Goal: Task Accomplishment & Management: Complete application form

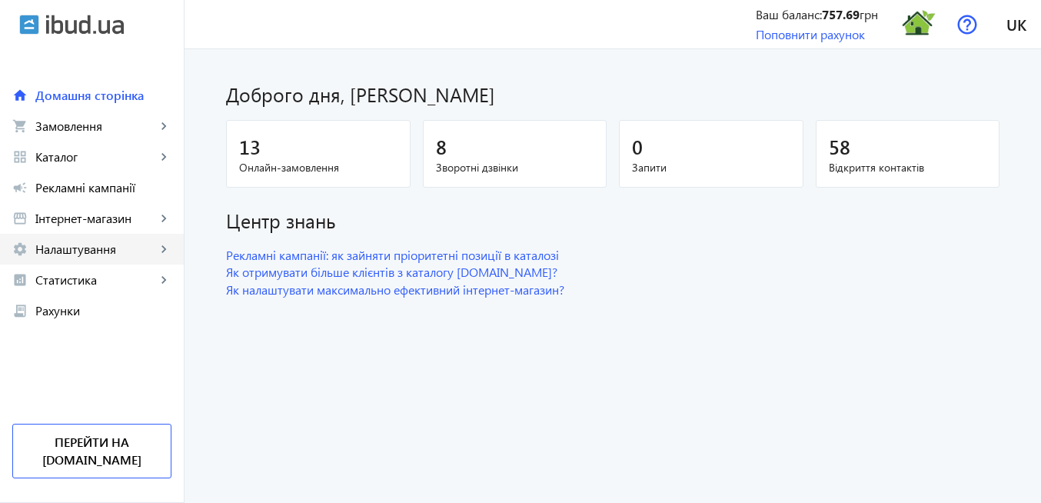
click at [86, 249] on span "Налаштування" at bounding box center [95, 248] width 121 height 15
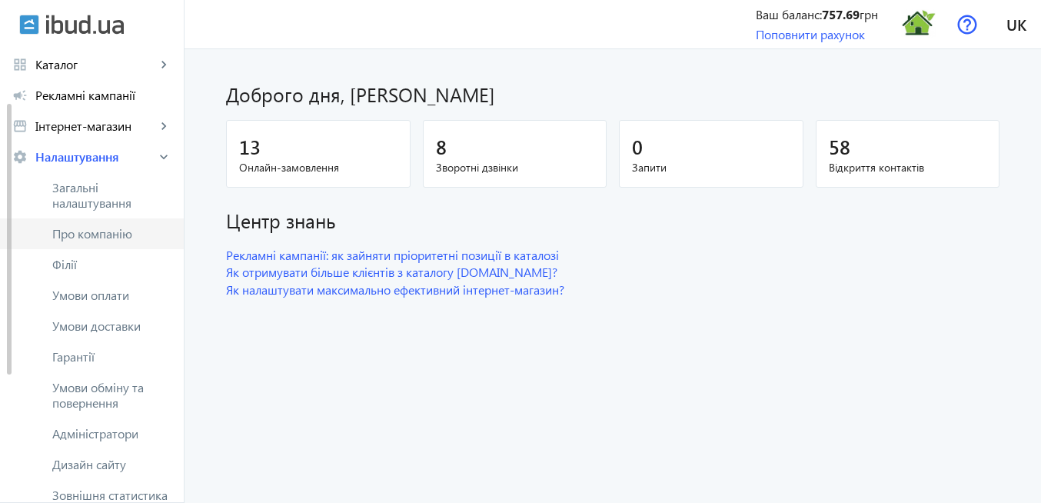
scroll to position [185, 0]
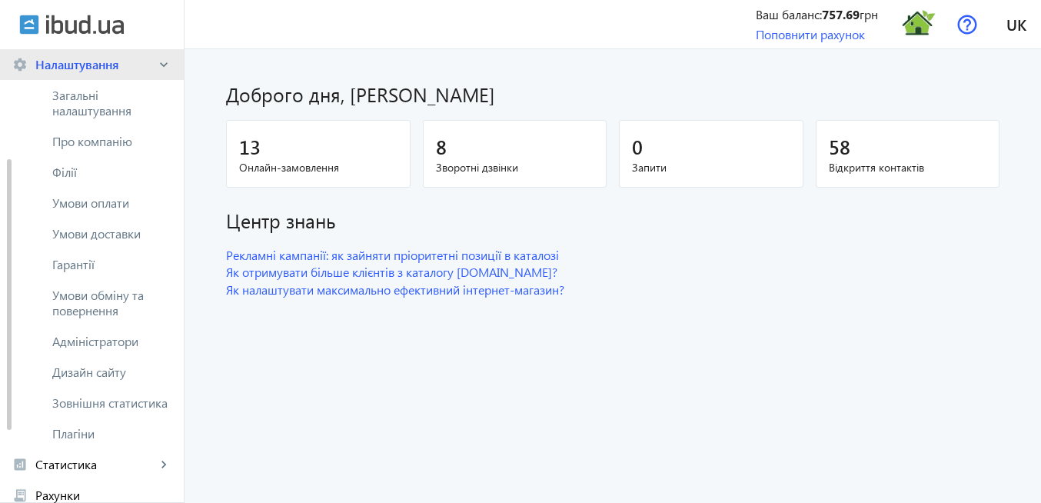
click at [88, 64] on span "Налаштування" at bounding box center [95, 64] width 121 height 15
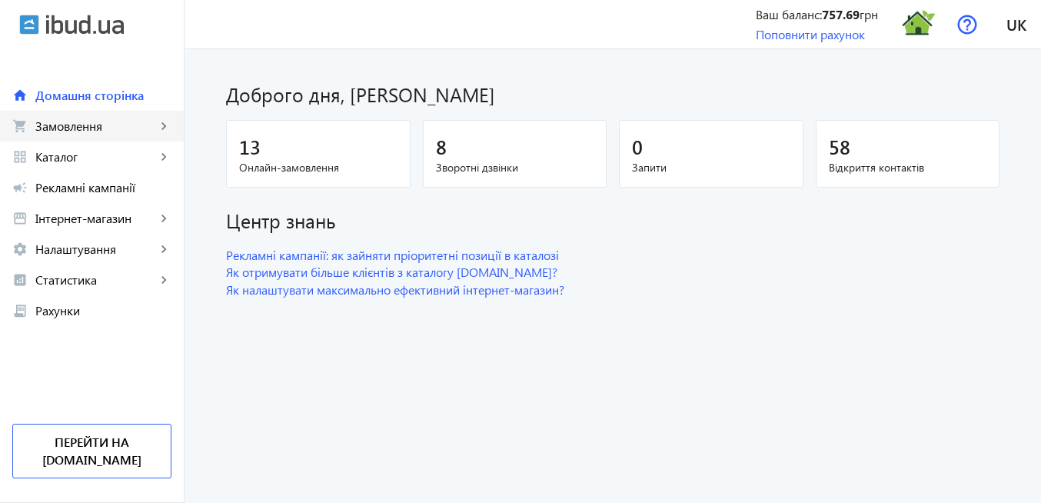
scroll to position [0, 0]
click at [68, 157] on span "Каталог" at bounding box center [95, 156] width 121 height 15
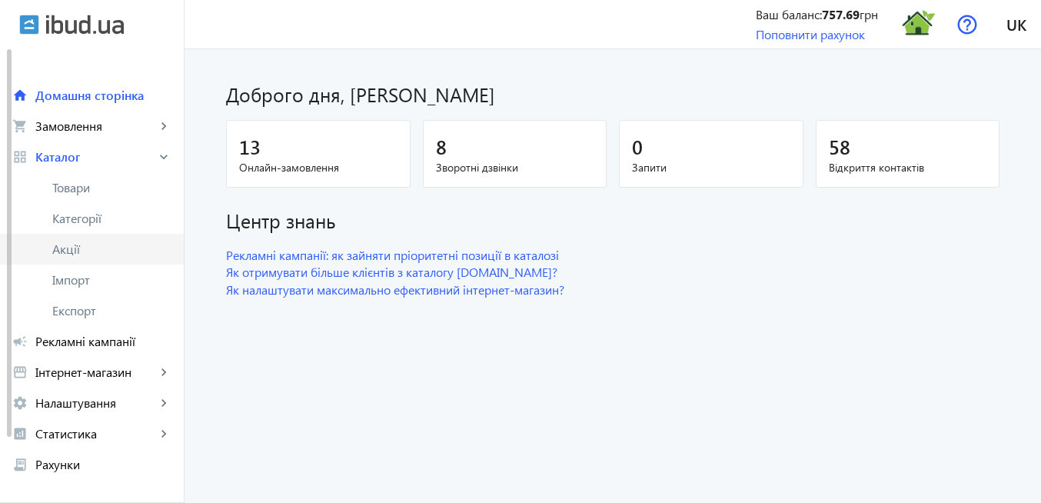
click at [88, 254] on span "Акції" at bounding box center [111, 248] width 119 height 15
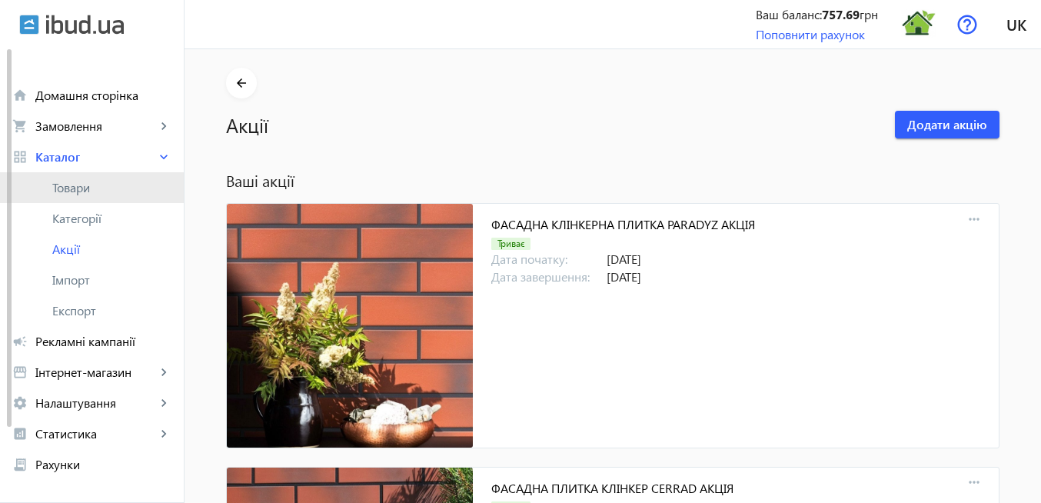
click at [83, 189] on span "Товари" at bounding box center [111, 187] width 119 height 15
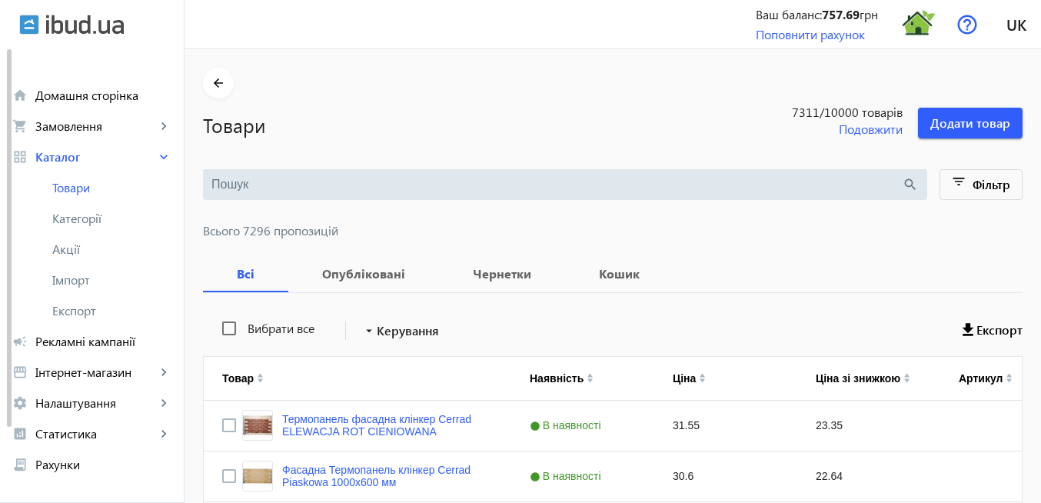
click at [367, 191] on input "search" at bounding box center [556, 184] width 691 height 17
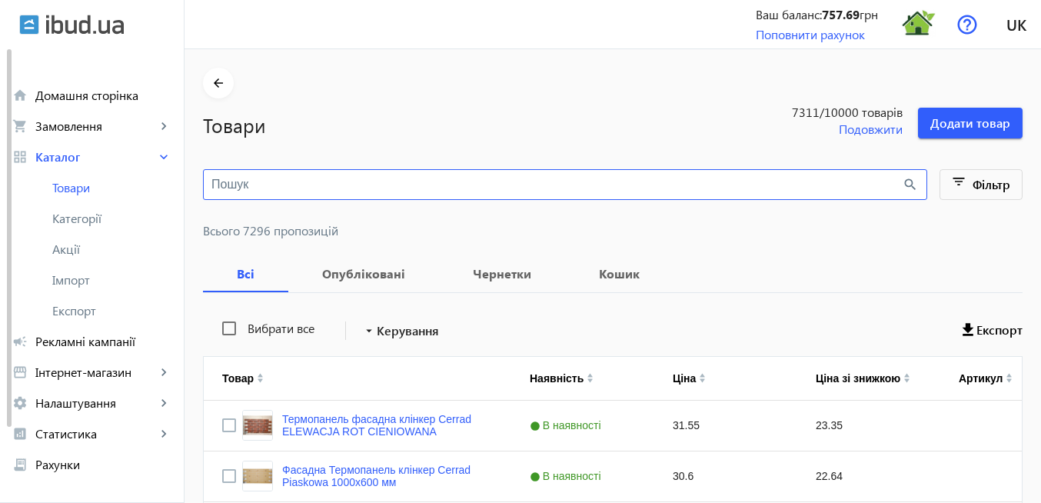
paste input "Sakar [PERSON_NAME]"
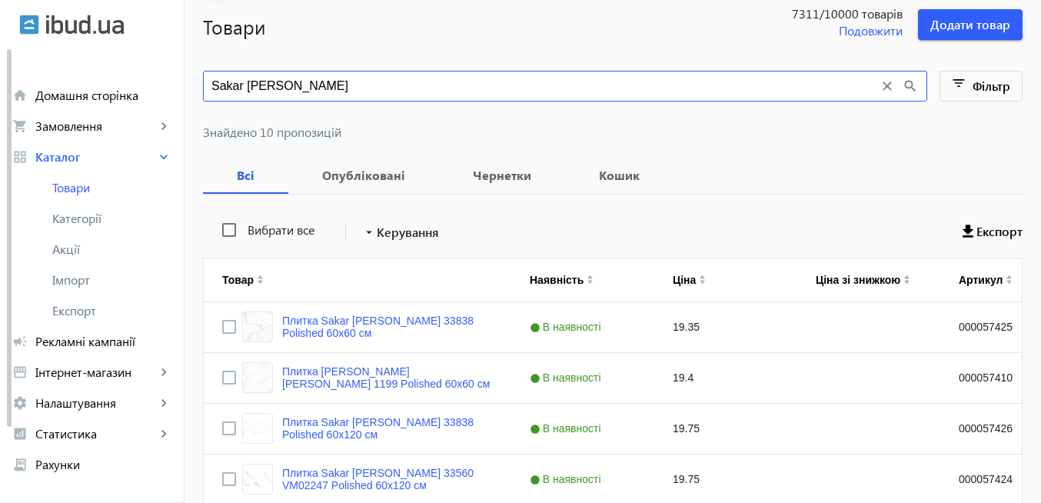
scroll to position [277, 0]
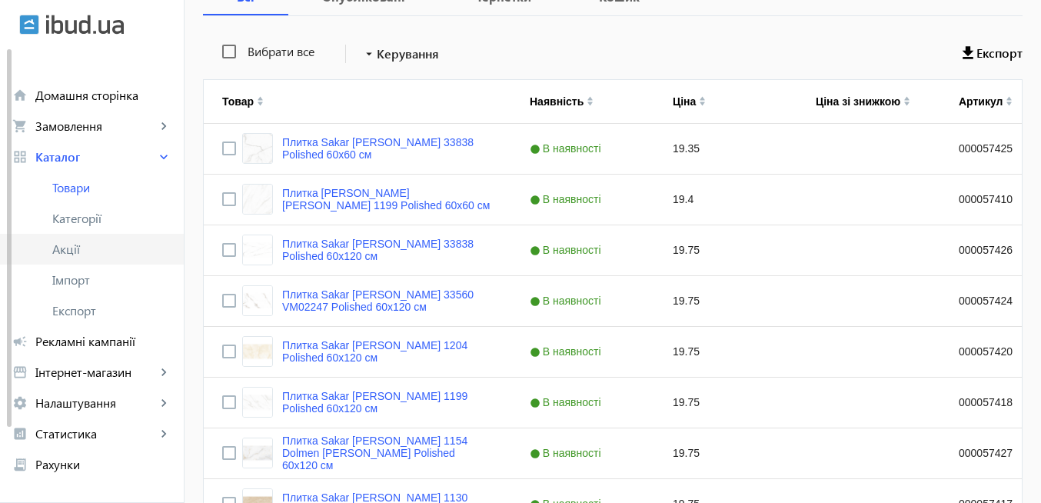
type input "Sakar [PERSON_NAME]"
click at [68, 248] on span "Акції" at bounding box center [111, 248] width 119 height 15
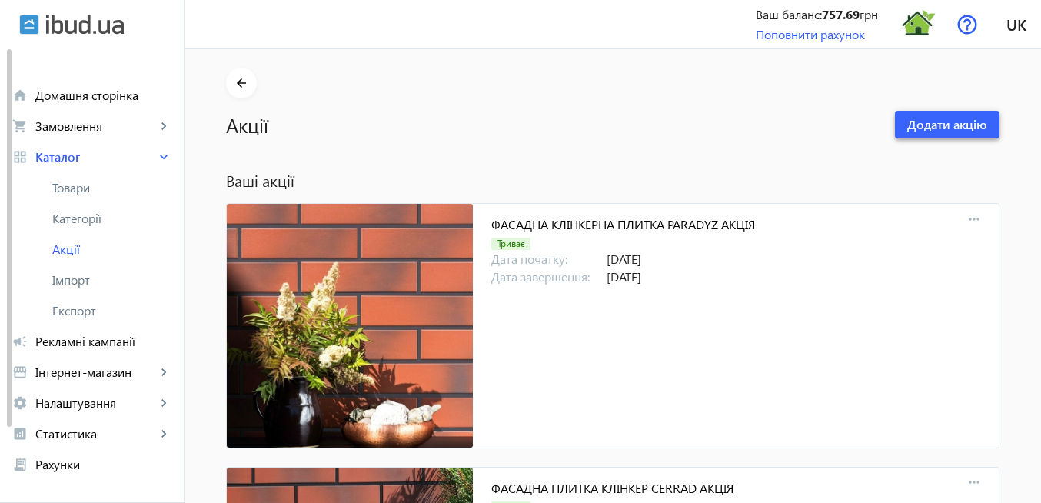
click at [911, 131] on span "Додати акцію" at bounding box center [947, 124] width 80 height 17
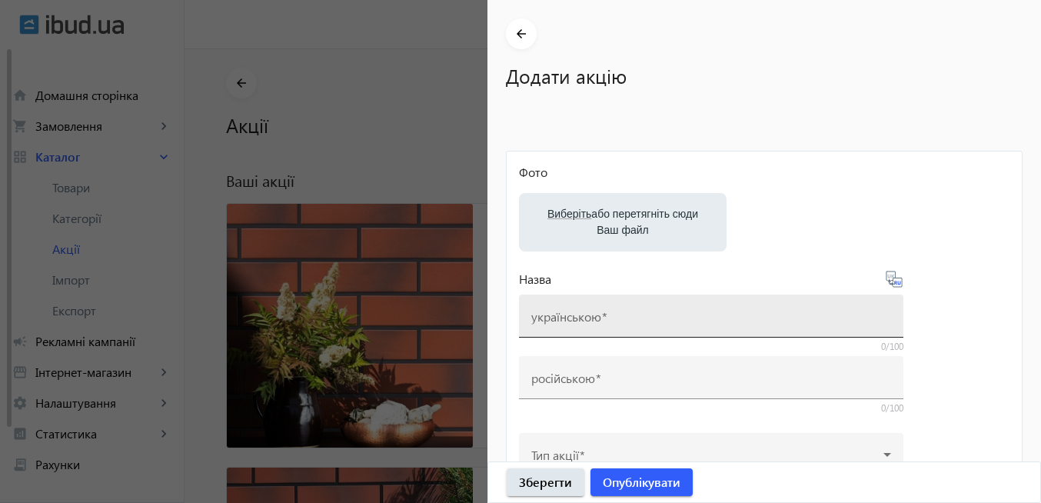
click at [589, 321] on mat-label "українською" at bounding box center [566, 316] width 70 height 16
click at [589, 321] on input "українською" at bounding box center [711, 321] width 360 height 16
paste input "Sakar [PERSON_NAME]"
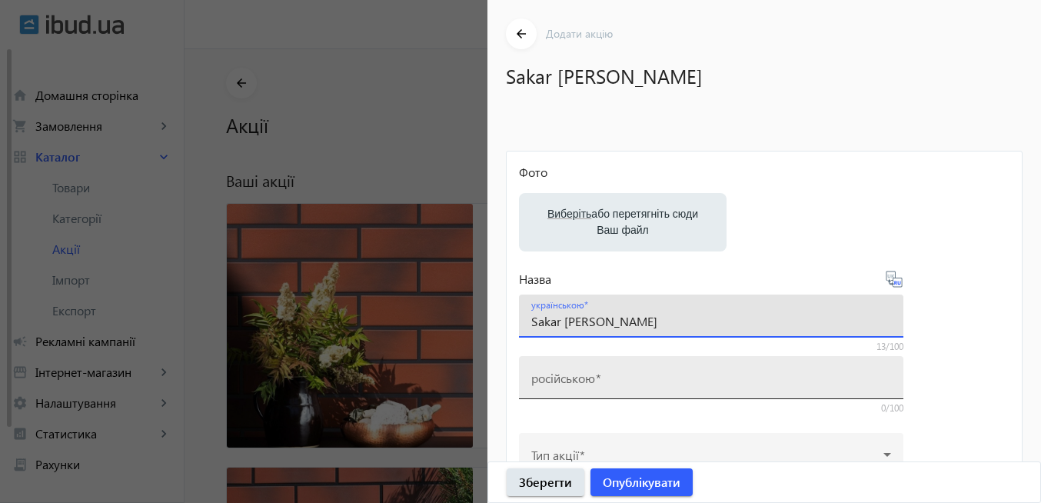
type input "Sakar [PERSON_NAME]"
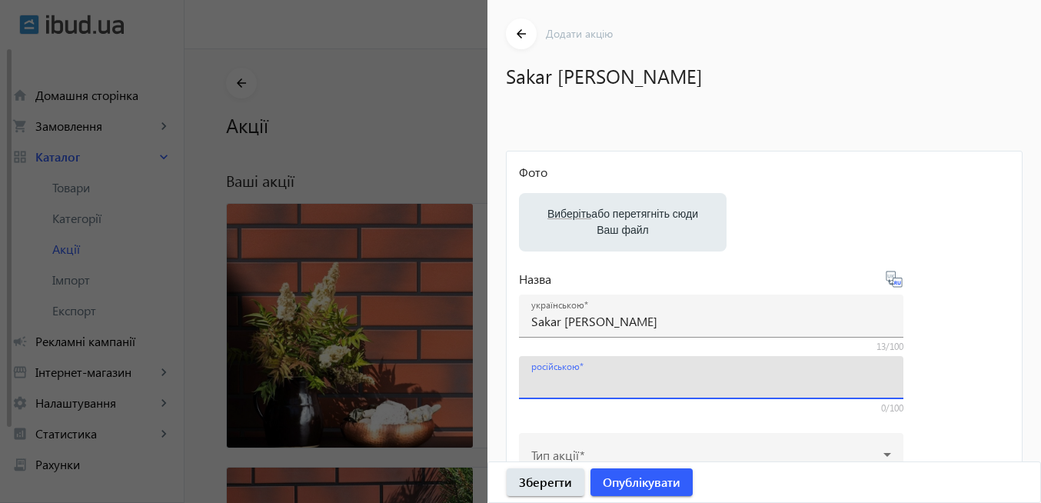
click at [590, 386] on input "російською" at bounding box center [711, 383] width 360 height 16
paste input "Sakar [PERSON_NAME]"
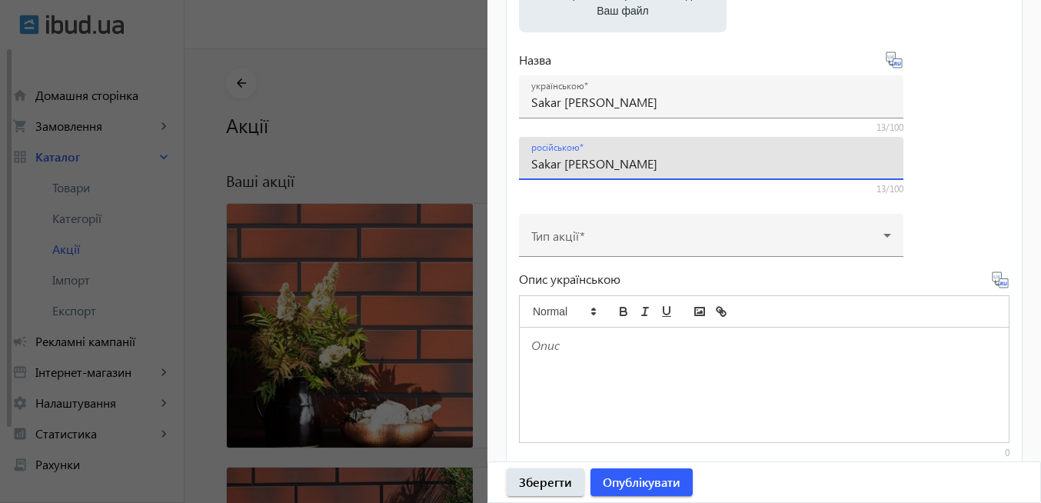
scroll to position [277, 0]
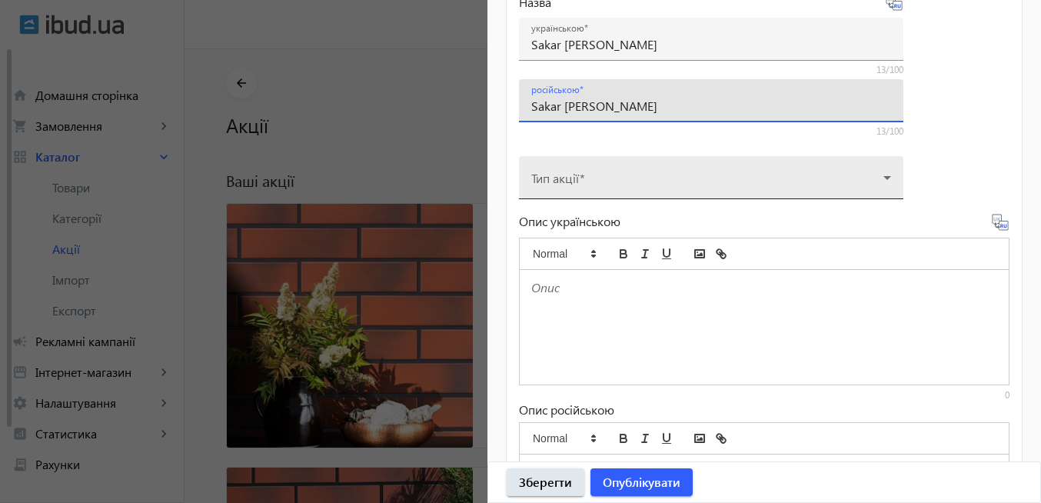
type input "Sakar [PERSON_NAME]"
click at [897, 179] on div "Тип акції" at bounding box center [711, 177] width 385 height 43
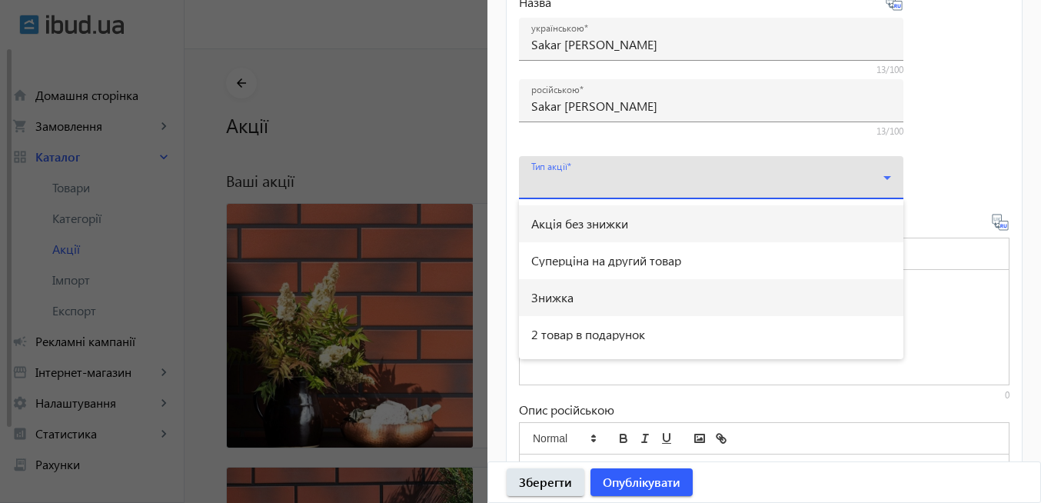
click at [614, 292] on mat-option "Знижка" at bounding box center [711, 297] width 385 height 37
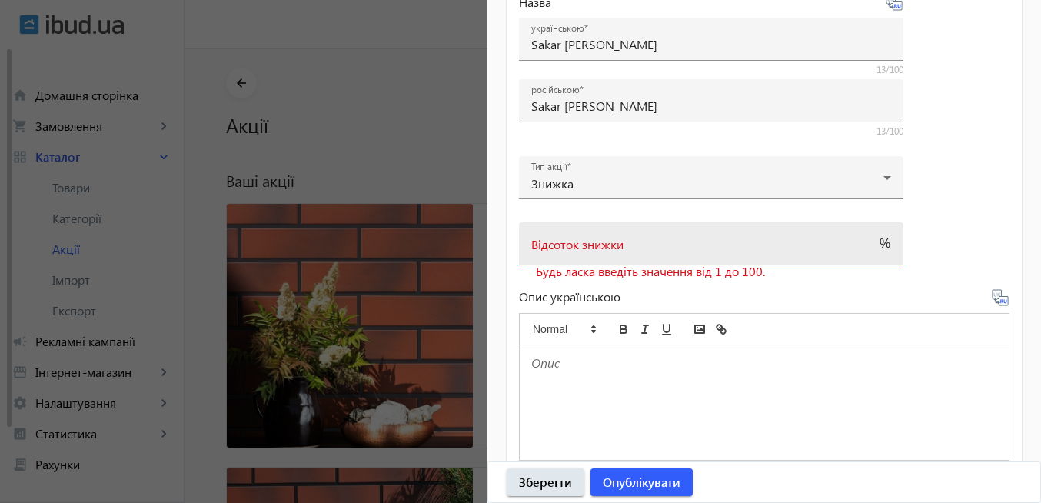
click at [586, 249] on mat-label "Відсоток знижки" at bounding box center [577, 244] width 92 height 16
click at [586, 249] on input "Відсоток знижки" at bounding box center [697, 249] width 332 height 16
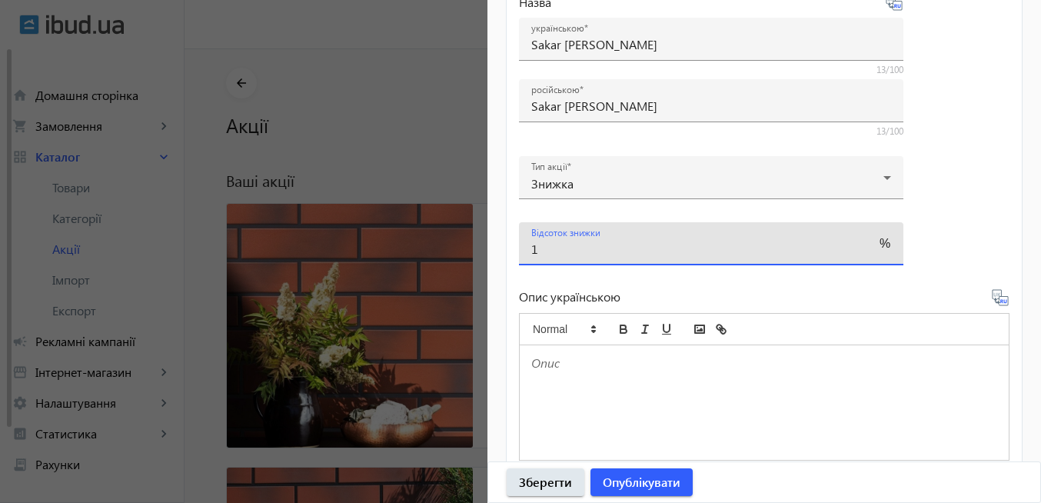
type input "0"
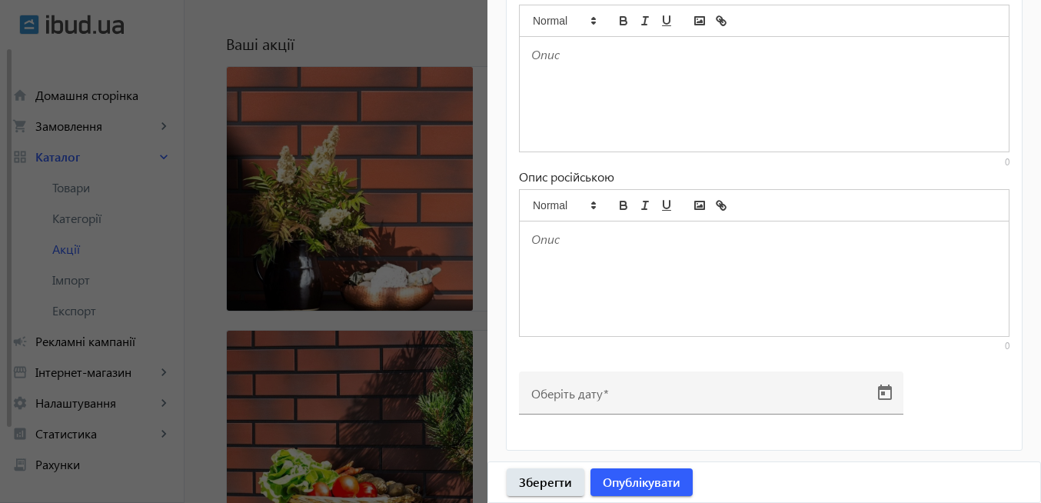
scroll to position [185, 0]
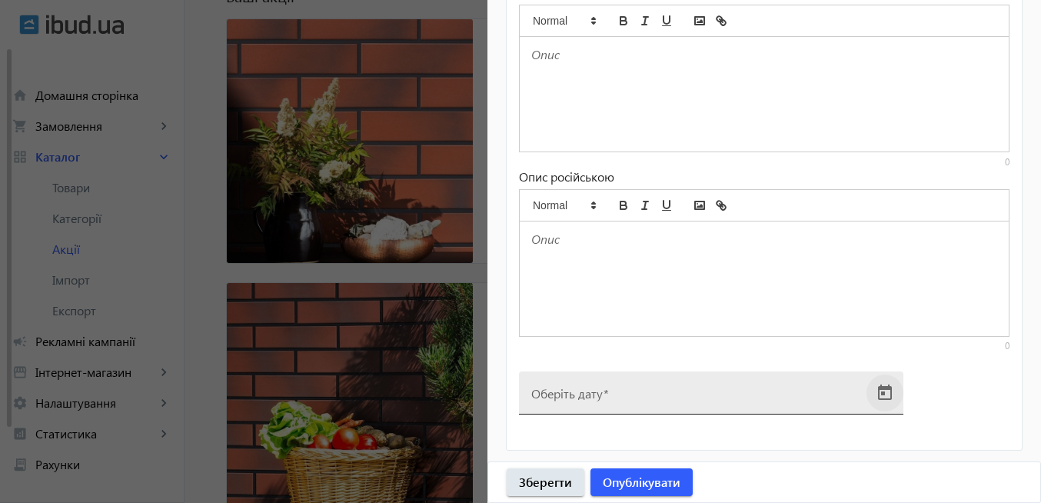
type input "5"
click at [883, 393] on span "Open calendar" at bounding box center [885, 393] width 37 height 37
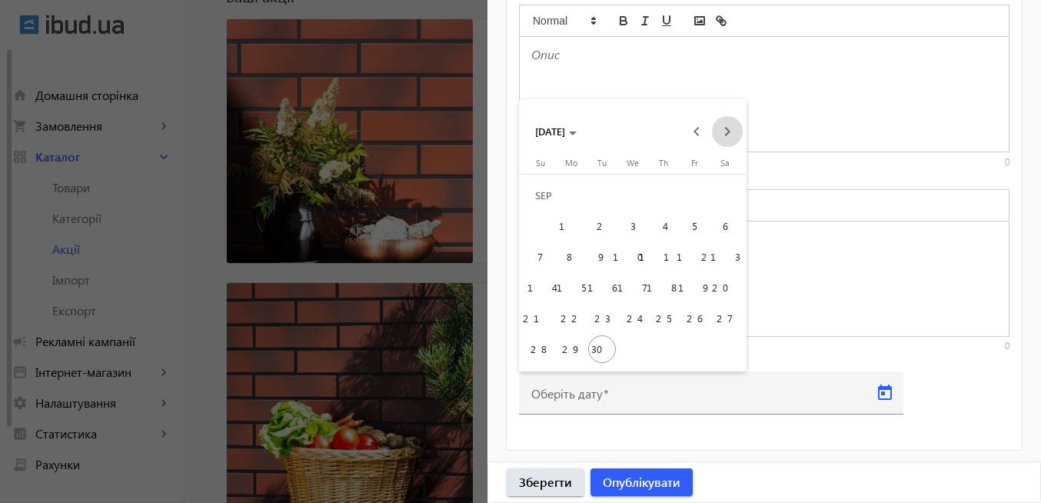
click at [727, 132] on span "Next month" at bounding box center [727, 131] width 31 height 31
click at [632, 352] on span "31" at bounding box center [633, 349] width 28 height 28
type input "[DATE]"
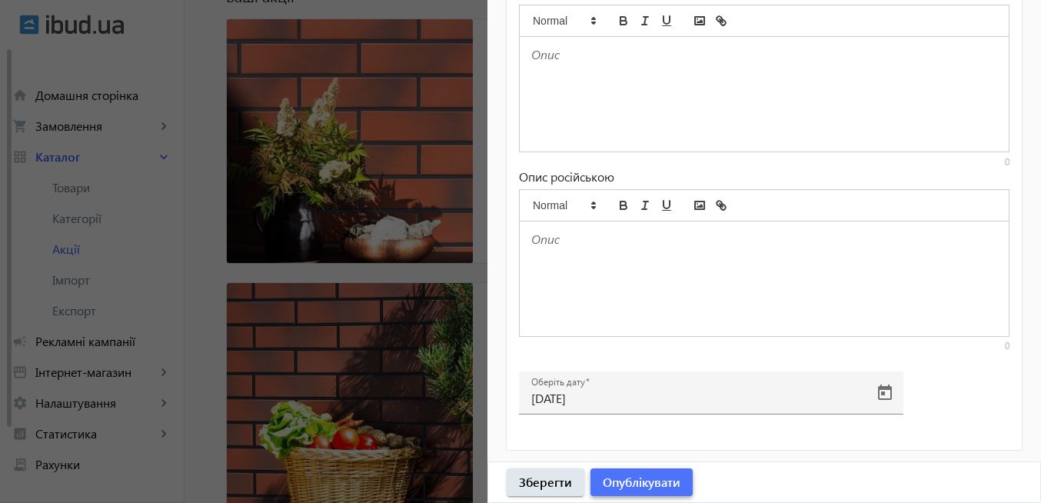
click at [645, 482] on span "Опублікувати" at bounding box center [642, 482] width 78 height 17
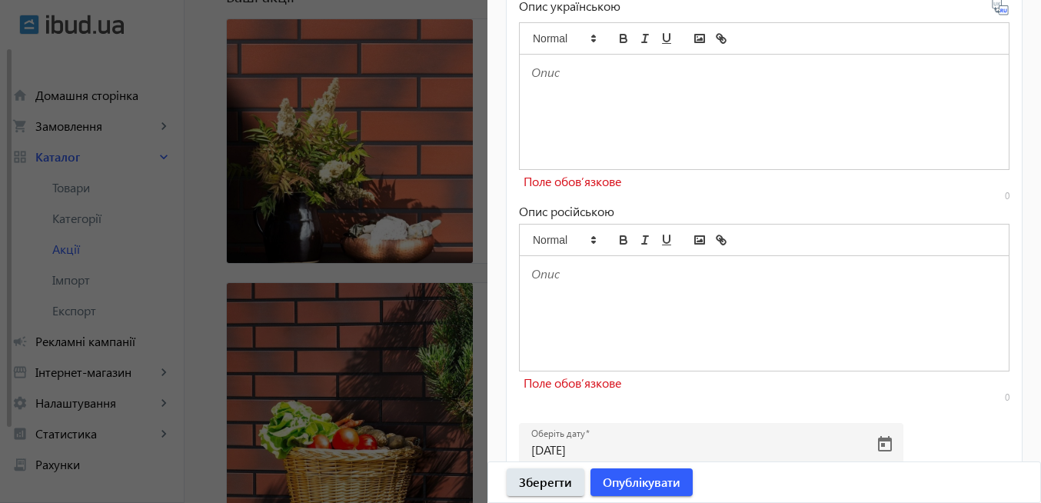
click at [558, 92] on div at bounding box center [764, 112] width 489 height 115
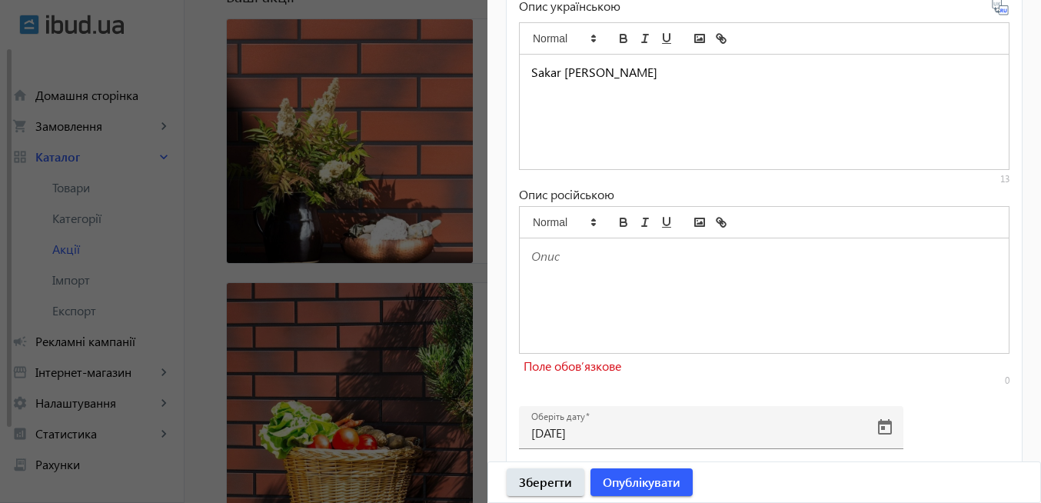
click at [570, 288] on div at bounding box center [764, 295] width 489 height 115
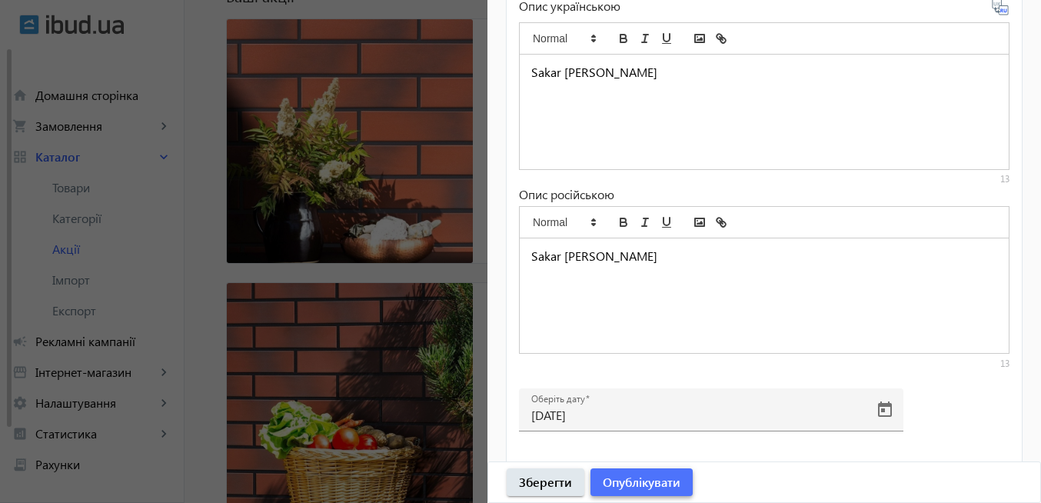
click at [645, 492] on span "button" at bounding box center [642, 482] width 102 height 37
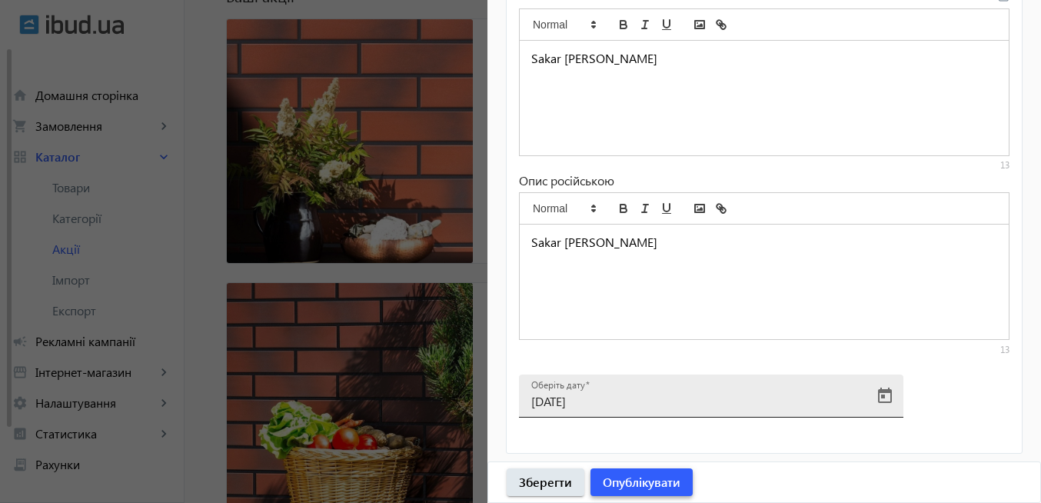
scroll to position [602, 0]
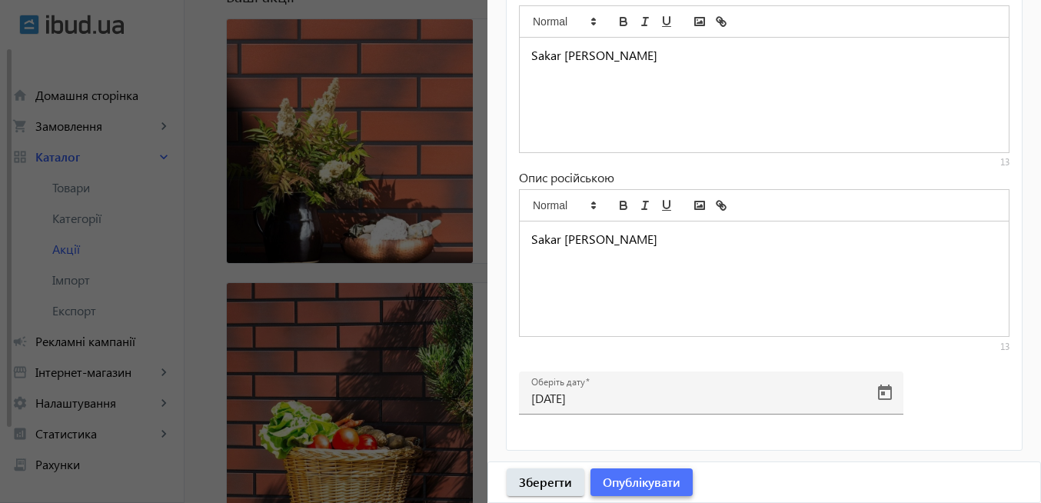
click at [642, 476] on span "Опублікувати" at bounding box center [642, 482] width 78 height 17
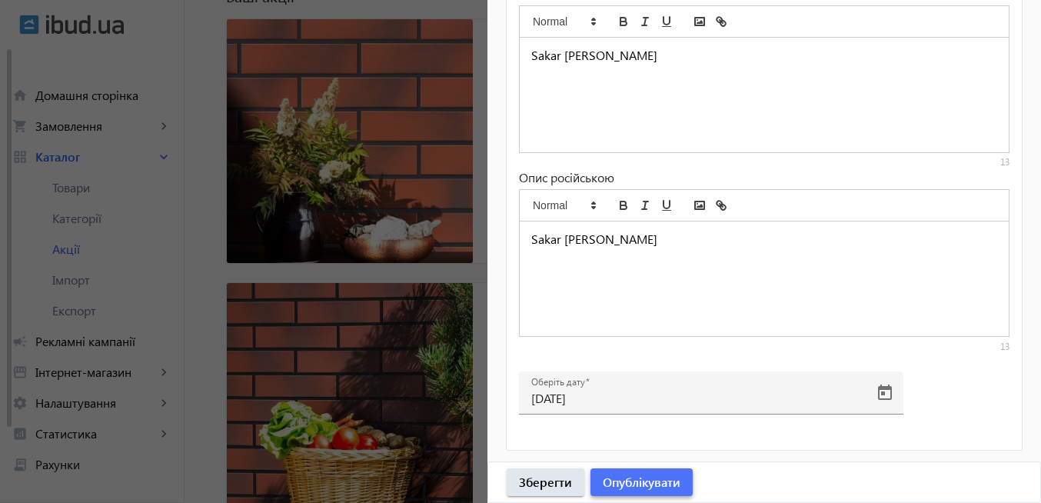
click at [641, 476] on span "Опублікувати" at bounding box center [642, 482] width 78 height 17
click at [641, 479] on span "Опублікувати" at bounding box center [642, 482] width 78 height 17
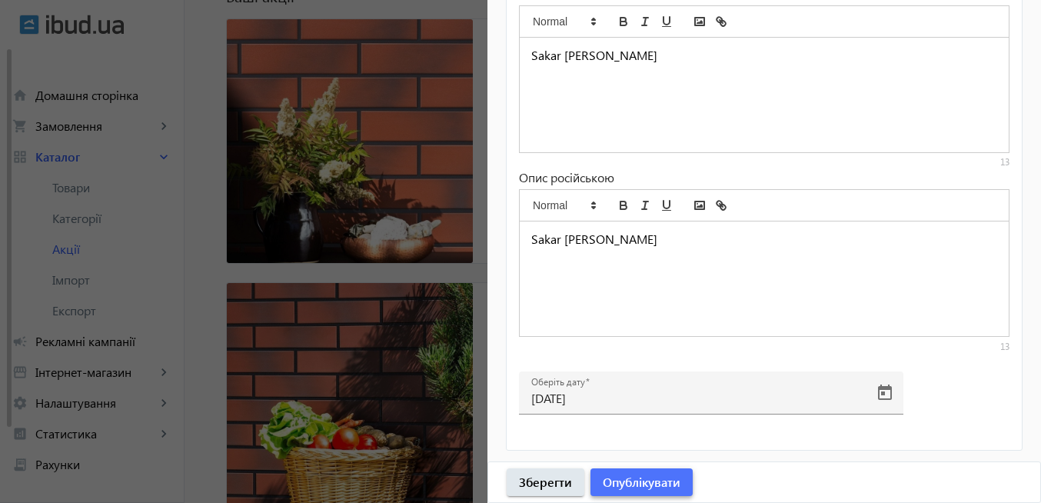
click at [641, 479] on span "Опублікувати" at bounding box center [642, 482] width 78 height 17
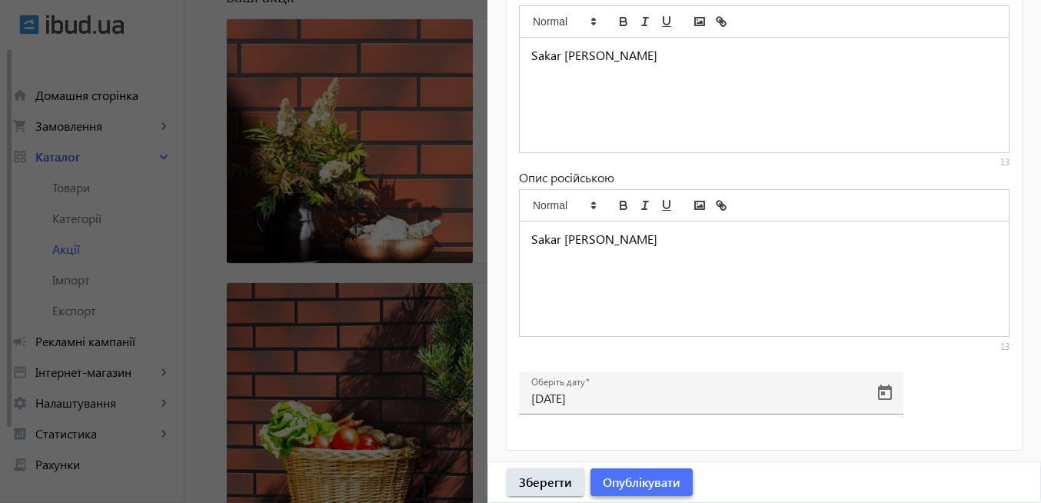
click at [641, 479] on span "Опублікувати" at bounding box center [642, 482] width 78 height 17
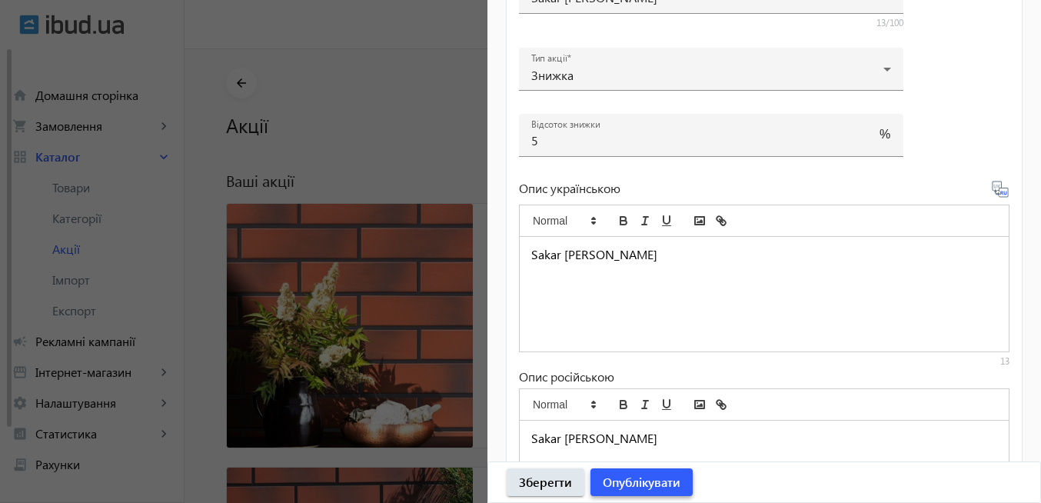
scroll to position [141, 0]
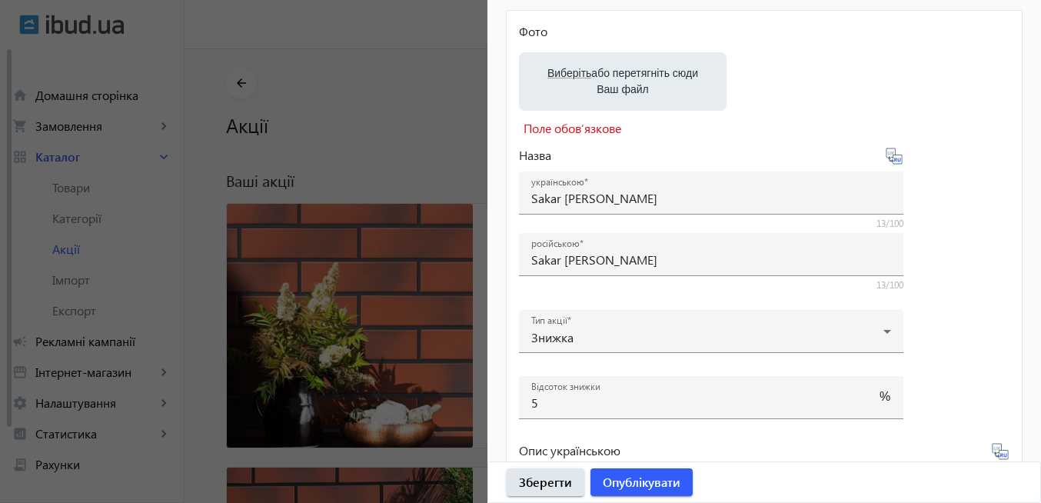
click at [571, 75] on span "Виберіть" at bounding box center [570, 73] width 44 height 12
click at [571, 75] on input "Виберіть або перетягніть сюди Ваш файл" at bounding box center [622, 83] width 183 height 18
type input "C:\fakepath\Sakar Granito.jpeg"
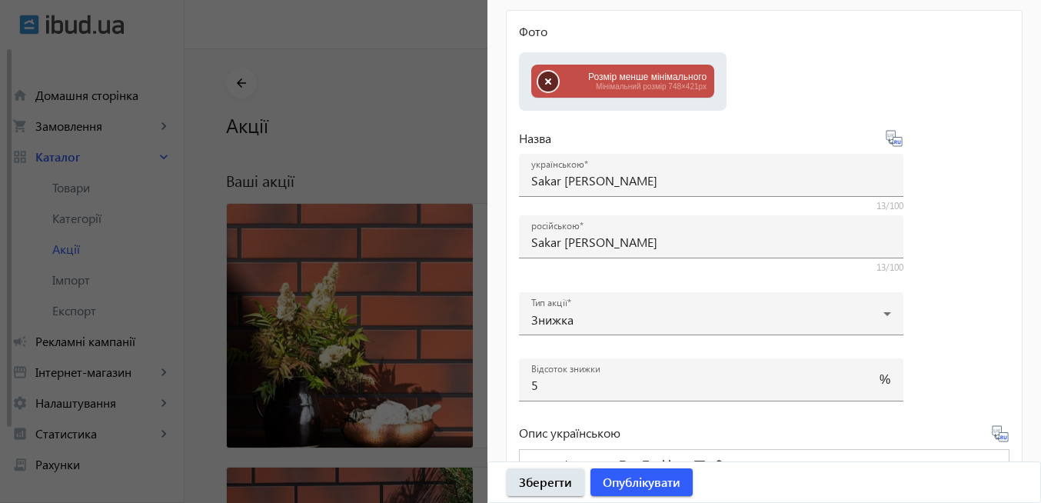
click at [549, 86] on button "button" at bounding box center [548, 82] width 20 height 20
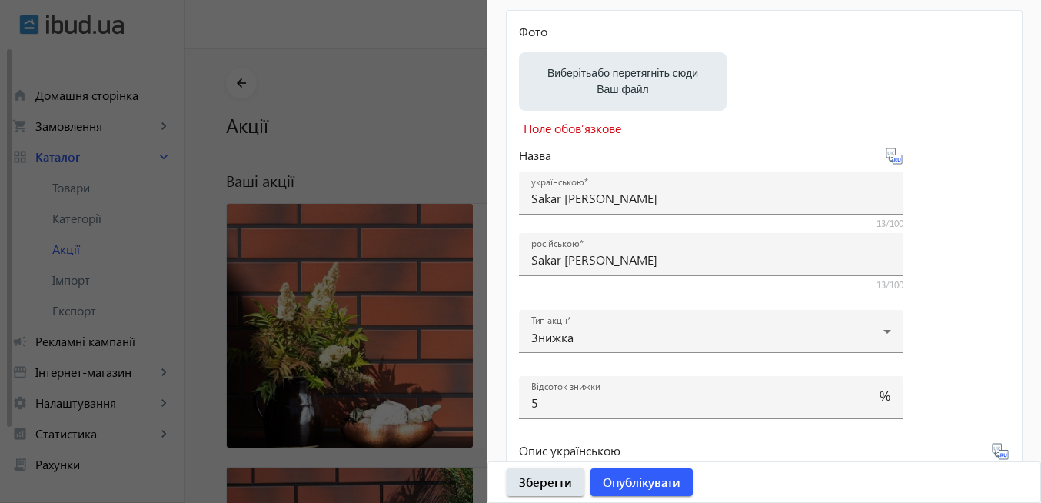
click at [563, 74] on span "Виберіть" at bounding box center [570, 73] width 44 height 12
click at [563, 74] on input "Виберіть або перетягніть сюди Ваш файл" at bounding box center [622, 83] width 183 height 18
type input "C:\fakepath\Sakar Granito1.jpeg"
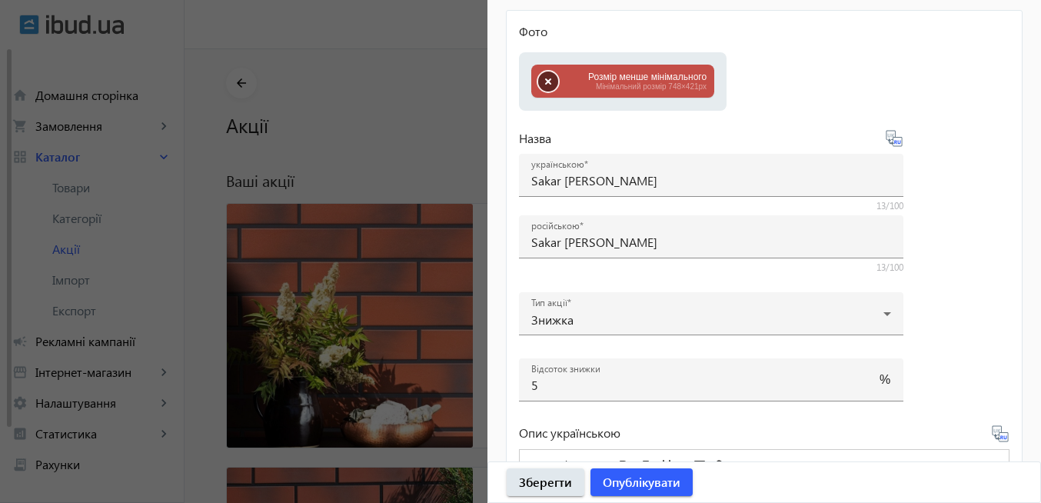
click at [553, 84] on button "button" at bounding box center [548, 82] width 20 height 20
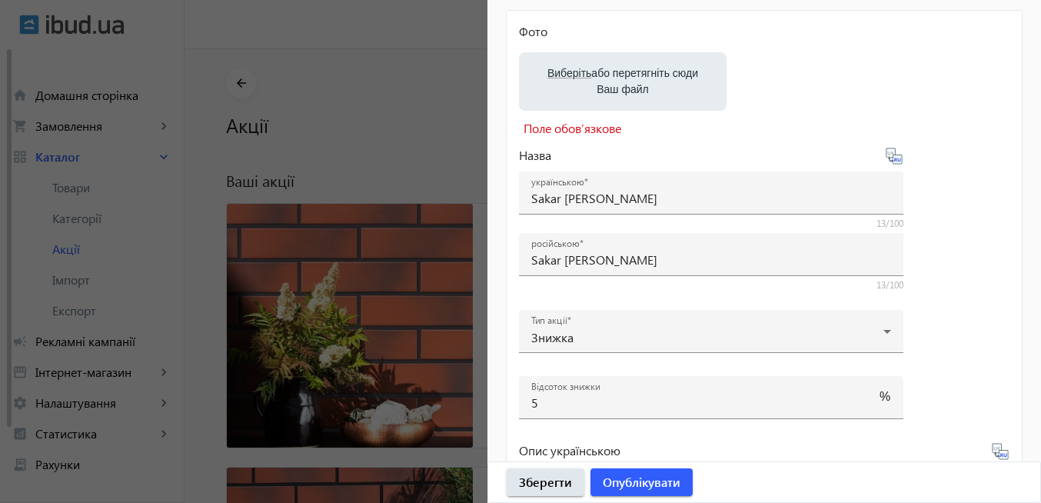
click at [561, 75] on span "Виберіть" at bounding box center [570, 73] width 44 height 12
click at [561, 75] on input "Виберіть або перетягніть сюди Ваш файл" at bounding box center [622, 83] width 183 height 18
type input "C:\fakepath\Sakar Granito2.jpeg"
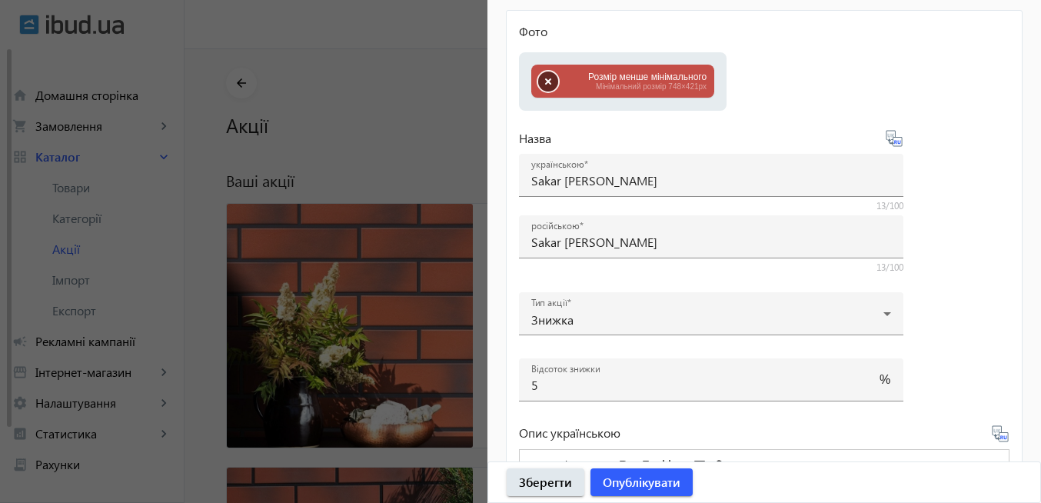
drag, startPoint x: 548, startPoint y: 84, endPoint x: 635, endPoint y: 46, distance: 94.7
click at [553, 81] on button "button" at bounding box center [548, 82] width 20 height 20
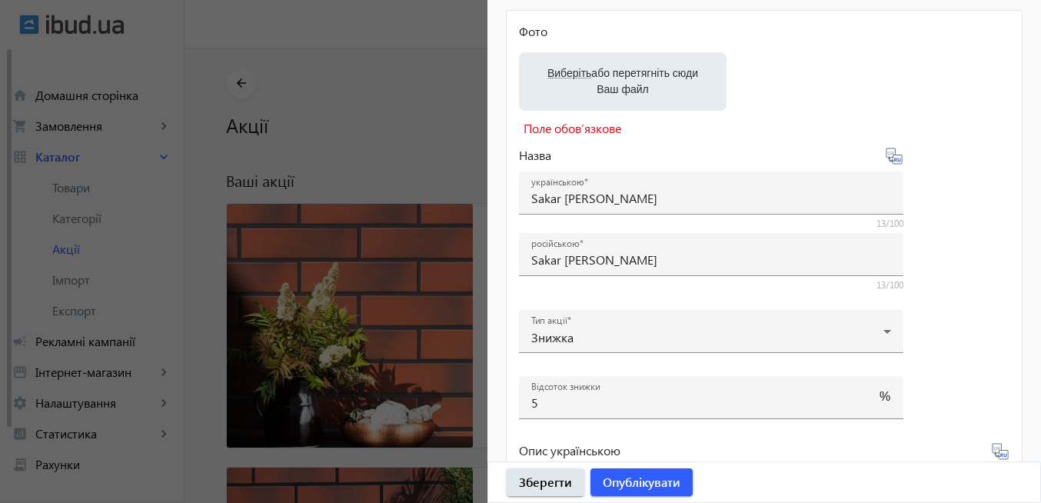
click at [562, 71] on span "Виберіть" at bounding box center [570, 73] width 44 height 12
click at [562, 74] on input "Виберіть або перетягніть сюди Ваш файл" at bounding box center [622, 83] width 183 height 18
type input "C:\fakepath\Sakar-Granito-India.jpg"
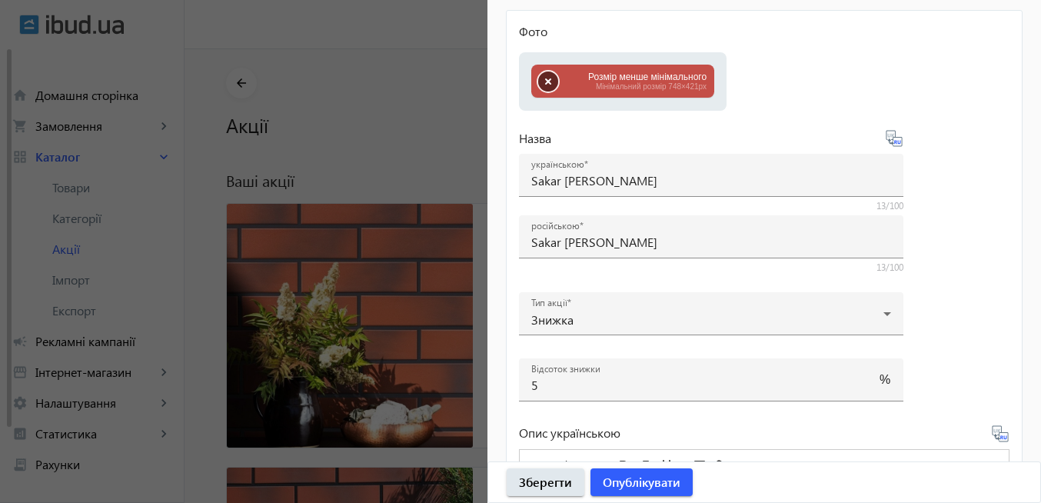
click at [538, 78] on button "button" at bounding box center [548, 82] width 20 height 20
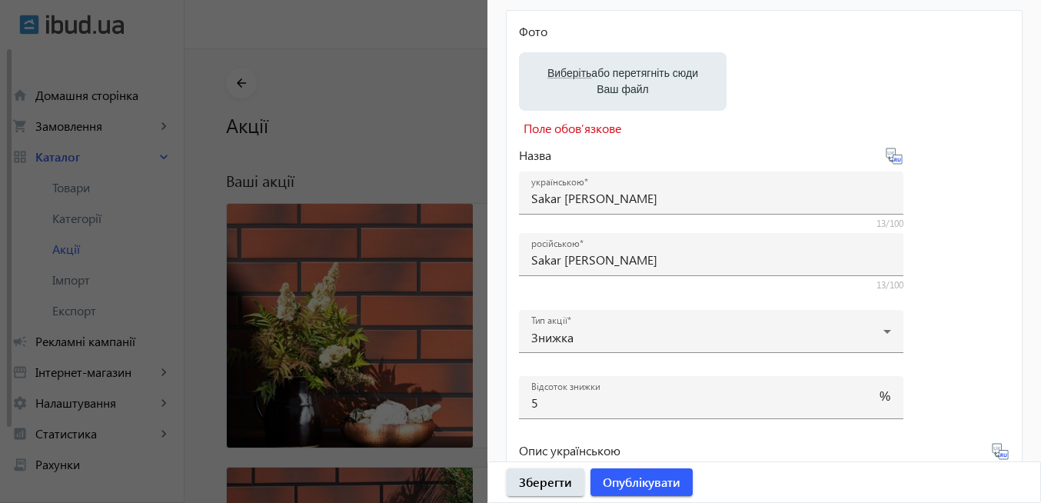
click at [561, 77] on span "Виберіть" at bounding box center [570, 73] width 44 height 12
click at [561, 77] on input "Виберіть або перетягніть сюди Ваш файл" at bounding box center [622, 83] width 183 height 18
type input "C:\fakepath\Sakar Granito3.jpg"
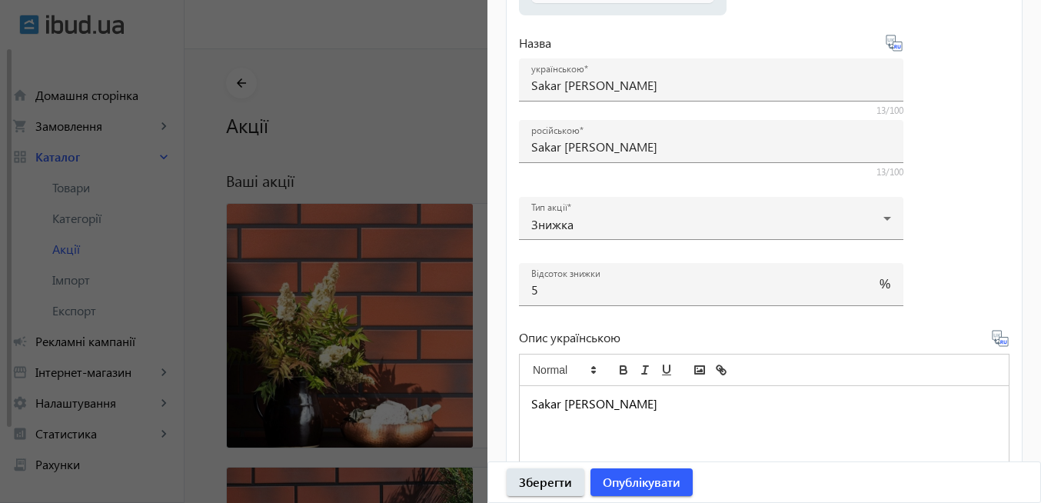
scroll to position [510, 0]
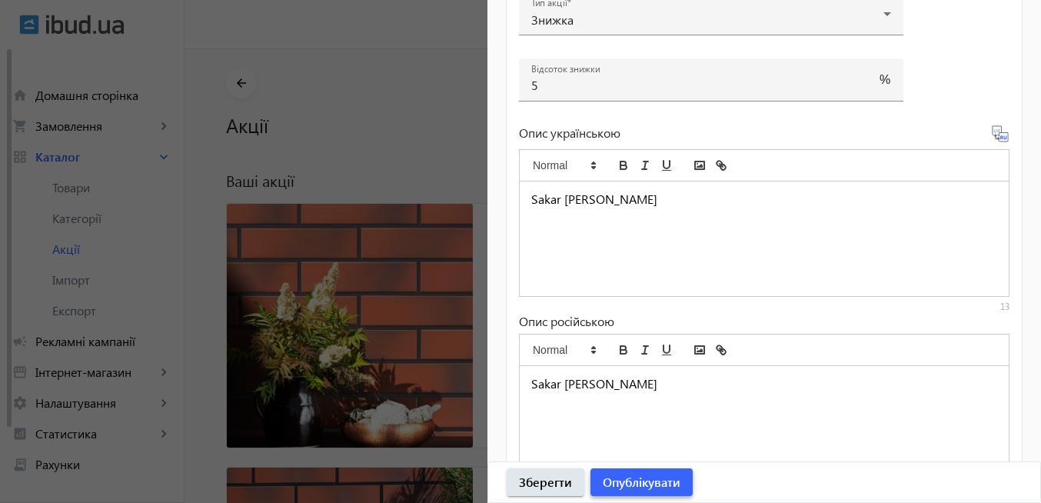
click at [628, 484] on span "Опублікувати" at bounding box center [642, 482] width 78 height 17
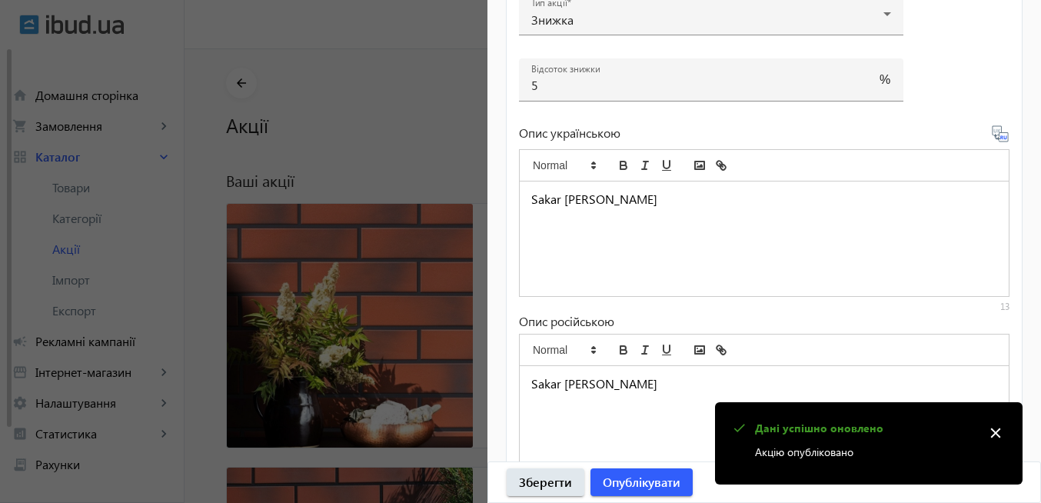
click at [1000, 428] on mat-icon "close" at bounding box center [995, 432] width 23 height 23
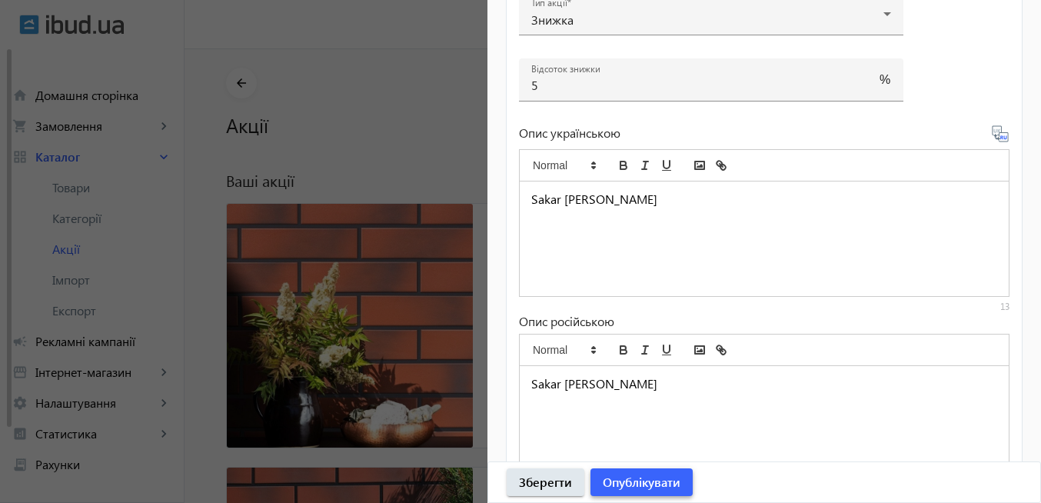
click at [644, 480] on span "Опублікувати" at bounding box center [642, 482] width 78 height 17
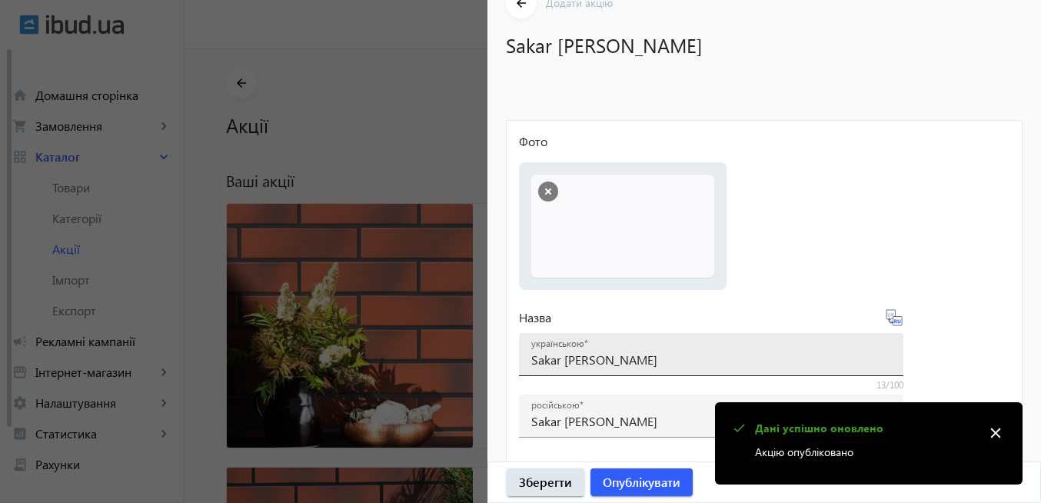
scroll to position [0, 0]
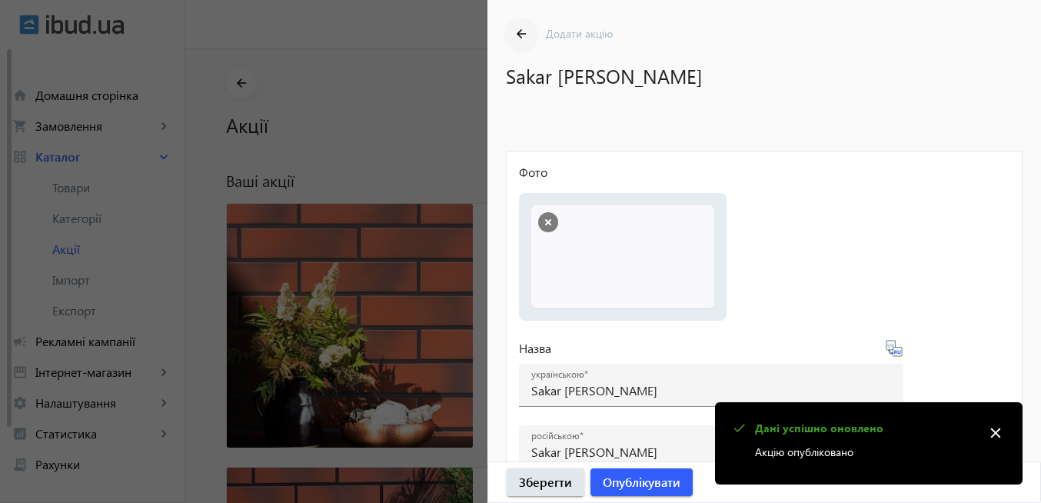
click at [524, 34] on mat-icon "arrow_back" at bounding box center [521, 34] width 19 height 19
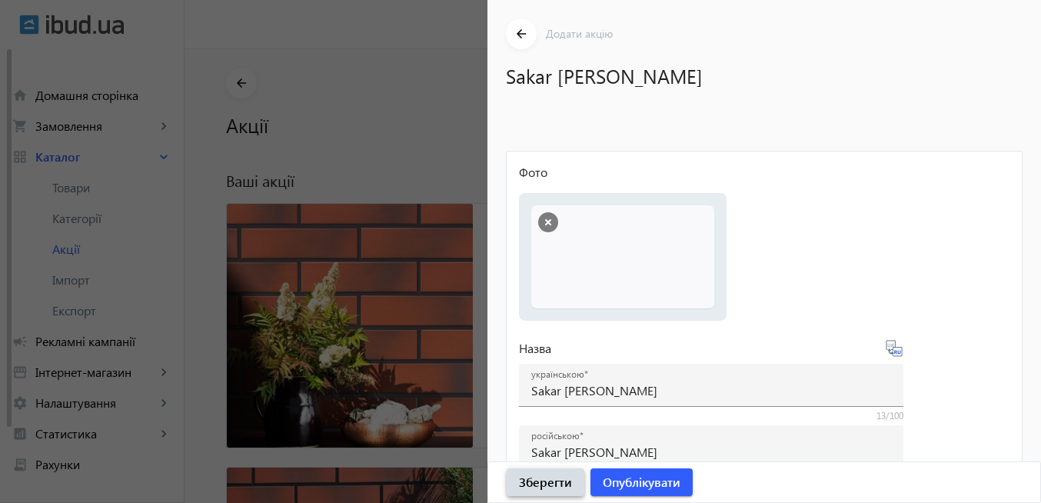
click at [541, 484] on span "Зберегти" at bounding box center [545, 482] width 53 height 17
click at [624, 486] on span "Опублікувати" at bounding box center [642, 482] width 78 height 17
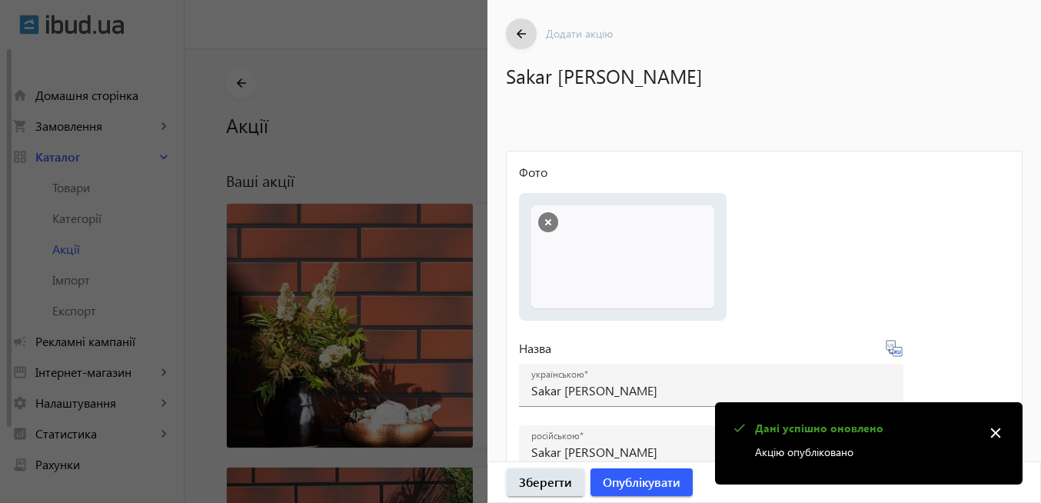
click at [521, 34] on mat-icon "arrow_back" at bounding box center [521, 34] width 19 height 19
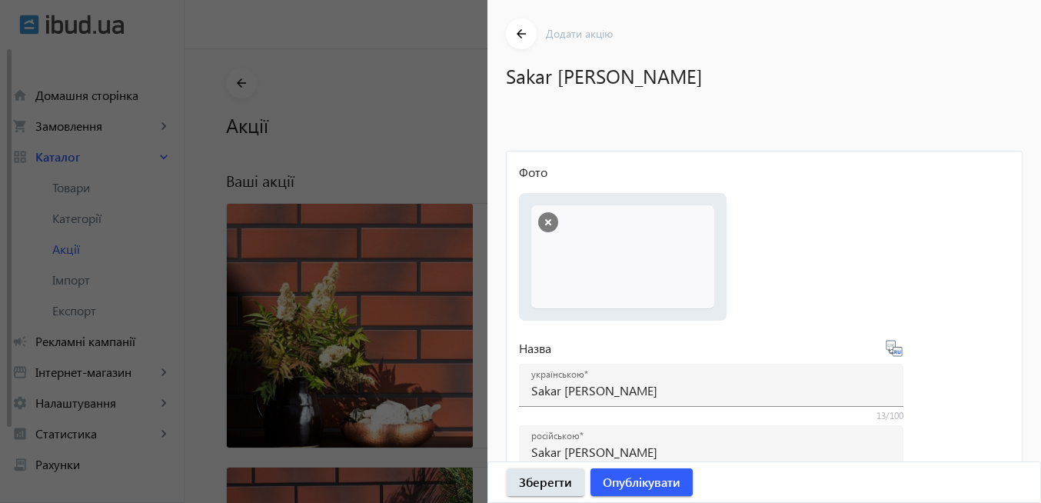
click at [428, 73] on div at bounding box center [520, 251] width 1041 height 503
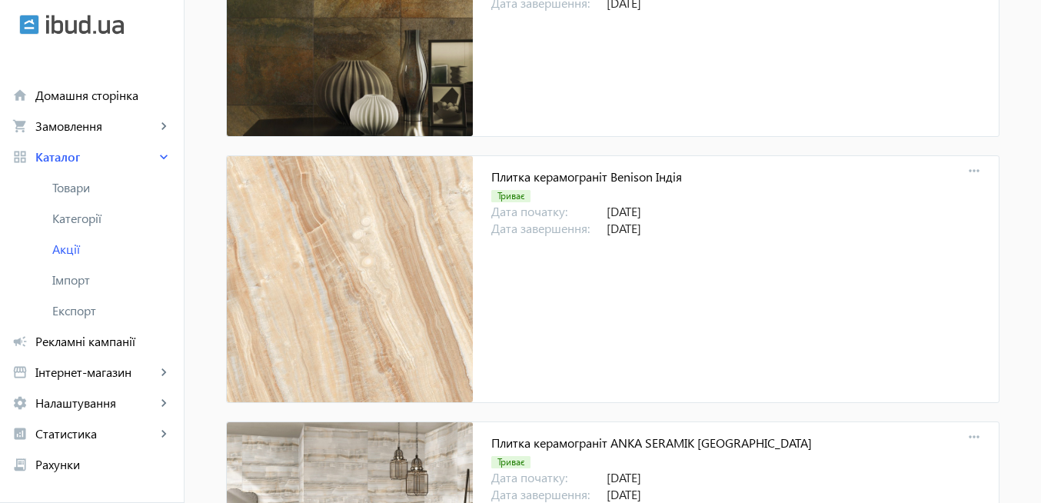
scroll to position [16462, 0]
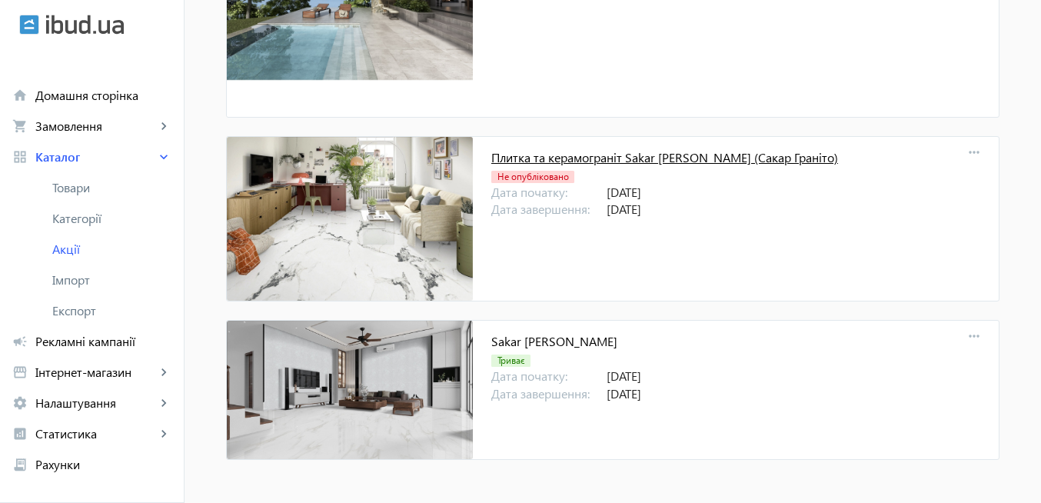
click at [522, 156] on link "Плитка та керамограніт Sakar [PERSON_NAME] (Сакар Граніто)" at bounding box center [664, 157] width 347 height 16
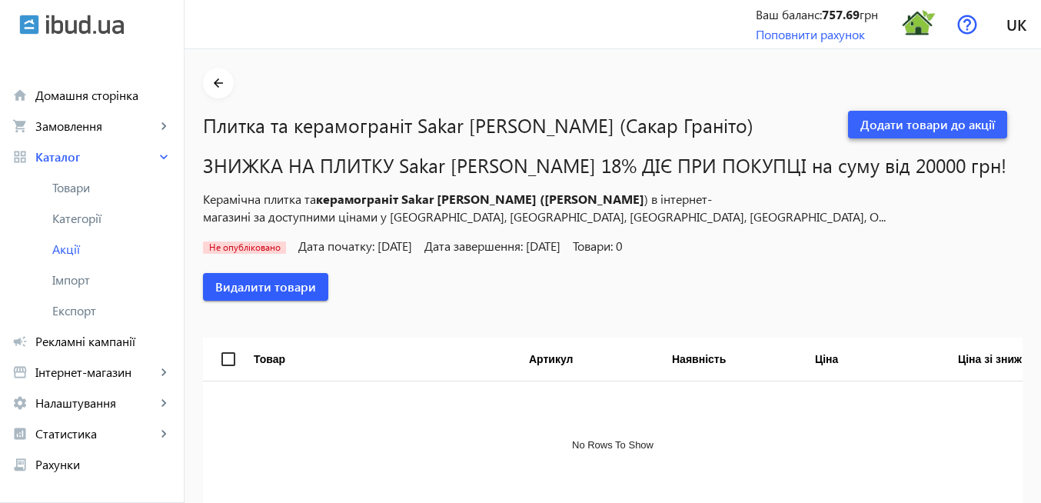
click at [941, 127] on span "Додати товари до акції" at bounding box center [928, 124] width 135 height 17
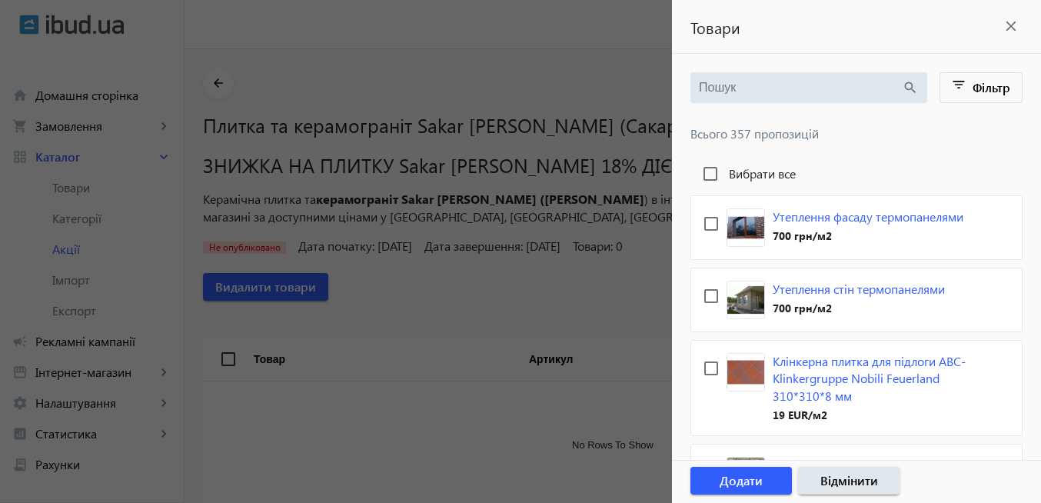
click at [724, 85] on input "search" at bounding box center [800, 87] width 203 height 17
paste input "Sakar [PERSON_NAME]"
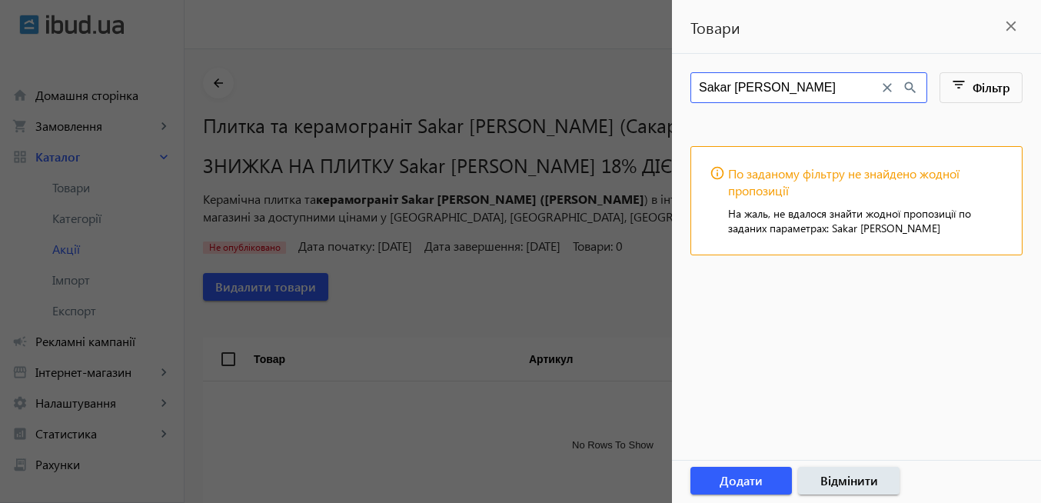
type input "Sakar [PERSON_NAME]"
click at [1012, 25] on mat-icon "close" at bounding box center [1011, 26] width 23 height 23
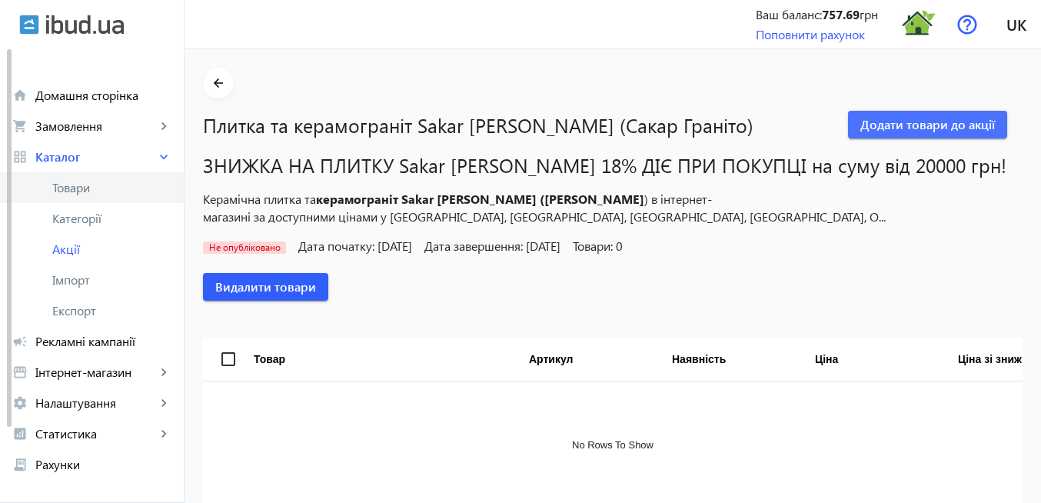
click at [93, 186] on span "Товари" at bounding box center [111, 187] width 119 height 15
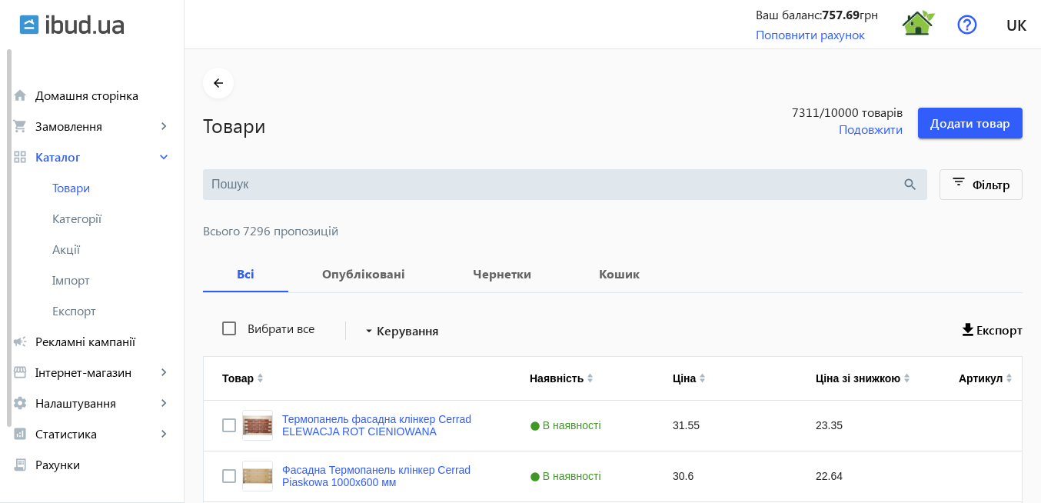
click at [351, 186] on input "search" at bounding box center [556, 184] width 691 height 17
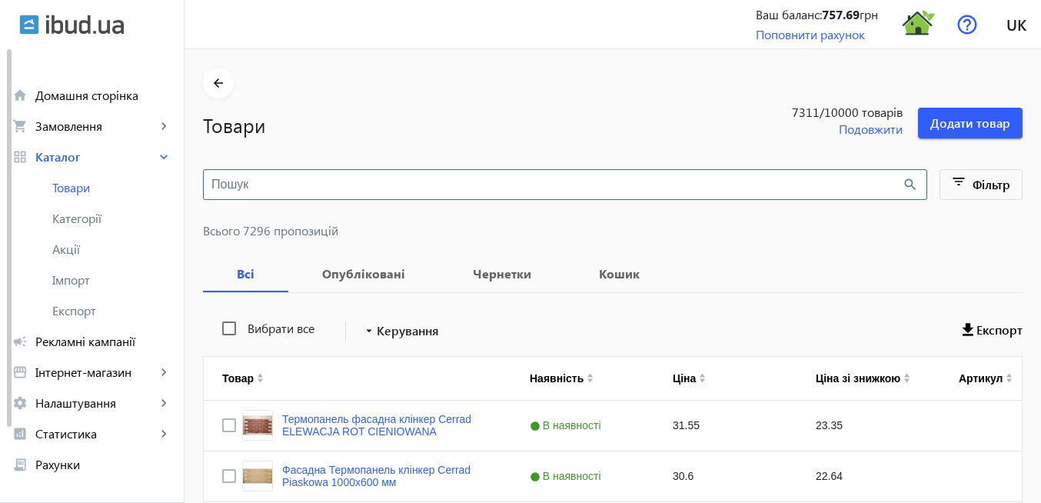
paste input "Sakar [PERSON_NAME]"
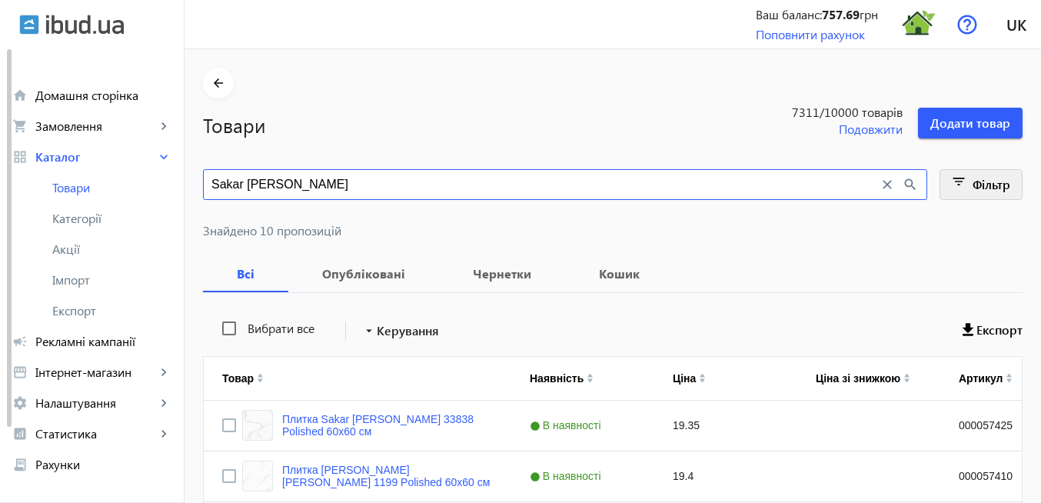
type input "Sakar [PERSON_NAME]"
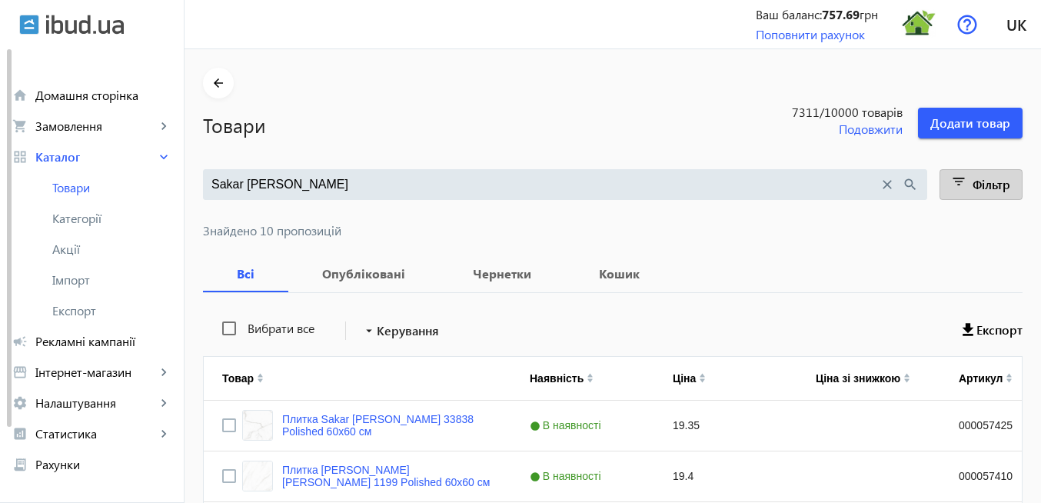
click at [960, 186] on mat-icon "filter_list" at bounding box center [960, 185] width 22 height 22
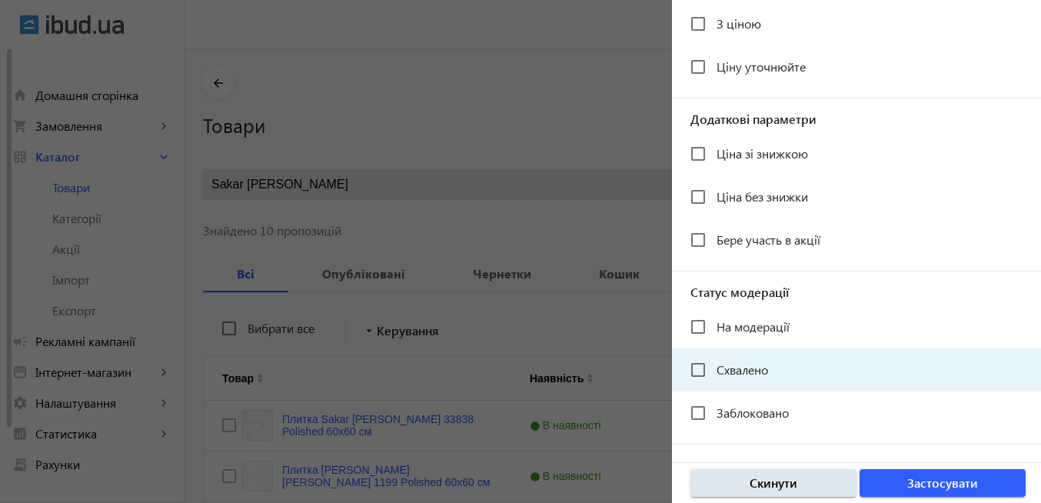
scroll to position [341, 0]
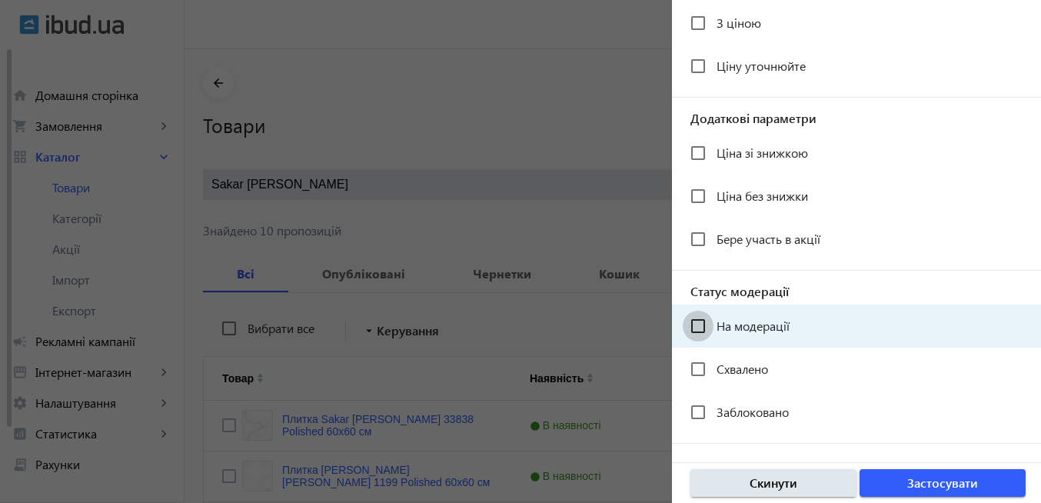
click at [697, 325] on input "На модерації" at bounding box center [698, 326] width 31 height 31
checkbox input "true"
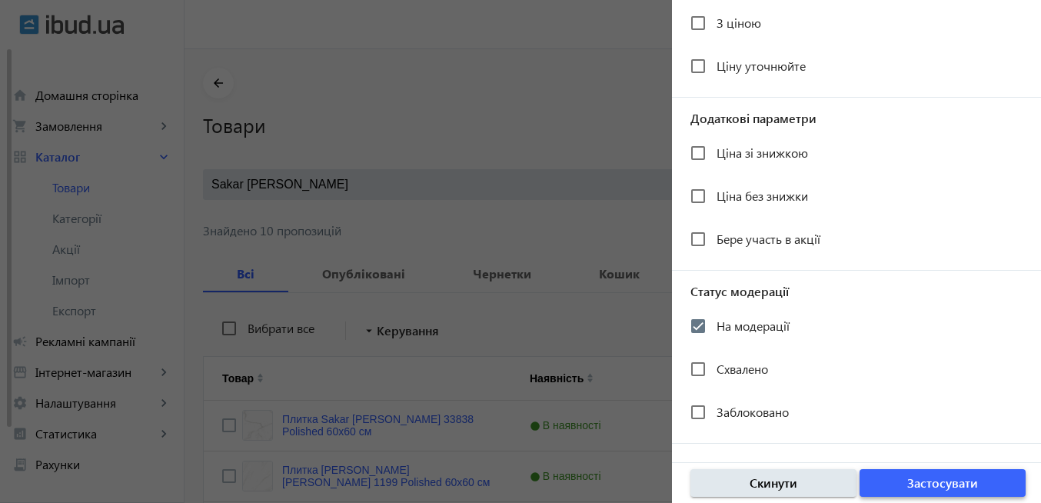
click at [888, 481] on span "button" at bounding box center [943, 482] width 166 height 37
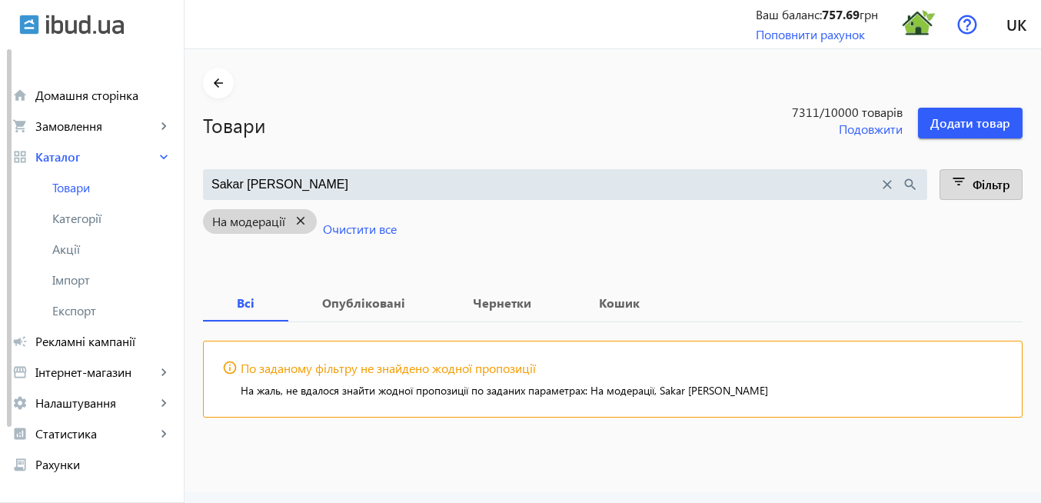
click at [290, 219] on mat-icon "close" at bounding box center [301, 220] width 32 height 19
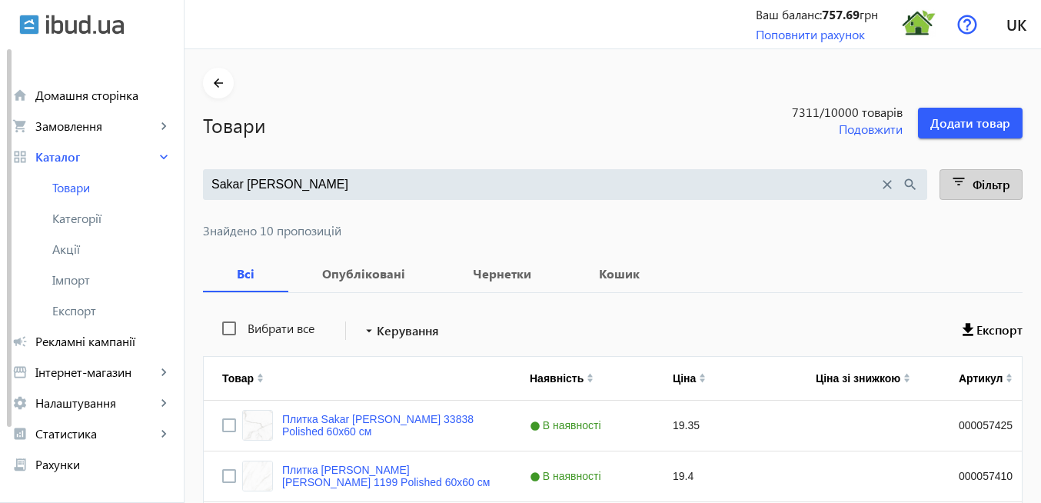
click at [957, 185] on mat-icon "filter_list" at bounding box center [960, 185] width 22 height 22
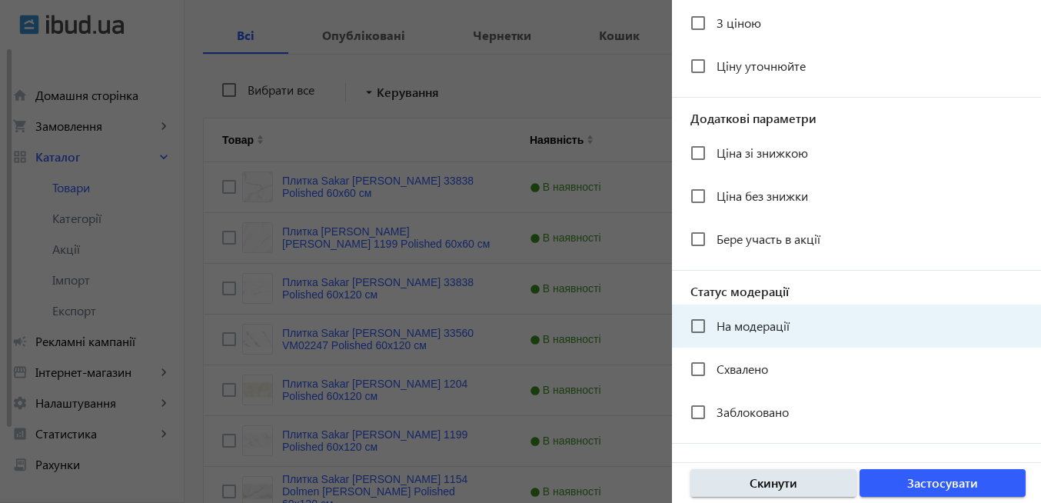
scroll to position [277, 0]
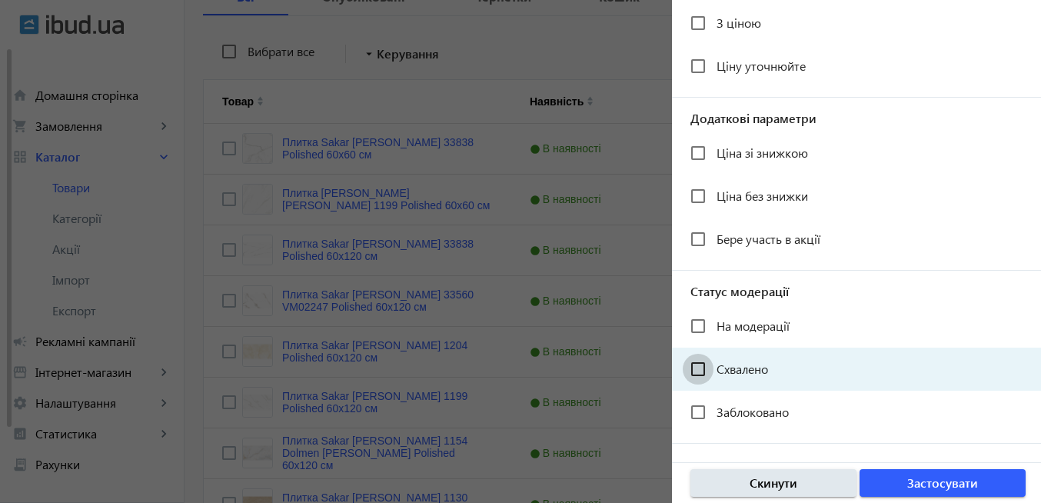
click at [699, 367] on input "Схвалено" at bounding box center [698, 369] width 31 height 31
checkbox input "true"
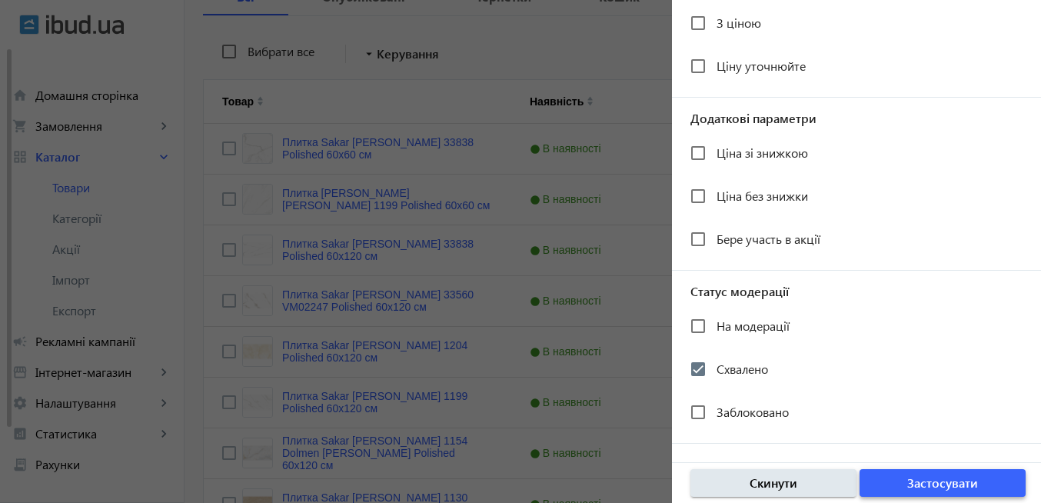
click at [911, 484] on span "Застосувати" at bounding box center [942, 482] width 71 height 17
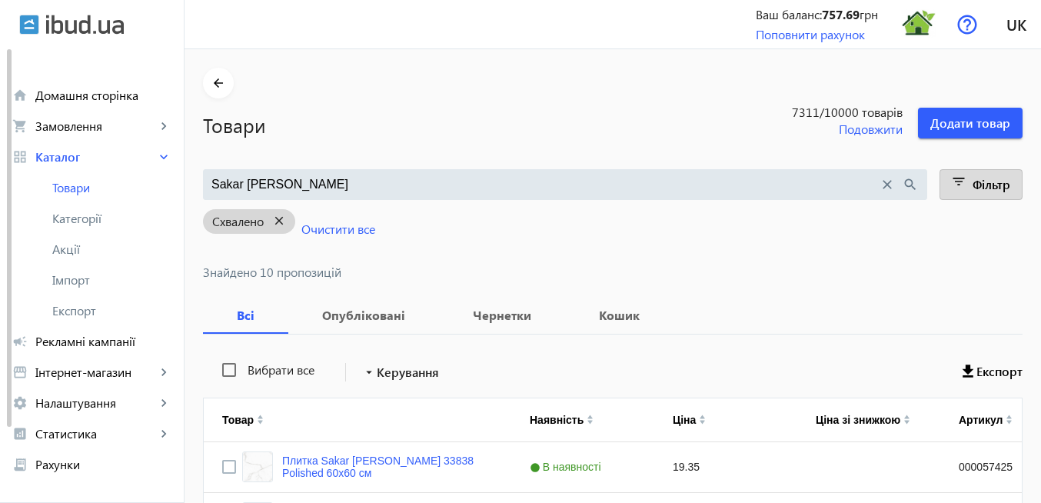
click at [270, 222] on mat-icon "close" at bounding box center [280, 220] width 32 height 19
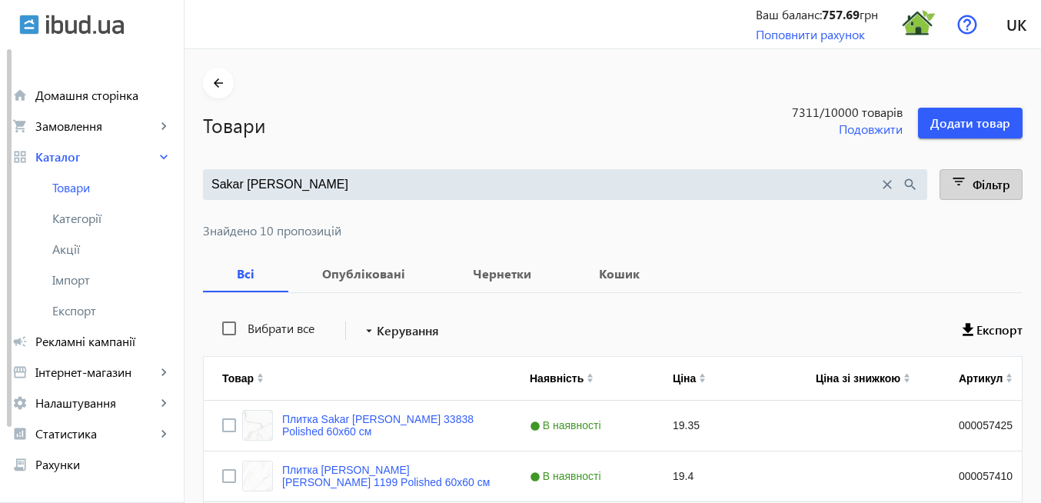
click at [960, 183] on mat-icon "filter_list" at bounding box center [960, 185] width 22 height 22
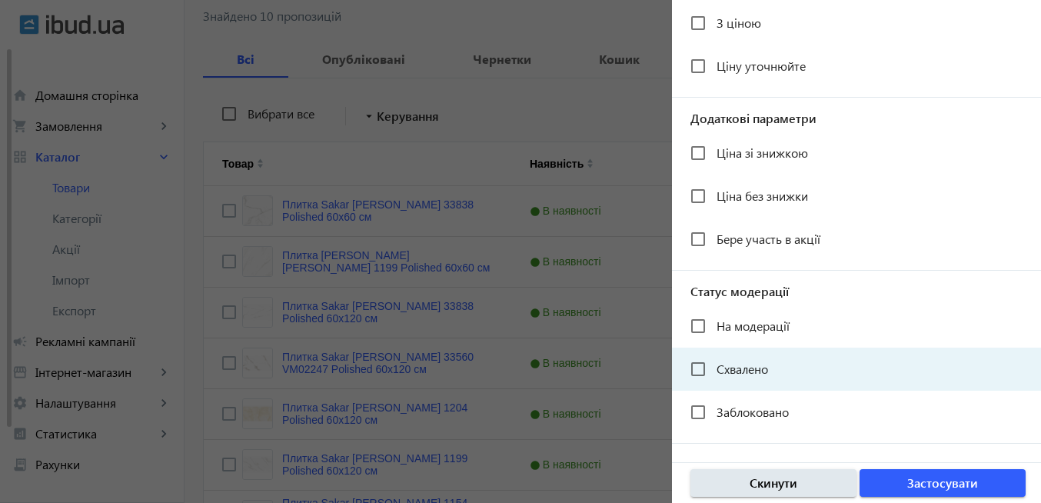
scroll to position [277, 0]
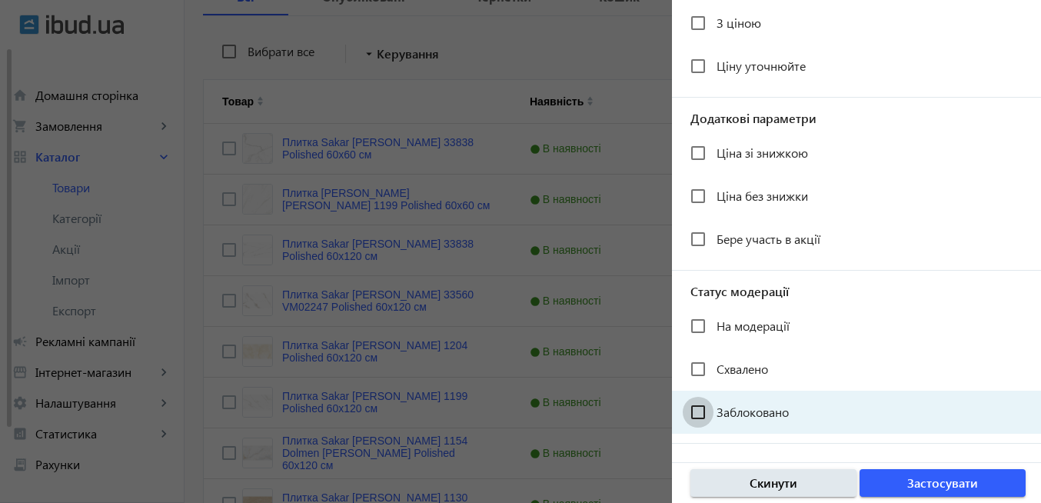
click at [702, 413] on input "Заблоковано" at bounding box center [698, 412] width 31 height 31
checkbox input "true"
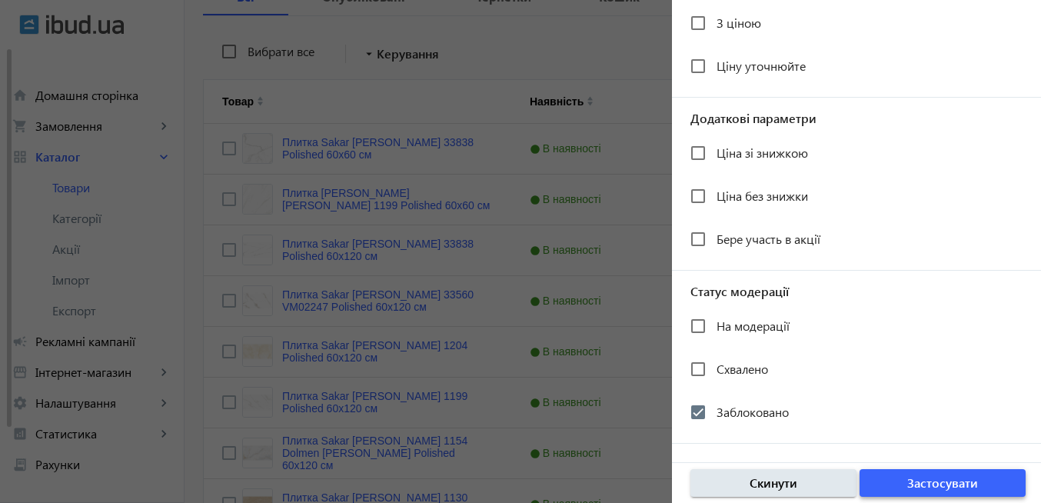
click at [907, 491] on span "button" at bounding box center [943, 482] width 166 height 37
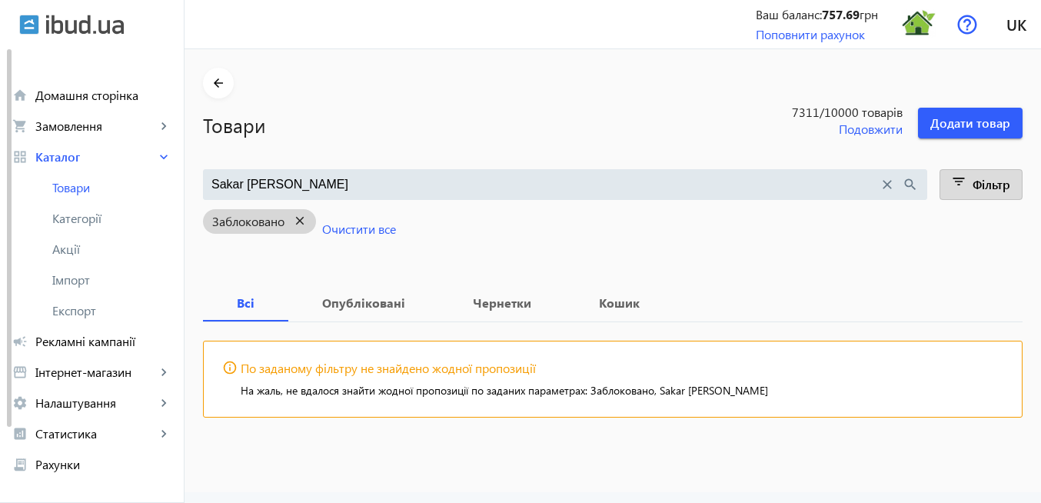
click at [291, 222] on mat-icon "close" at bounding box center [301, 220] width 32 height 19
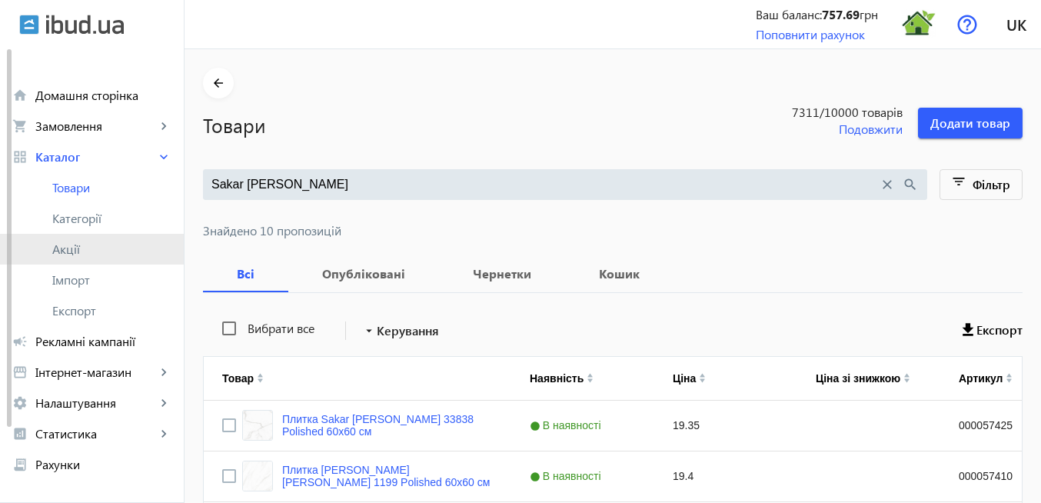
click at [95, 251] on span "Акції" at bounding box center [111, 248] width 119 height 15
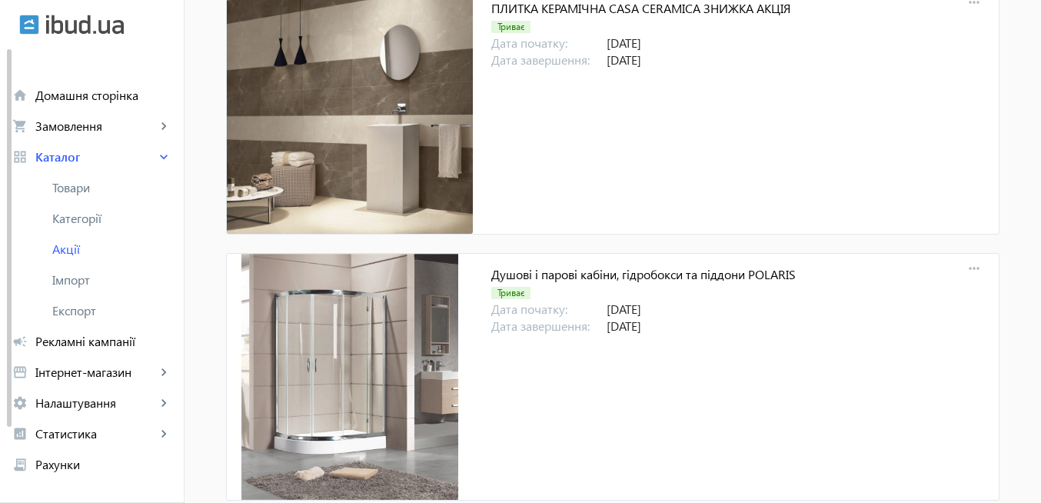
scroll to position [16462, 0]
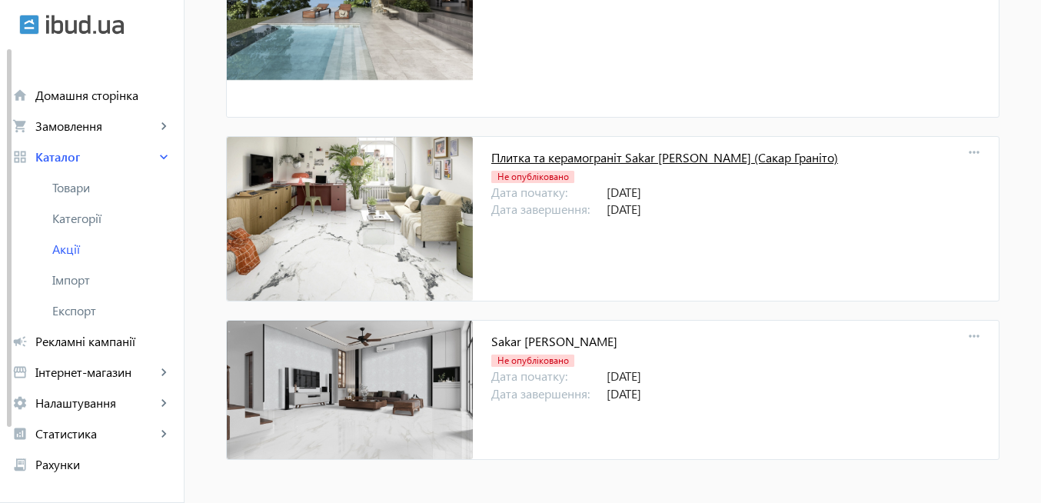
click at [534, 161] on link "Плитка та керамограніт Sakar [PERSON_NAME] (Сакар Граніто)" at bounding box center [664, 157] width 347 height 16
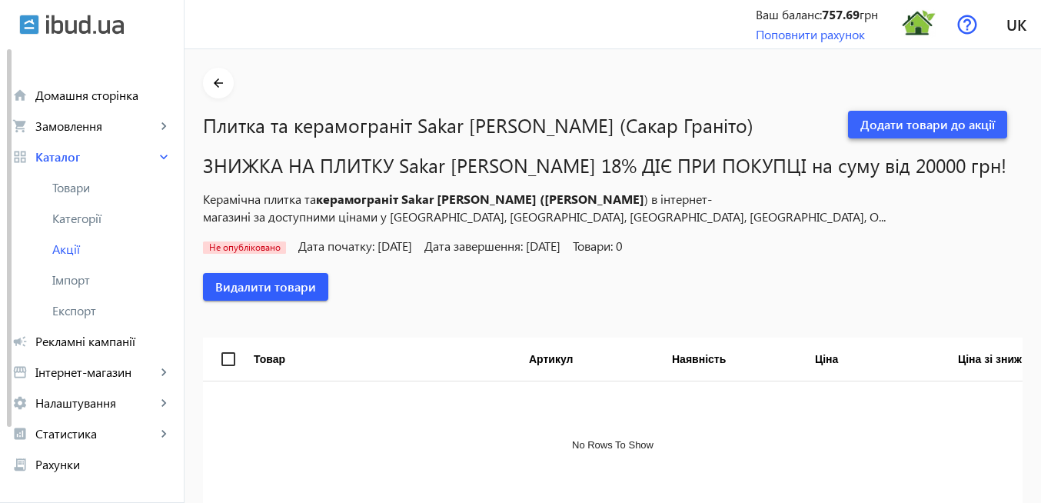
click at [881, 129] on span "Додати товари до акції" at bounding box center [928, 124] width 135 height 17
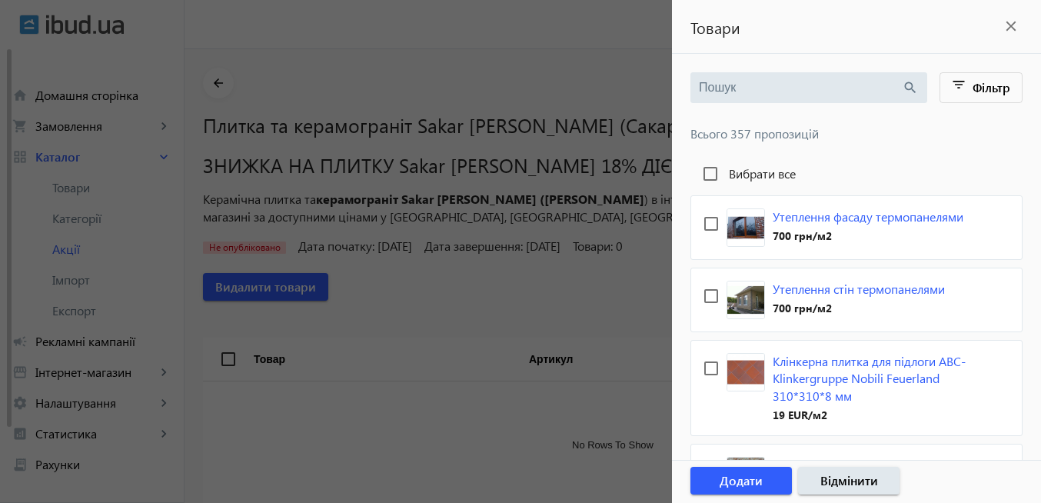
click at [779, 92] on input "search" at bounding box center [800, 87] width 203 height 17
paste input "Sakar [PERSON_NAME]"
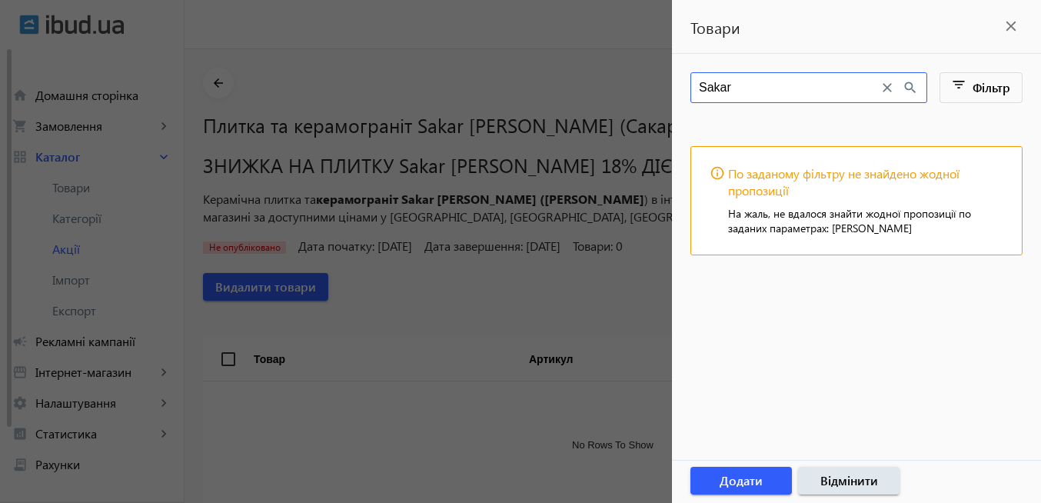
drag, startPoint x: 748, startPoint y: 87, endPoint x: 687, endPoint y: 88, distance: 61.5
click at [687, 88] on main "Sakar close search filter_list Фільтр info_outline По заданому фільтру не знайд…" at bounding box center [856, 174] width 369 height 205
drag, startPoint x: 735, startPoint y: 89, endPoint x: 683, endPoint y: 92, distance: 52.4
click at [683, 92] on main "Sakar [PERSON_NAME] close search filter_list Фільтр info_outline По заданому фі…" at bounding box center [856, 174] width 369 height 205
drag, startPoint x: 776, startPoint y: 95, endPoint x: 672, endPoint y: 87, distance: 104.1
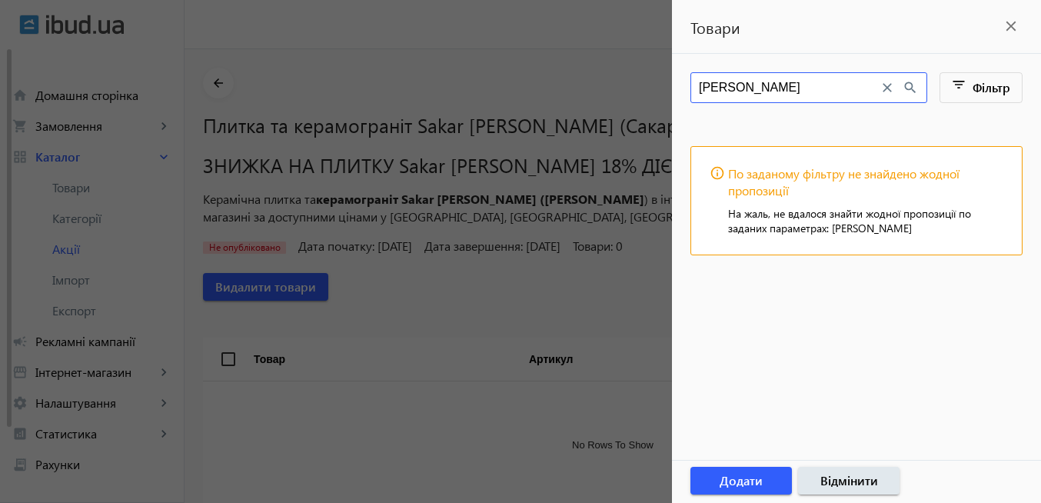
click at [672, 87] on main "[PERSON_NAME] close search filter_list Фільтр info_outline По заданому фільтру …" at bounding box center [856, 174] width 369 height 205
type input "Sakar [PERSON_NAME]"
click at [1014, 22] on mat-icon "close" at bounding box center [1011, 26] width 23 height 23
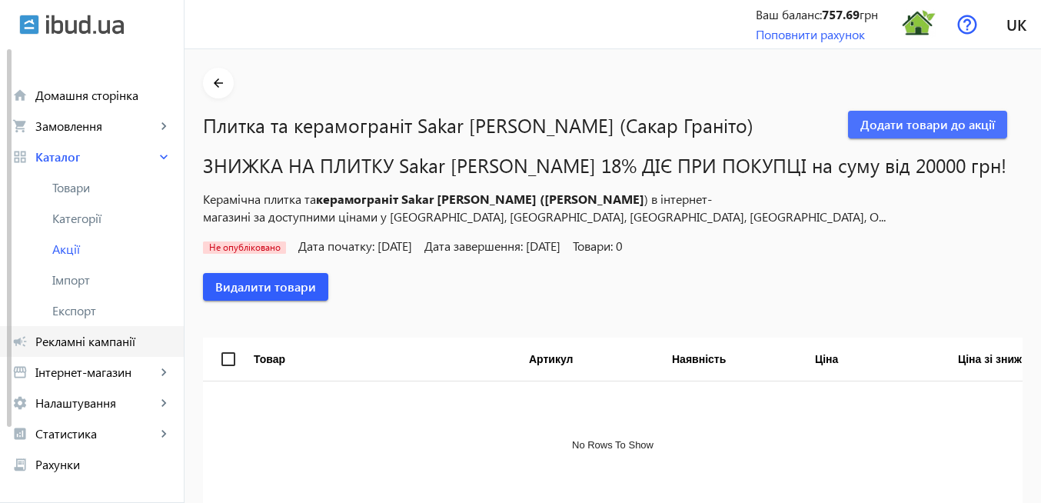
click at [108, 344] on span "Рекламні кампанії" at bounding box center [103, 341] width 136 height 15
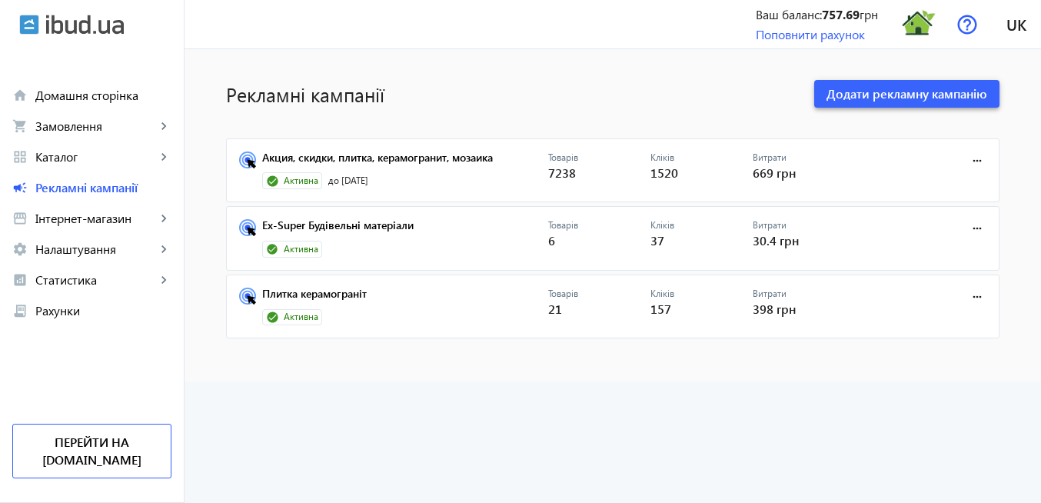
click at [848, 94] on span "Додати рекламну кампанію" at bounding box center [907, 93] width 161 height 17
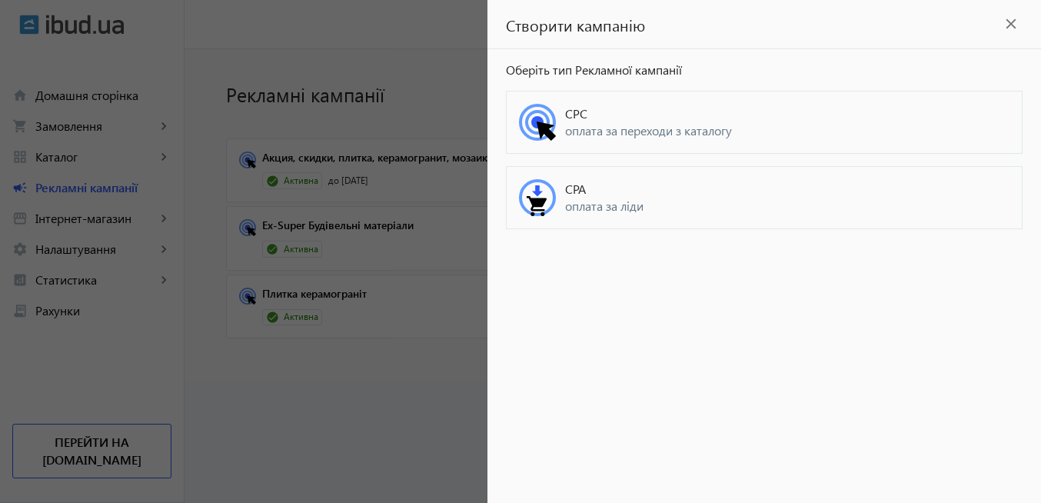
click at [631, 131] on span "оплата за переходи з каталогу" at bounding box center [787, 130] width 444 height 17
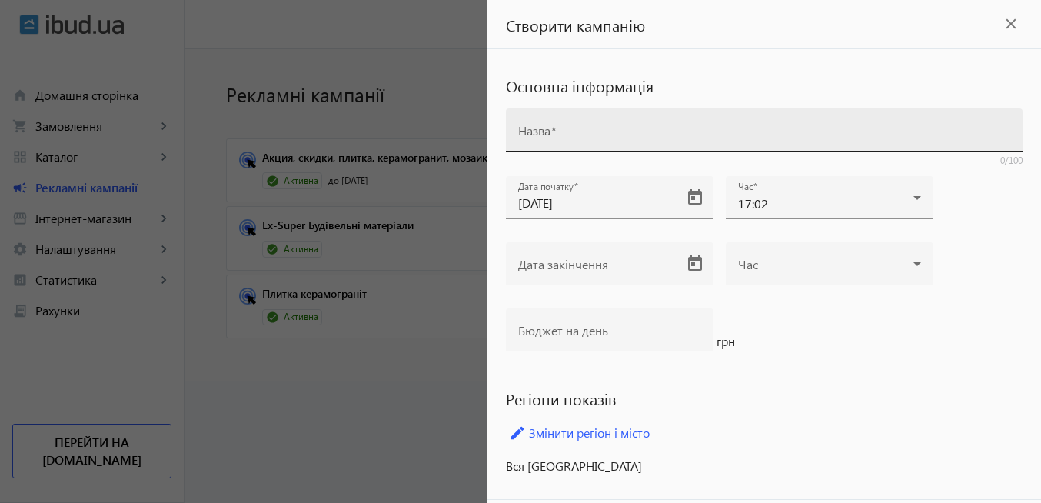
click at [573, 135] on input "Назва" at bounding box center [764, 135] width 492 height 16
paste input "Sakar [PERSON_NAME]"
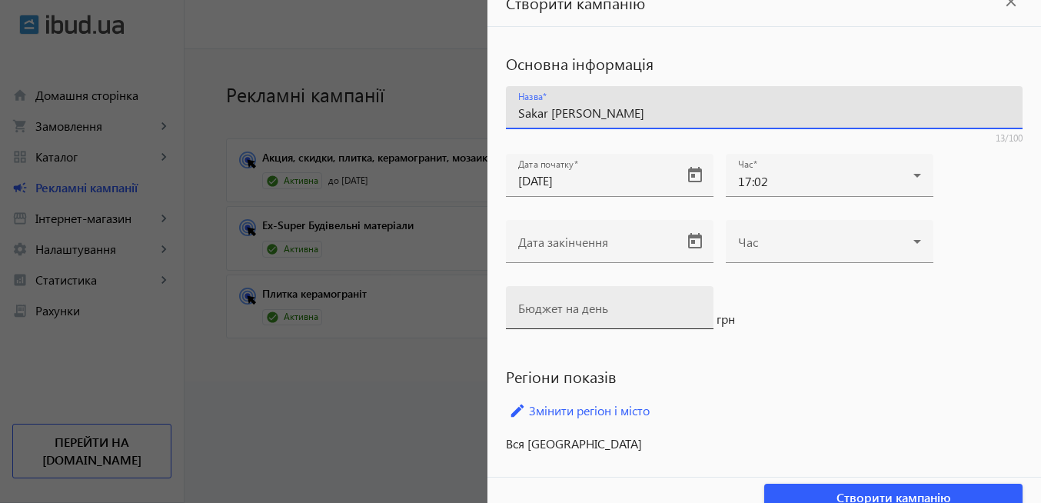
scroll to position [39, 0]
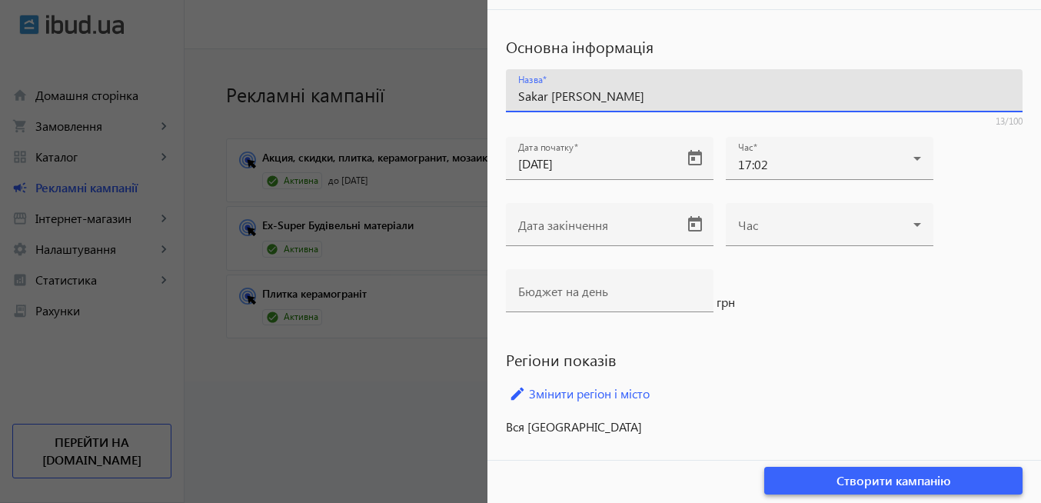
type input "Sakar [PERSON_NAME]"
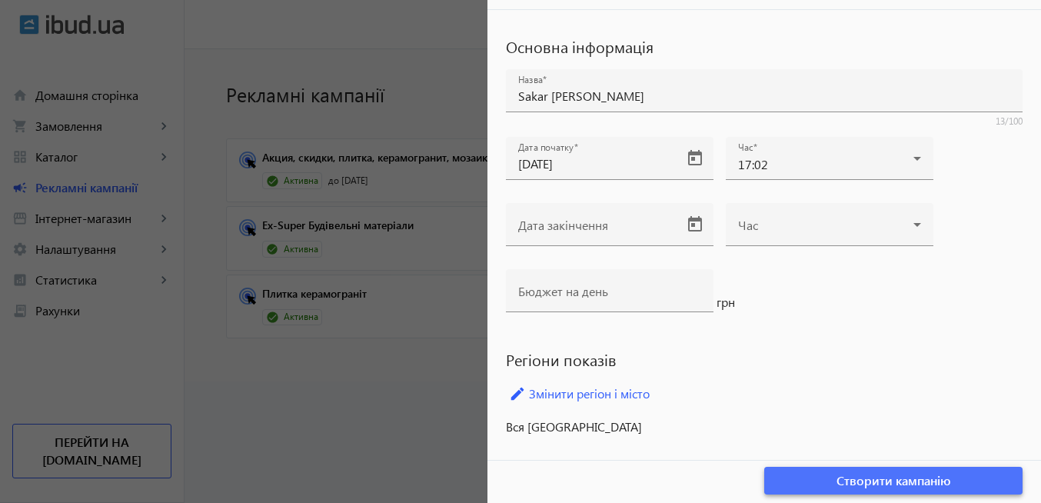
click at [900, 482] on span "Створити кампанію" at bounding box center [894, 480] width 115 height 17
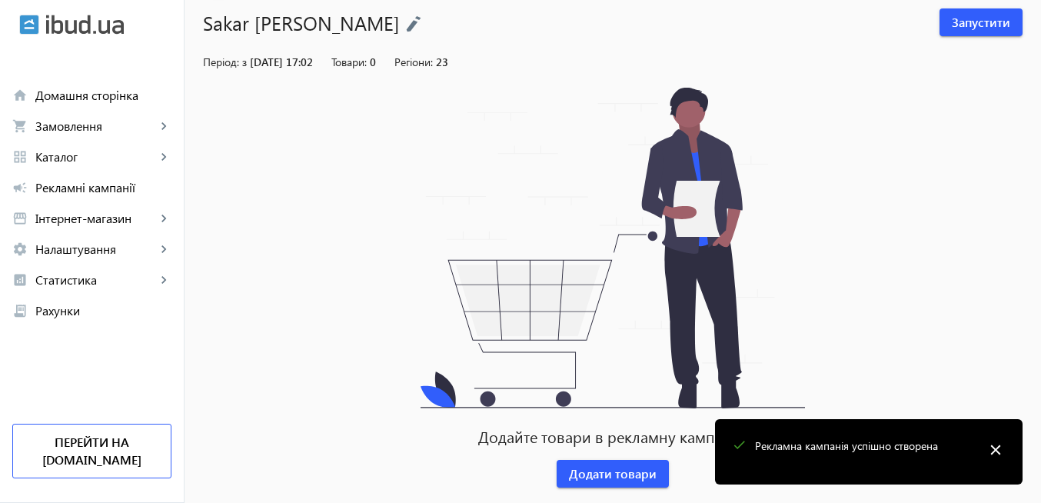
scroll to position [130, 0]
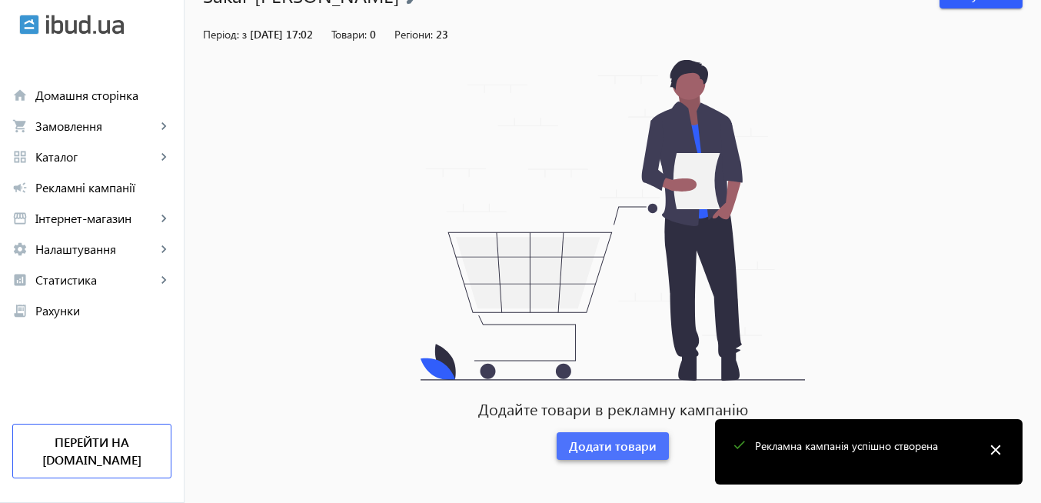
click at [602, 451] on span "Додати товари" at bounding box center [613, 446] width 88 height 17
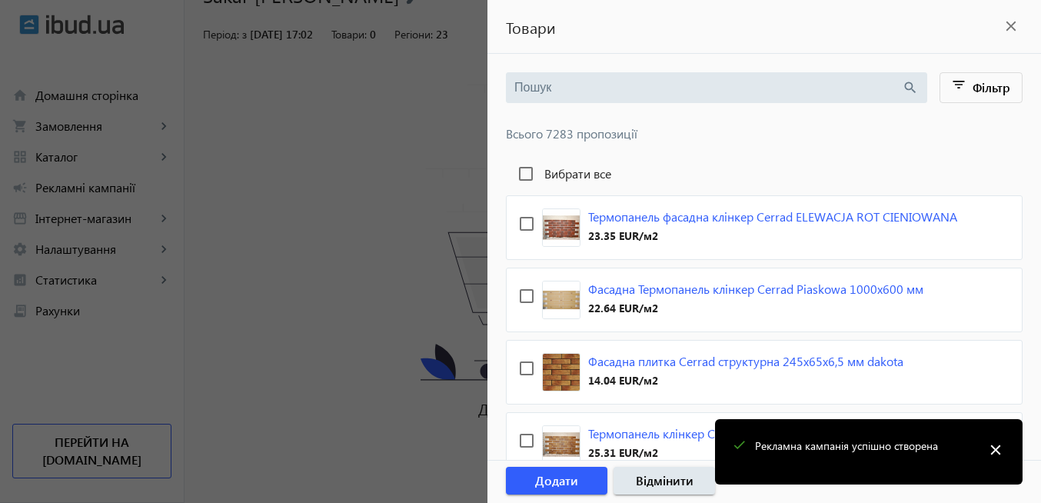
click at [552, 86] on input "search" at bounding box center [708, 87] width 388 height 17
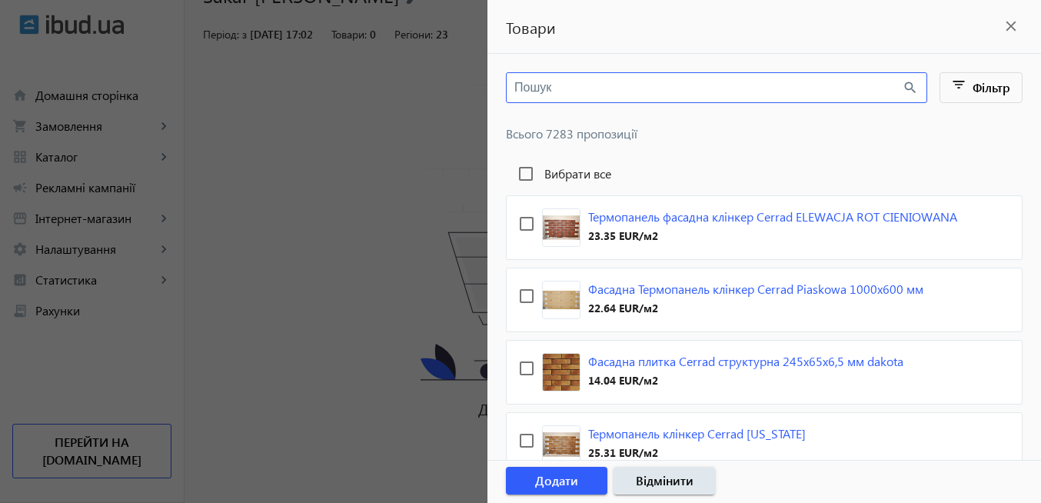
paste input "Sakar [PERSON_NAME]"
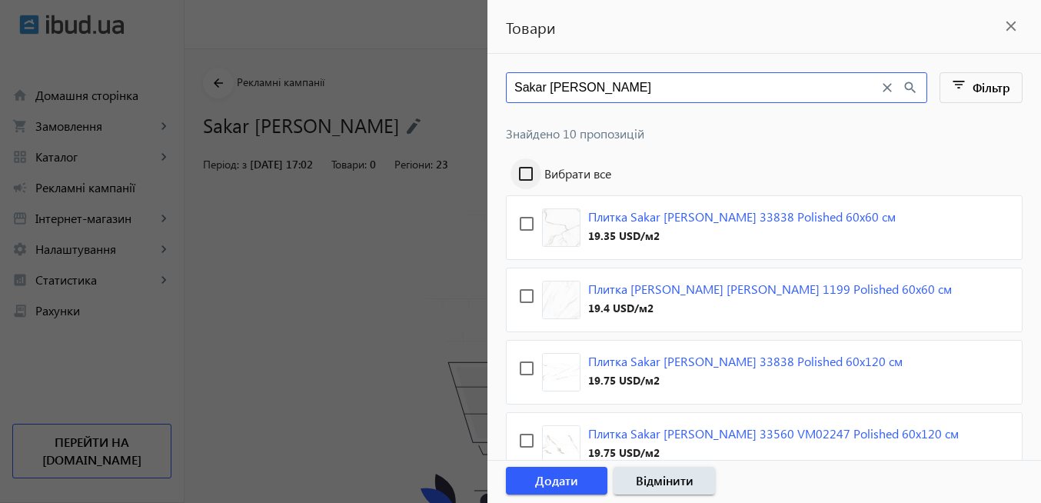
type input "Sakar [PERSON_NAME]"
click at [532, 172] on input "Вибрати все" at bounding box center [526, 173] width 31 height 31
checkbox input "true"
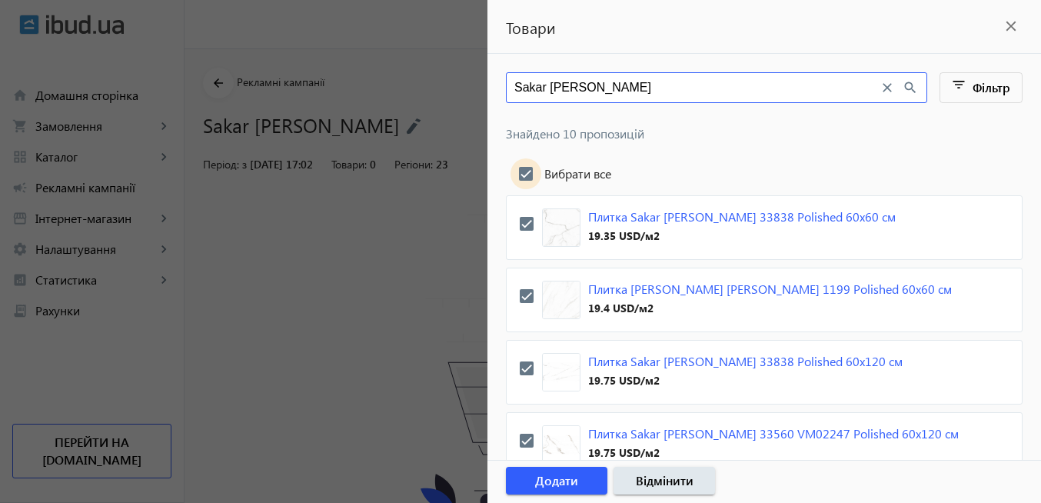
checkbox input "true"
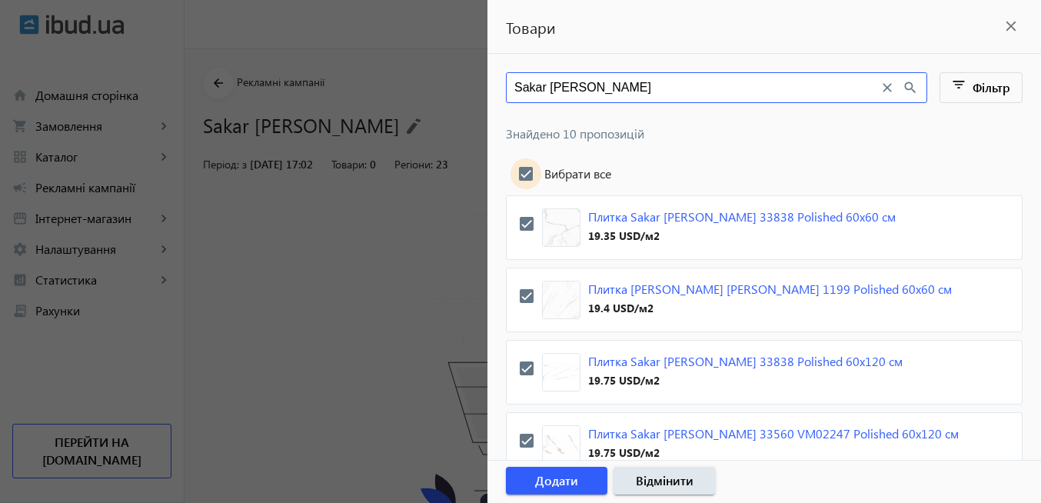
checkbox input "true"
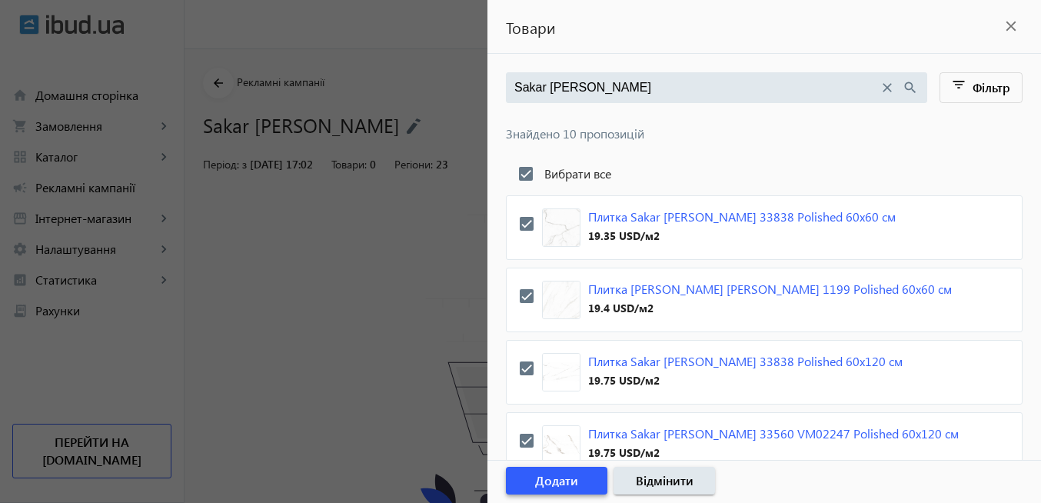
drag, startPoint x: 584, startPoint y: 478, endPoint x: 567, endPoint y: 464, distance: 21.9
click at [583, 478] on span "button" at bounding box center [557, 480] width 102 height 37
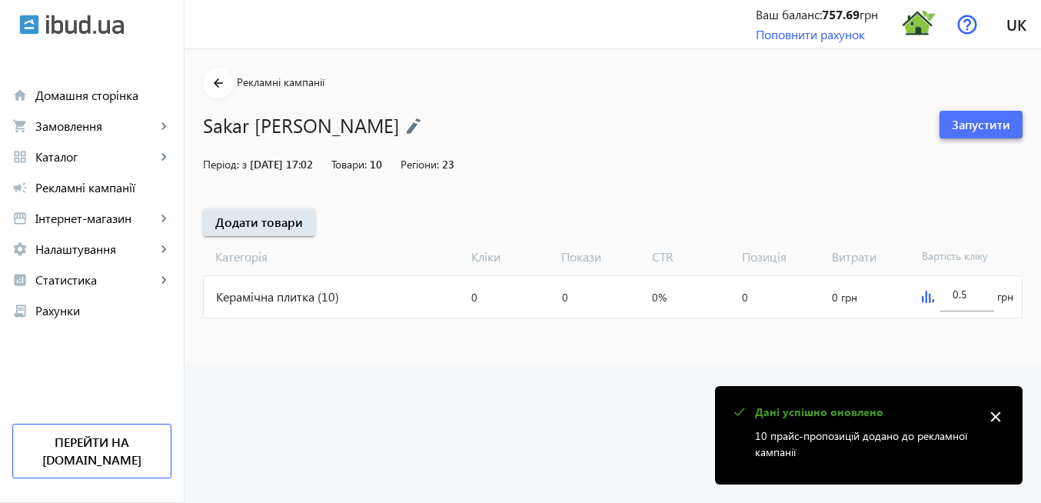
click at [970, 129] on span "Запустити" at bounding box center [981, 124] width 58 height 17
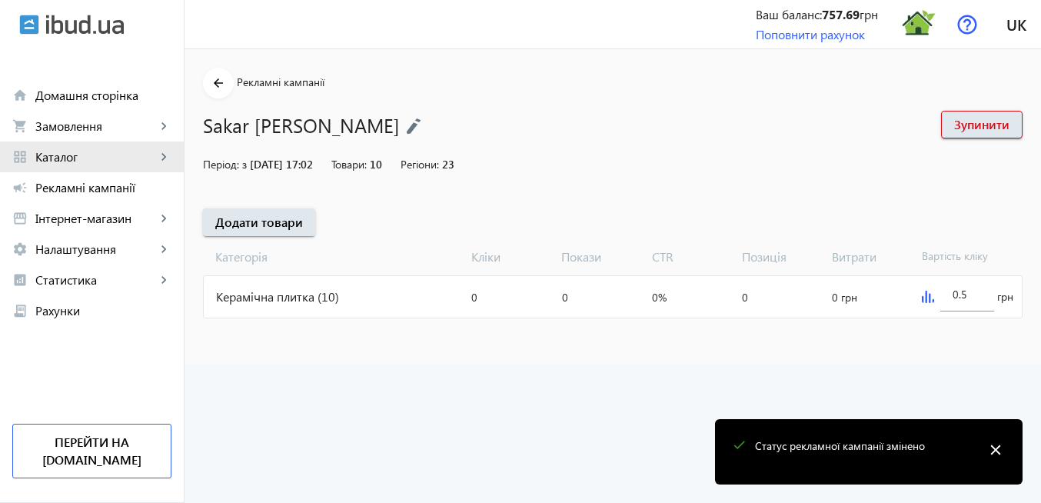
click at [73, 158] on span "Каталог" at bounding box center [95, 156] width 121 height 15
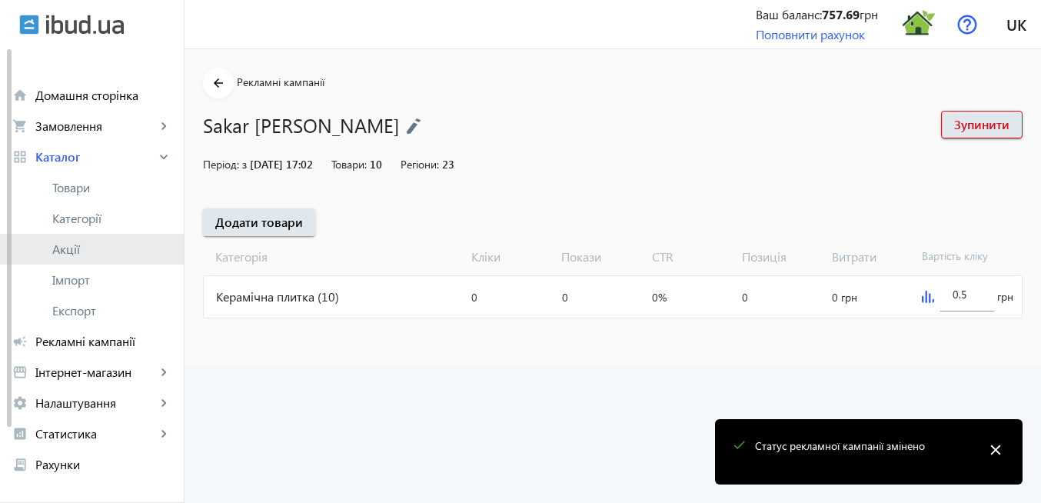
click at [84, 249] on span "Акції" at bounding box center [111, 248] width 119 height 15
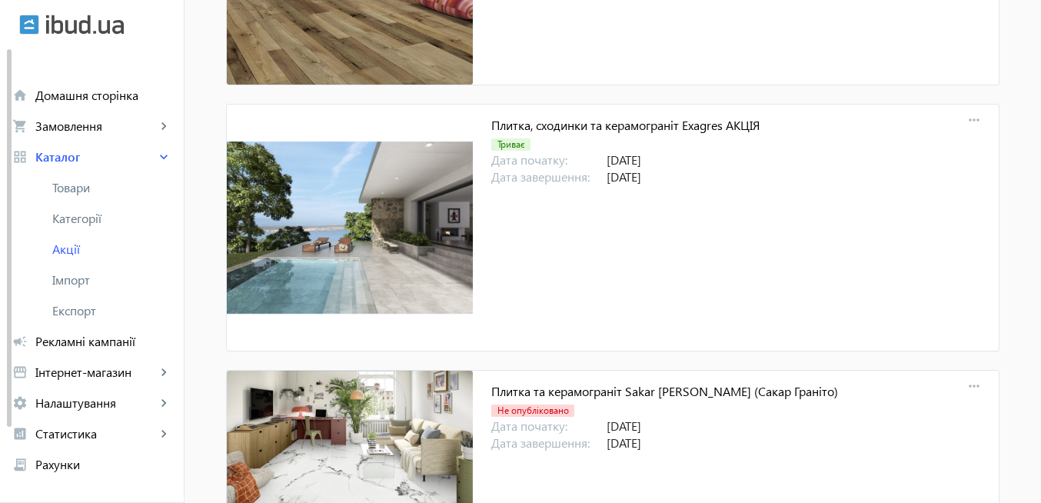
scroll to position [16462, 0]
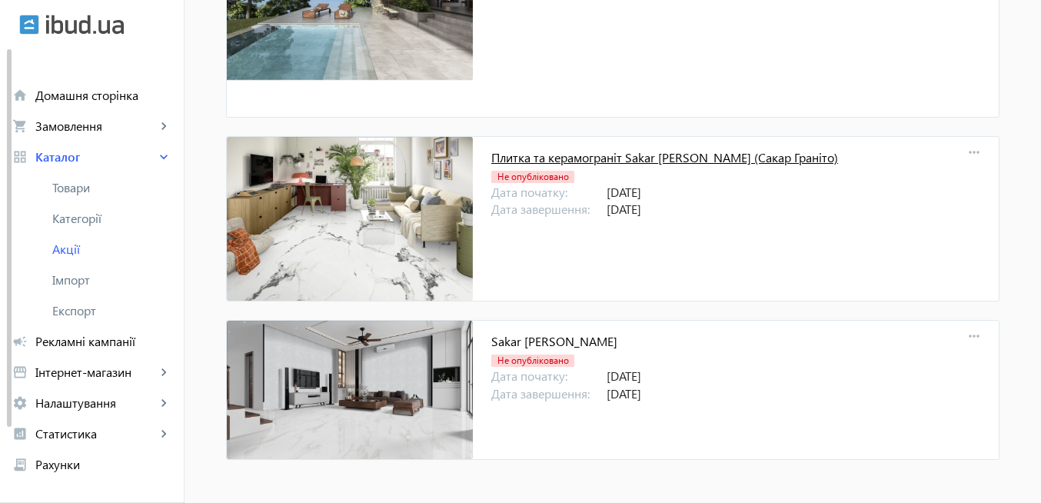
click at [596, 159] on link "Плитка та керамограніт Sakar [PERSON_NAME] (Сакар Граніто)" at bounding box center [664, 157] width 347 height 16
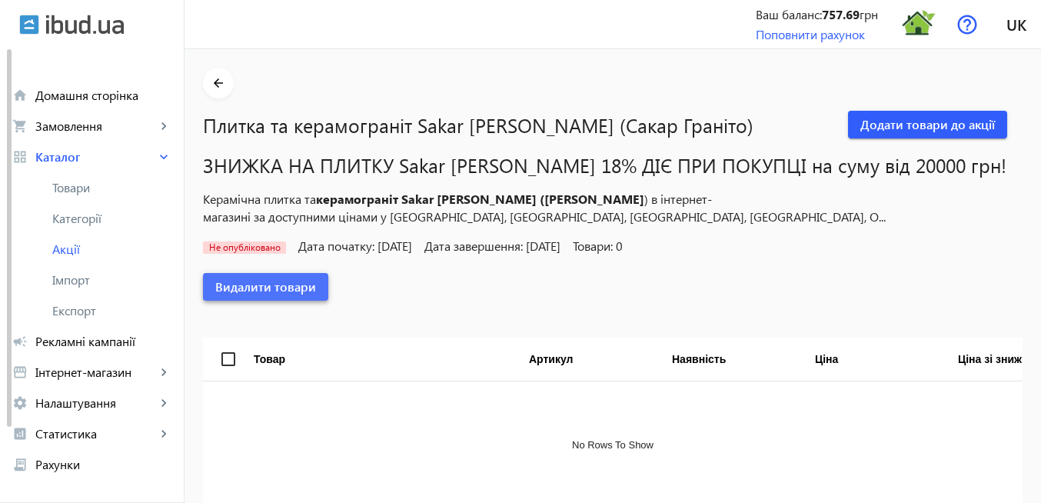
click at [257, 293] on span "Видалити товари" at bounding box center [265, 286] width 101 height 17
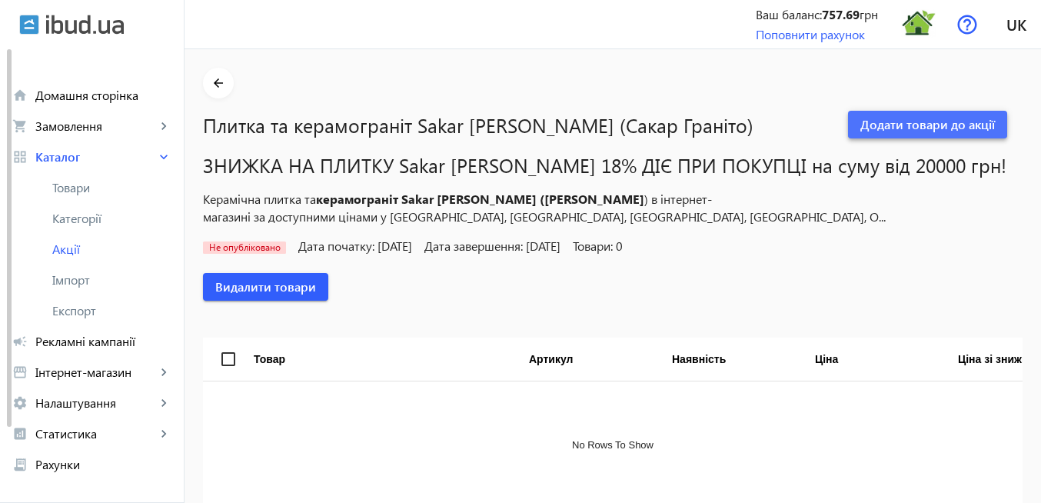
click at [886, 123] on span "Додати товари до акції" at bounding box center [928, 124] width 135 height 17
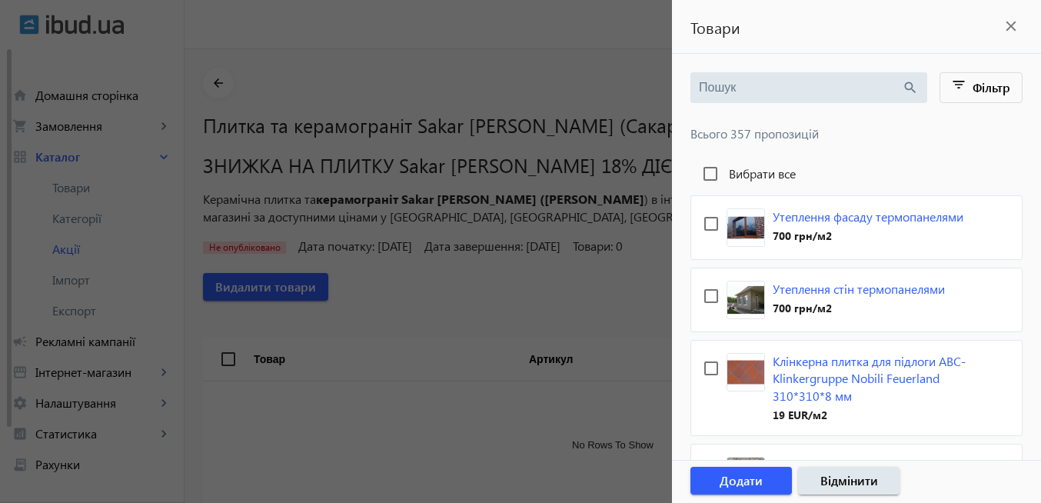
click at [739, 85] on input "search" at bounding box center [800, 87] width 203 height 17
paste input "Sakar [PERSON_NAME]"
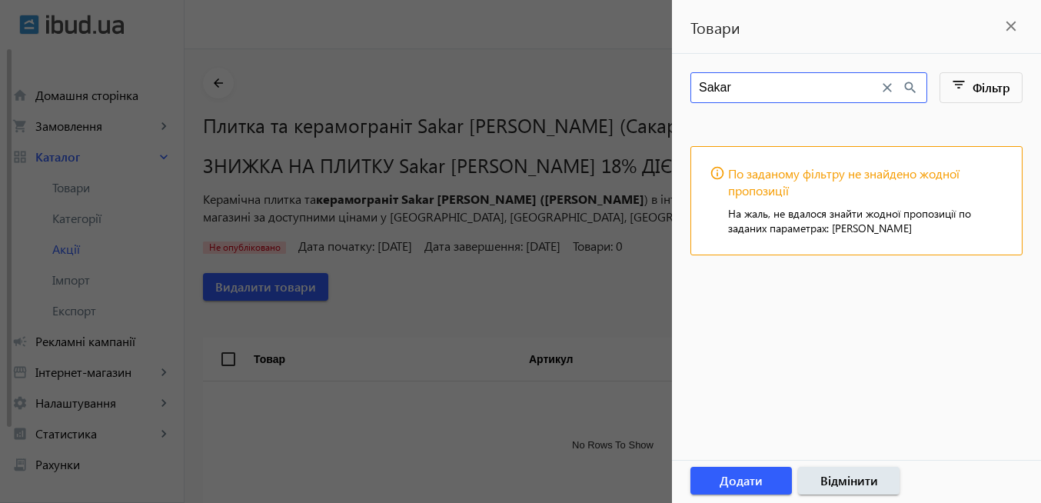
drag, startPoint x: 754, startPoint y: 92, endPoint x: 654, endPoint y: 95, distance: 99.2
click at [654, 95] on mat-sidenav-container "arrow_back Плитка та керамограніт Sakar [PERSON_NAME] (Сакар Граніто) Додати то…" at bounding box center [613, 313] width 857 height 528
drag, startPoint x: 767, startPoint y: 83, endPoint x: 669, endPoint y: 92, distance: 98.0
click at [670, 92] on mat-sidenav-container "arrow_back Плитка та керамограніт Sakar [PERSON_NAME] (Сакар Граніто) Додати то…" at bounding box center [613, 313] width 857 height 528
type input "[PERSON_NAME]"
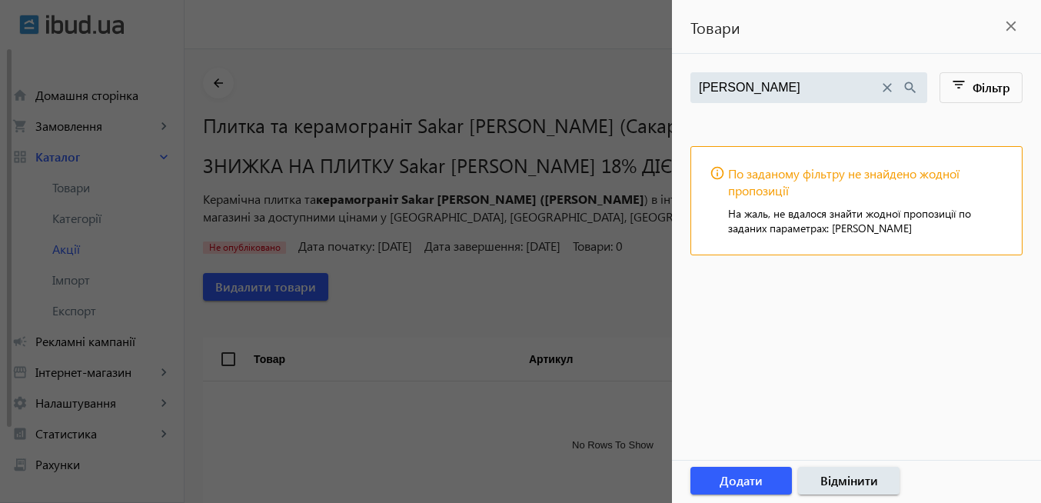
click at [1014, 25] on mat-icon "close" at bounding box center [1011, 26] width 23 height 23
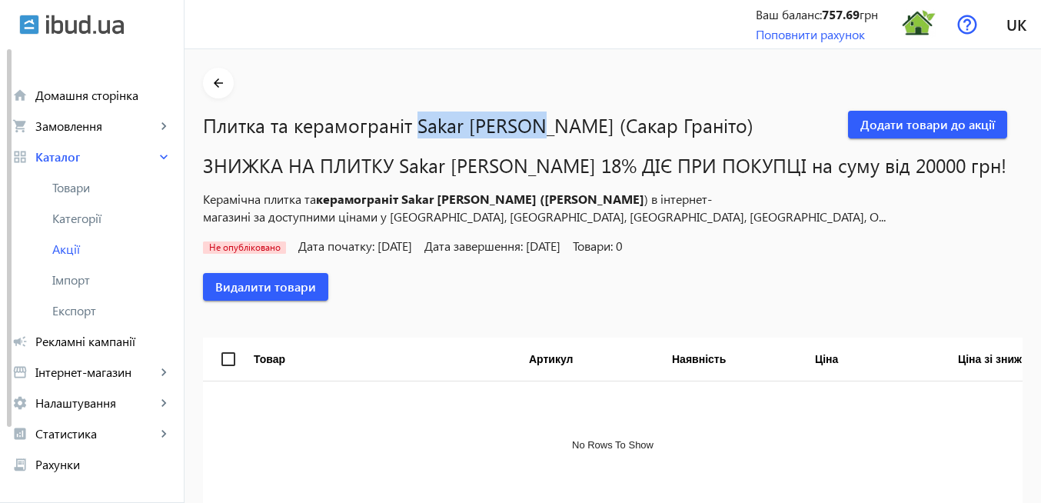
drag, startPoint x: 408, startPoint y: 123, endPoint x: 516, endPoint y: 129, distance: 108.6
click at [516, 129] on h1 "Плитка та керамограніт Sakar [PERSON_NAME] (Сакар Граніто)" at bounding box center [525, 125] width 645 height 27
copy h1 "Sakar [PERSON_NAME]"
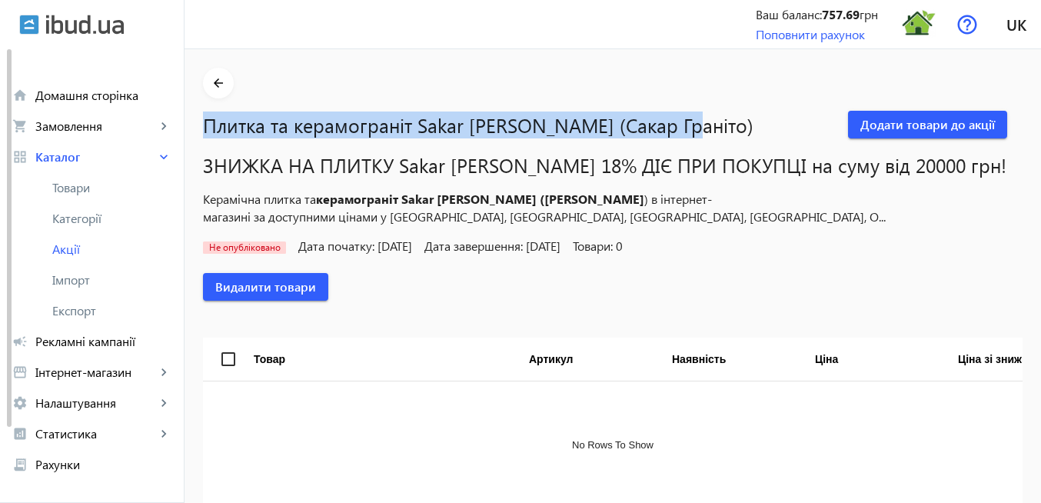
drag, startPoint x: 196, startPoint y: 126, endPoint x: 683, endPoint y: 132, distance: 486.8
click at [683, 132] on h1 "Плитка та керамограніт Sakar [PERSON_NAME] (Сакар Граніто)" at bounding box center [525, 125] width 645 height 27
copy h1 "Плитка та керамограніт Sakar [PERSON_NAME] (Сакар Граніто)"
click at [901, 130] on span "Додати товари до акції" at bounding box center [928, 124] width 135 height 17
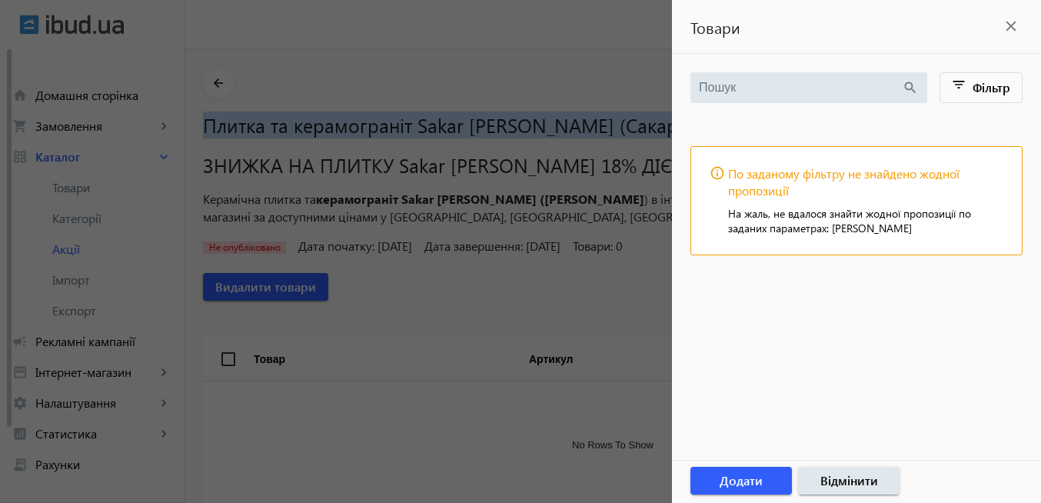
type input "[PERSON_NAME]"
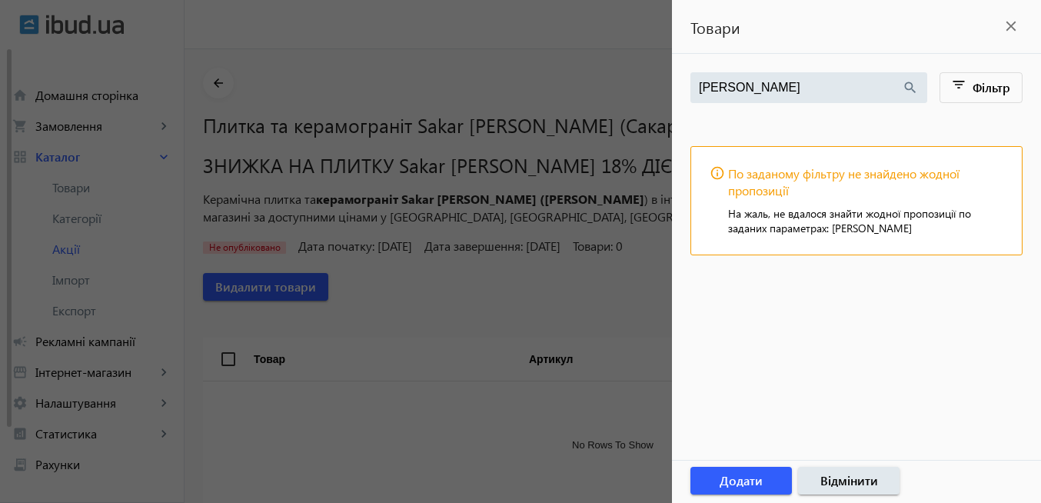
click at [1008, 26] on mat-icon "close" at bounding box center [1011, 26] width 23 height 23
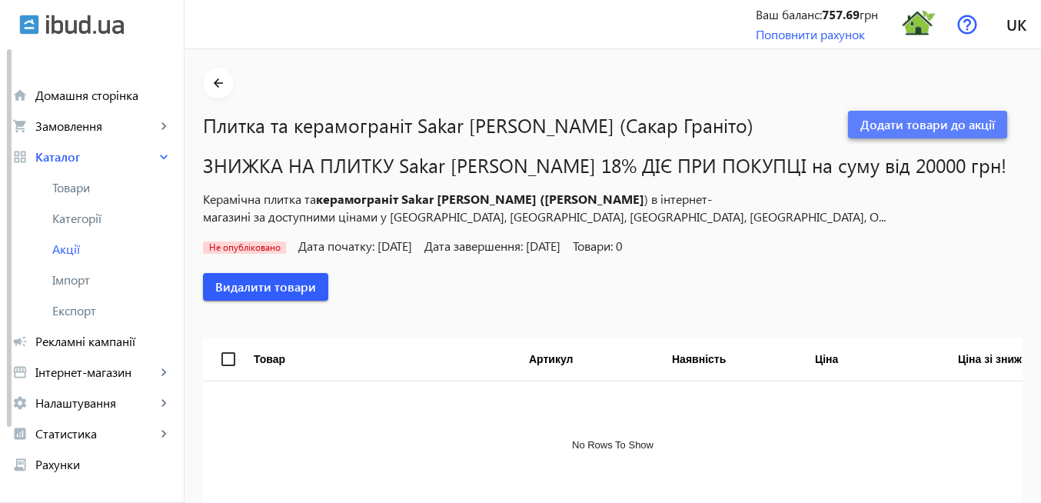
click at [931, 122] on span "Додати товари до акції" at bounding box center [928, 124] width 135 height 17
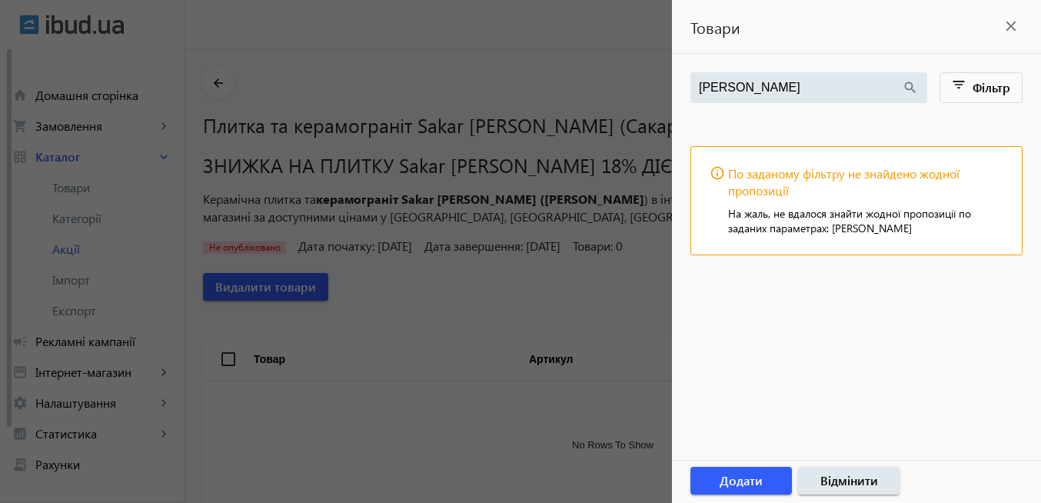
click at [774, 81] on input "[PERSON_NAME]" at bounding box center [800, 87] width 203 height 17
drag, startPoint x: 770, startPoint y: 84, endPoint x: 654, endPoint y: 84, distance: 115.4
click at [654, 84] on mat-sidenav-container "arrow_back Плитка та керамограніт Sakar [PERSON_NAME] (Сакар Граніто) Додати то…" at bounding box center [613, 313] width 857 height 528
paste input "Плитка та керамограніт Sakar [PERSON_NAME] (Сакар Граніто)"
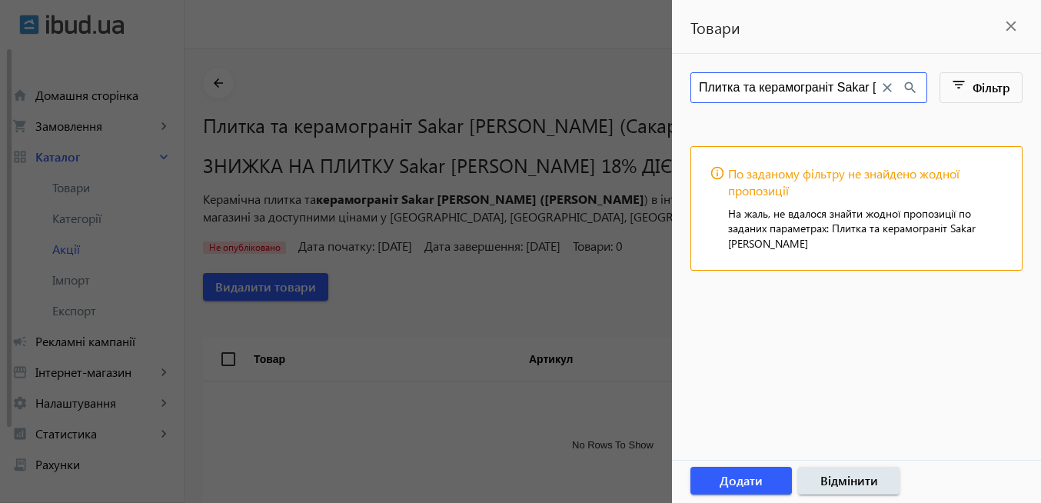
drag, startPoint x: 800, startPoint y: 87, endPoint x: 680, endPoint y: 87, distance: 120.0
click at [680, 87] on main "Плитка та керамограніт Sakar [PERSON_NAME] close search filter_list Фільтр info…" at bounding box center [856, 182] width 369 height 221
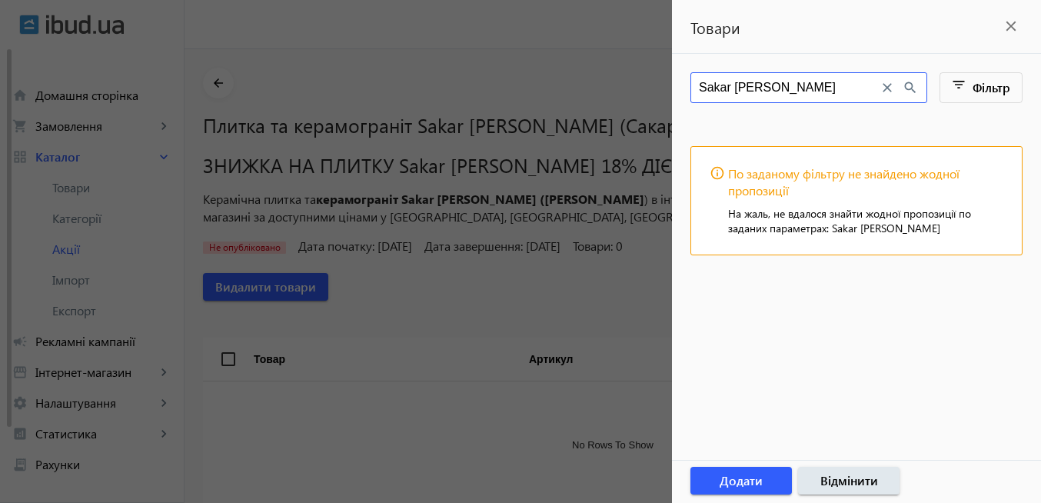
type input "Sakar [PERSON_NAME]"
click at [1011, 23] on mat-icon "close" at bounding box center [1011, 26] width 23 height 23
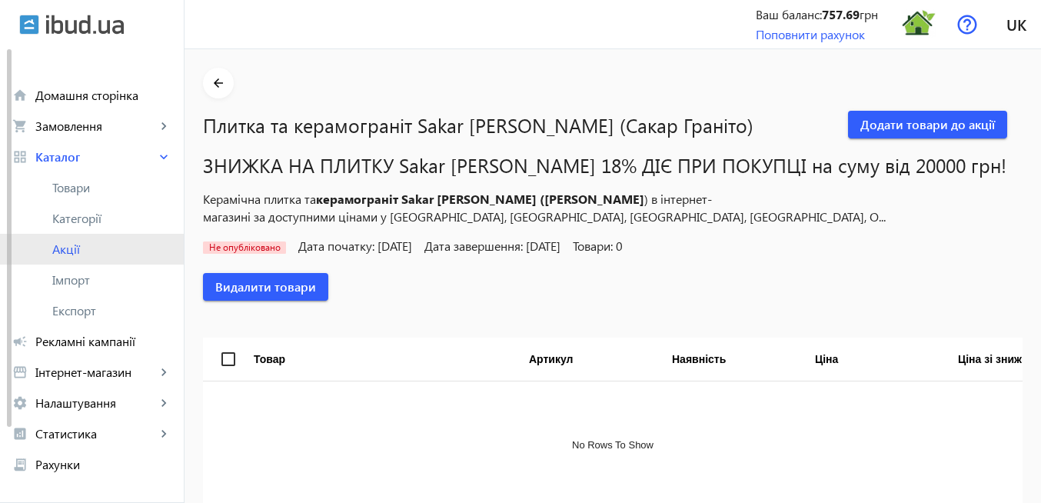
click at [88, 249] on span "Акції" at bounding box center [111, 248] width 119 height 15
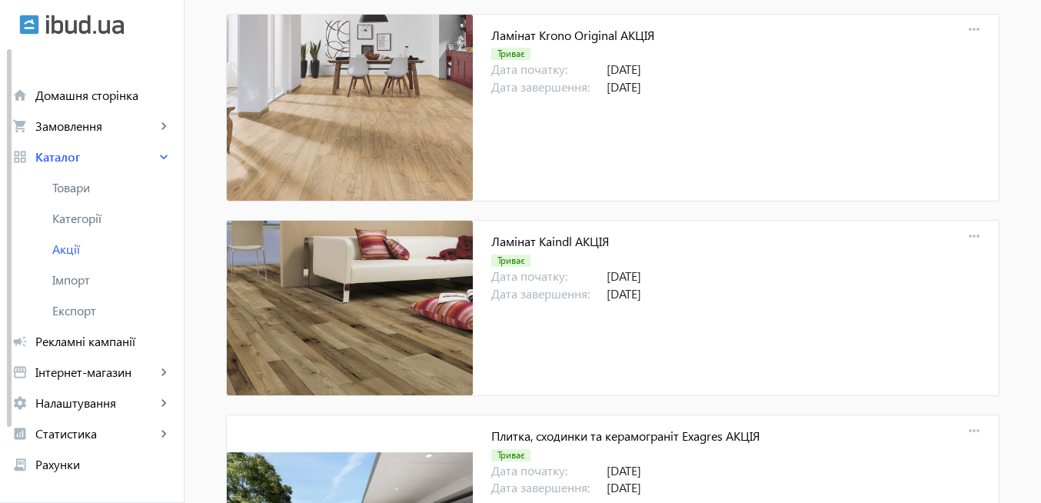
scroll to position [16462, 0]
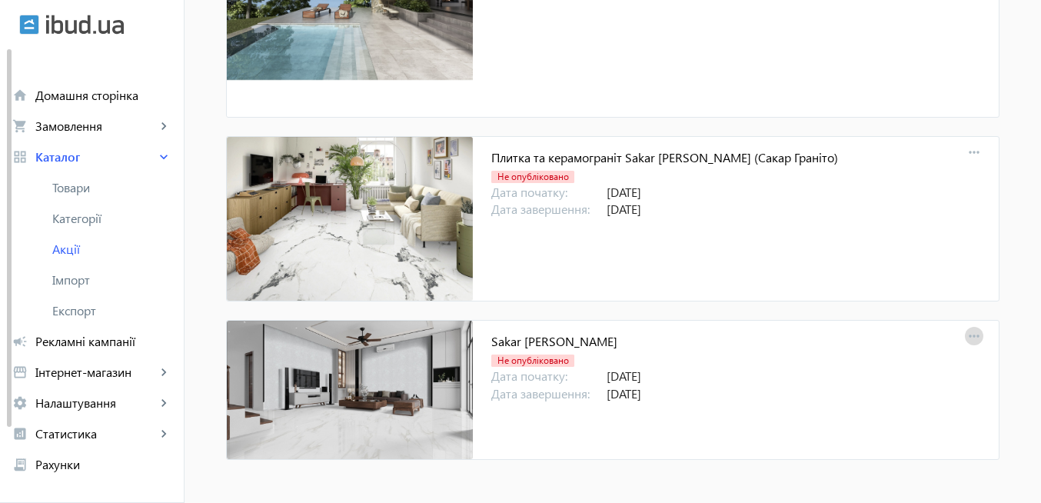
click at [980, 341] on button "more_horiz" at bounding box center [974, 336] width 18 height 18
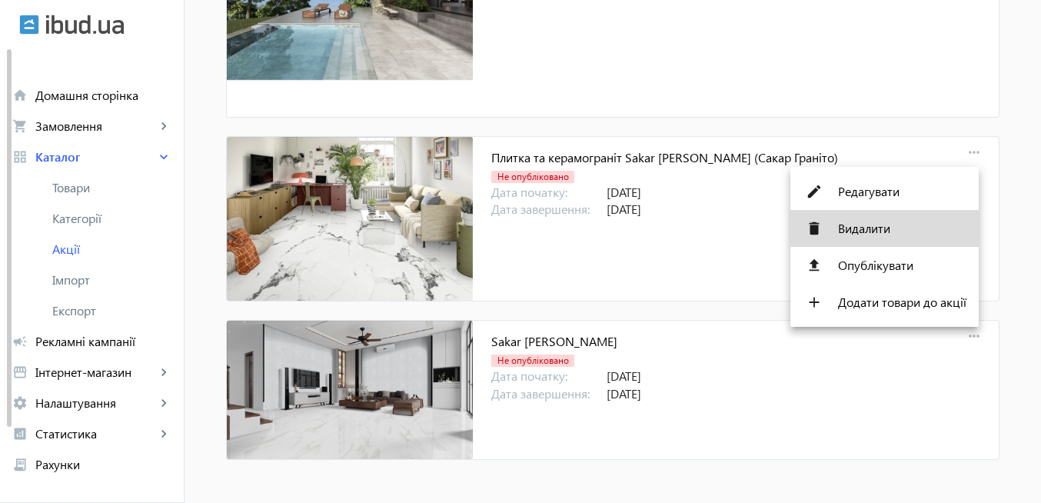
click at [867, 230] on span "Видалити" at bounding box center [902, 228] width 128 height 12
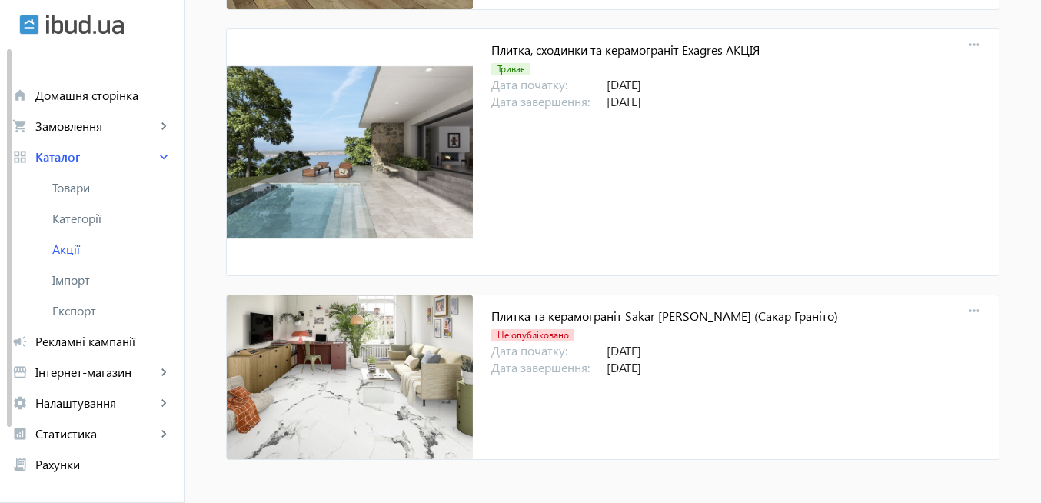
scroll to position [16304, 0]
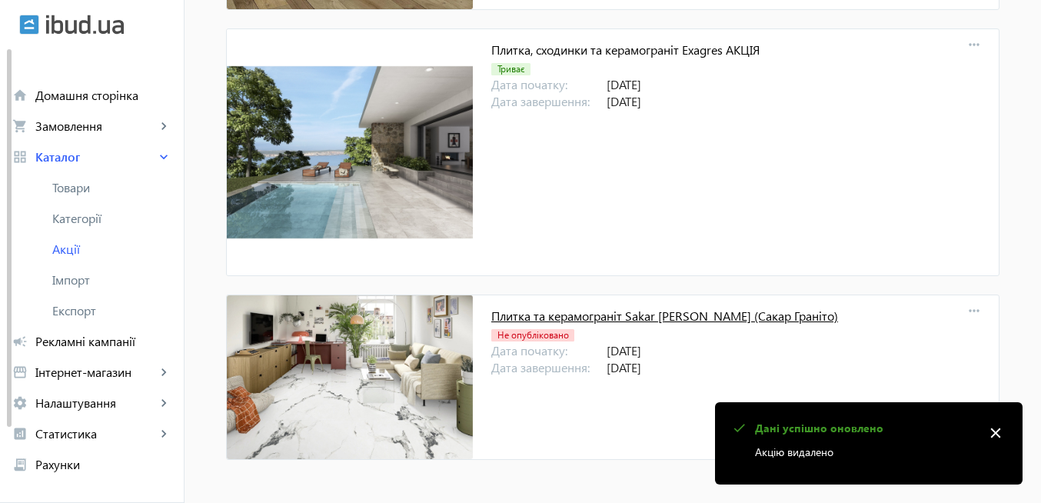
click at [719, 318] on link "Плитка та керамограніт Sakar [PERSON_NAME] (Сакар Граніто)" at bounding box center [664, 316] width 347 height 16
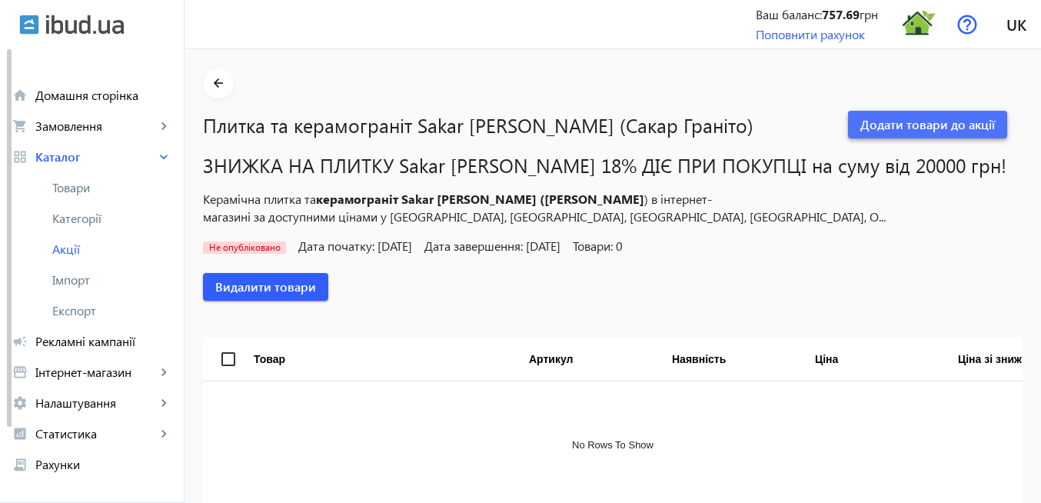
drag, startPoint x: 977, startPoint y: 127, endPoint x: 950, endPoint y: 141, distance: 30.3
click at [976, 127] on span "Додати товари до акції" at bounding box center [928, 124] width 135 height 17
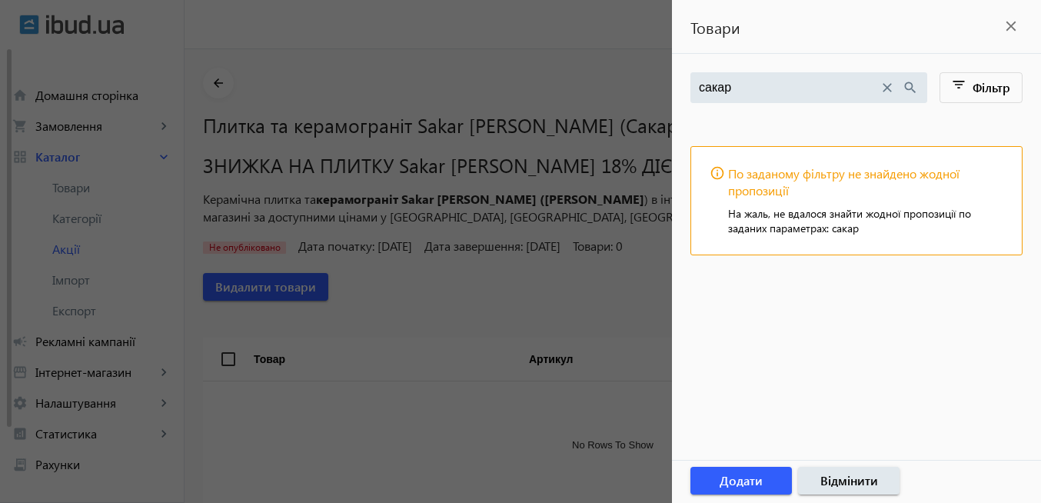
type input "сакар"
click at [888, 89] on mat-icon "close" at bounding box center [887, 87] width 17 height 17
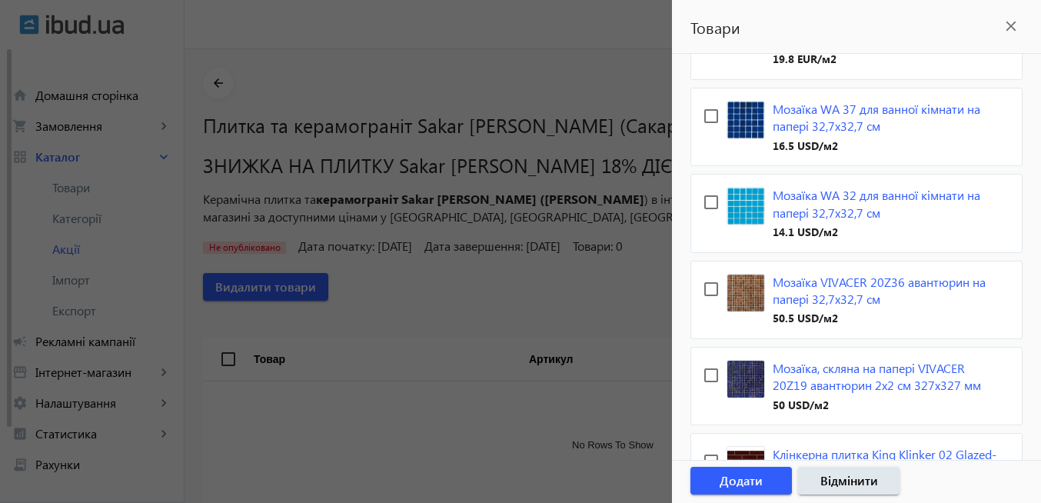
scroll to position [5148, 0]
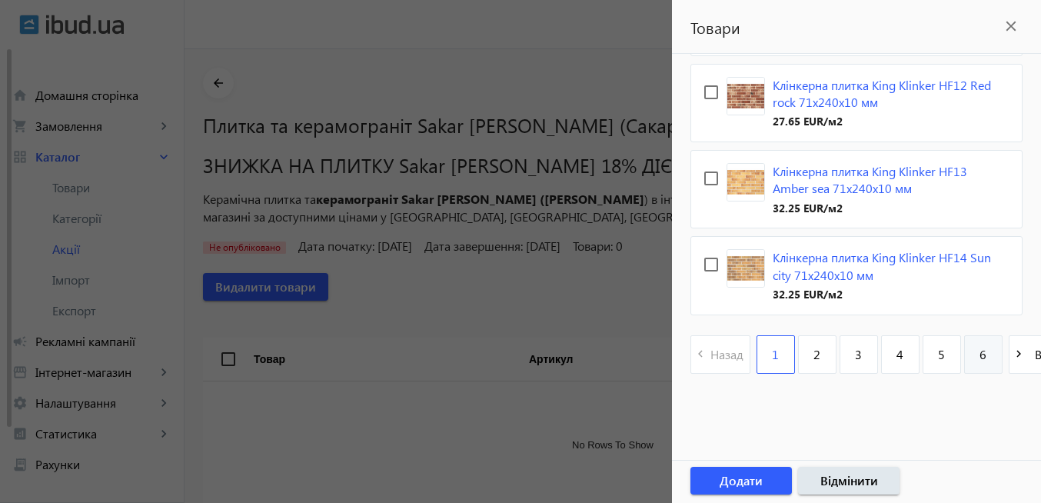
click at [980, 346] on span "6" at bounding box center [983, 354] width 7 height 17
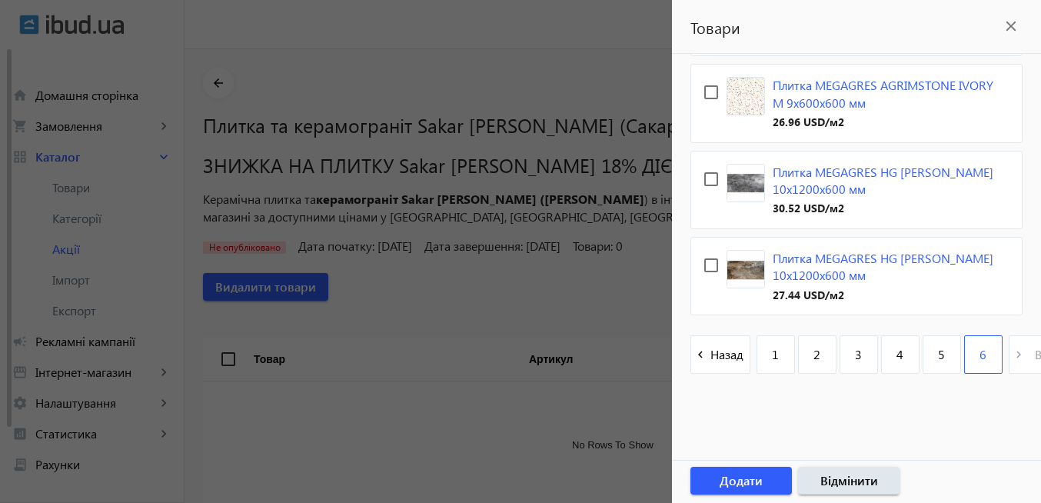
scroll to position [4842, 0]
click at [1017, 345] on pagination-template "navigate_before Назад 1 2 3 4 5 6 navigate_next Вперед" at bounding box center [883, 354] width 385 height 38
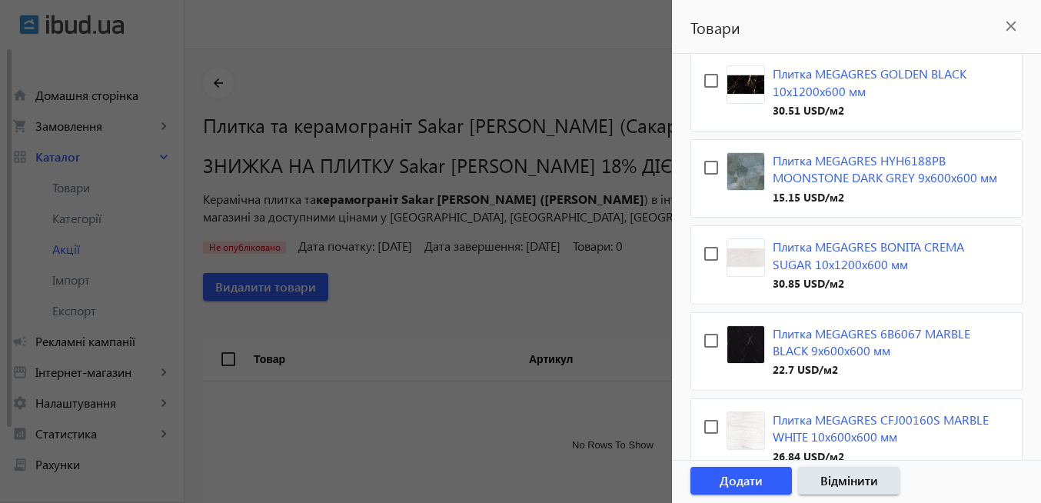
scroll to position [1520, 0]
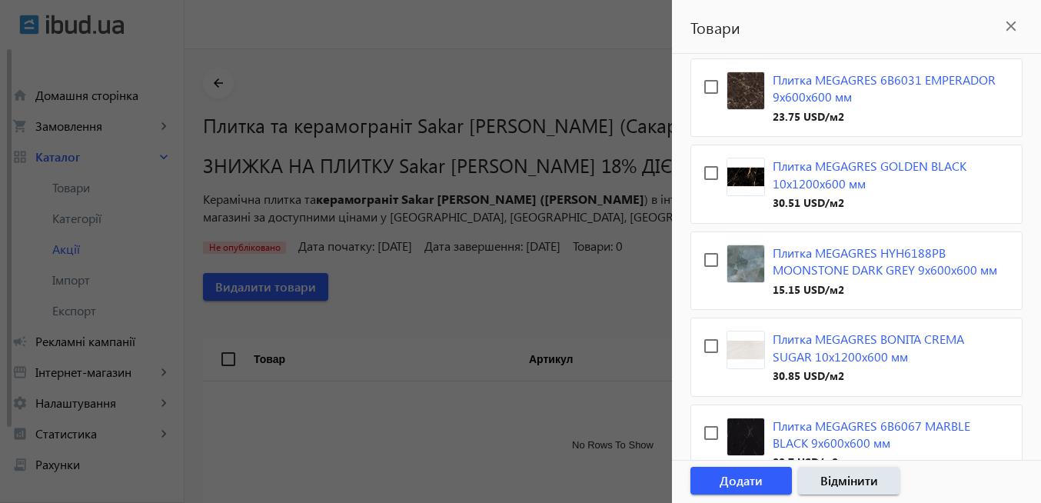
click at [1010, 24] on mat-icon "close" at bounding box center [1011, 26] width 23 height 23
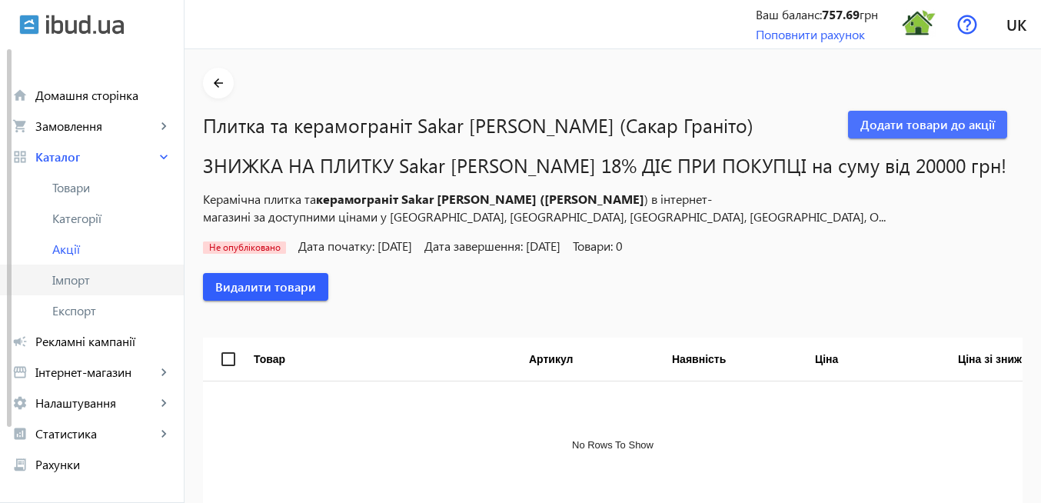
click at [98, 278] on span "Імпорт" at bounding box center [111, 279] width 119 height 15
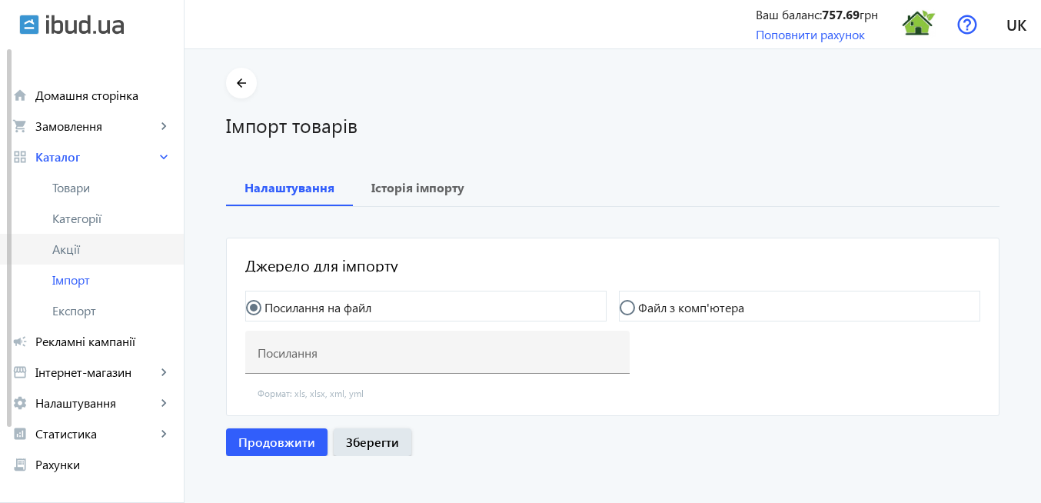
click at [94, 259] on link "Акції" at bounding box center [92, 249] width 184 height 31
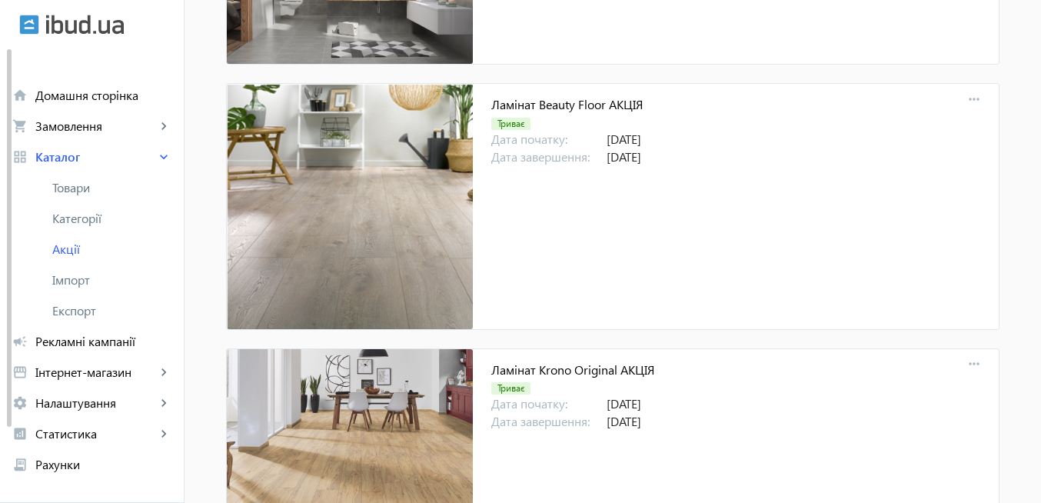
scroll to position [16304, 0]
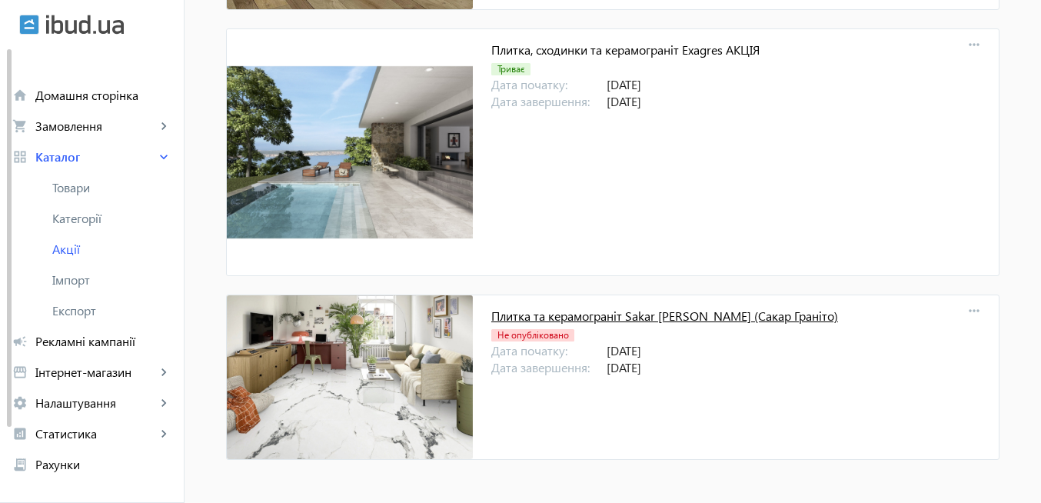
click at [516, 311] on link "Плитка та керамограніт Sakar [PERSON_NAME] (Сакар Граніто)" at bounding box center [664, 316] width 347 height 16
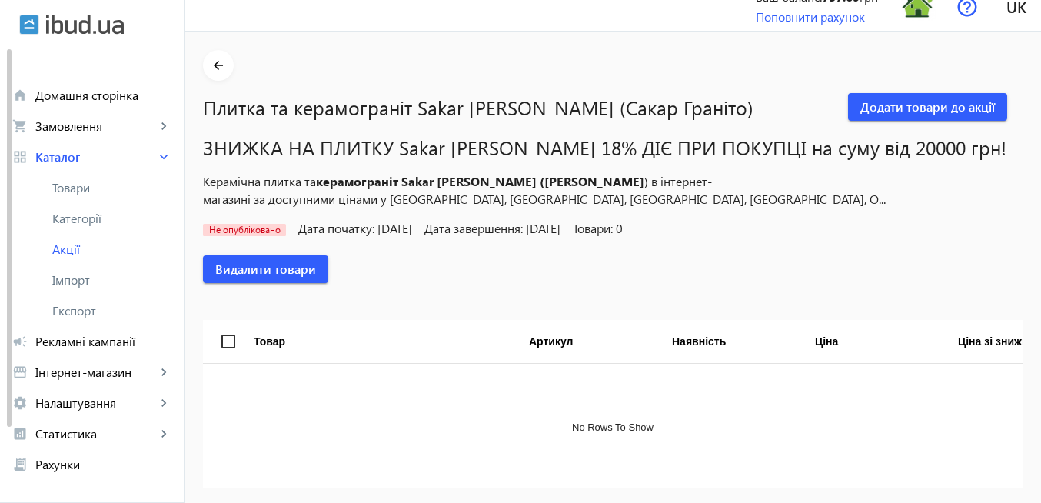
scroll to position [74, 0]
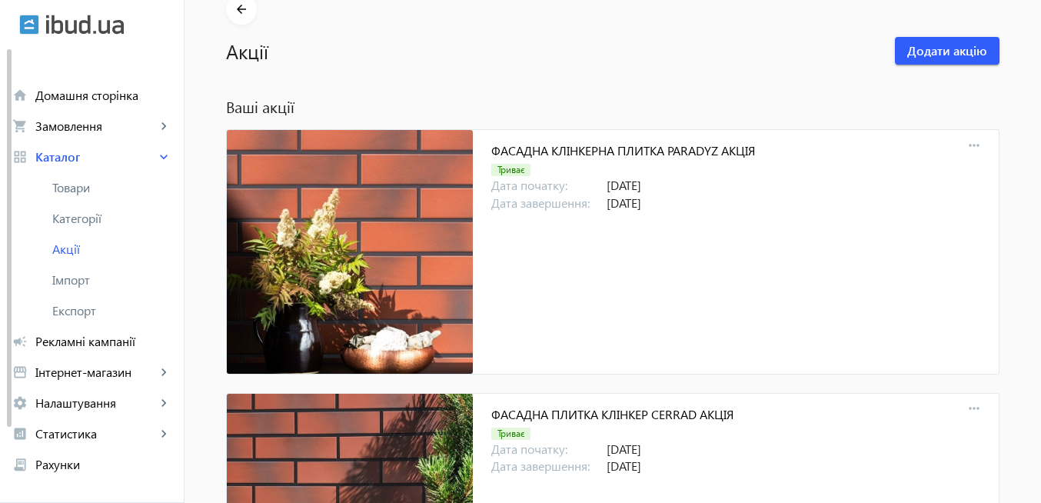
scroll to position [16304, 0]
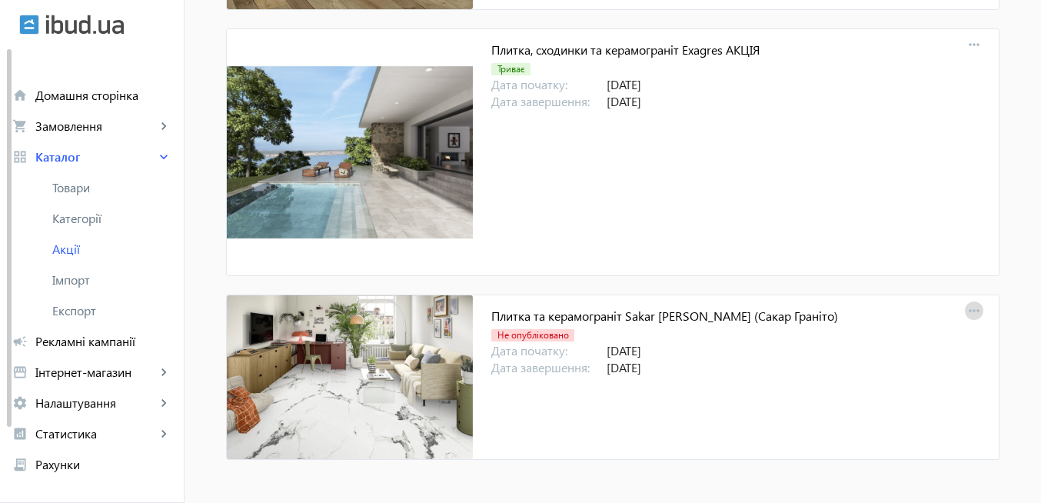
click at [972, 308] on mat-icon "more_horiz" at bounding box center [975, 312] width 22 height 22
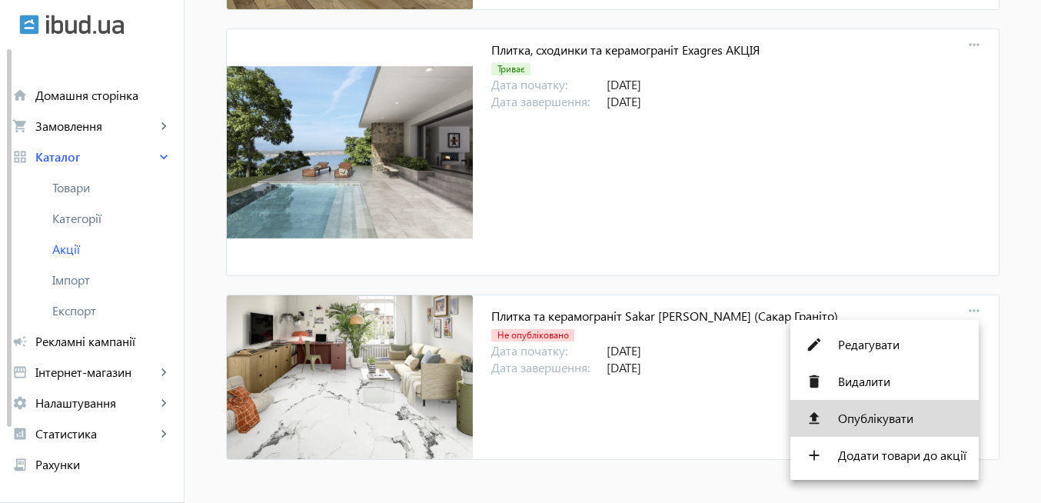
click at [894, 420] on span "Опублікувати" at bounding box center [902, 418] width 128 height 12
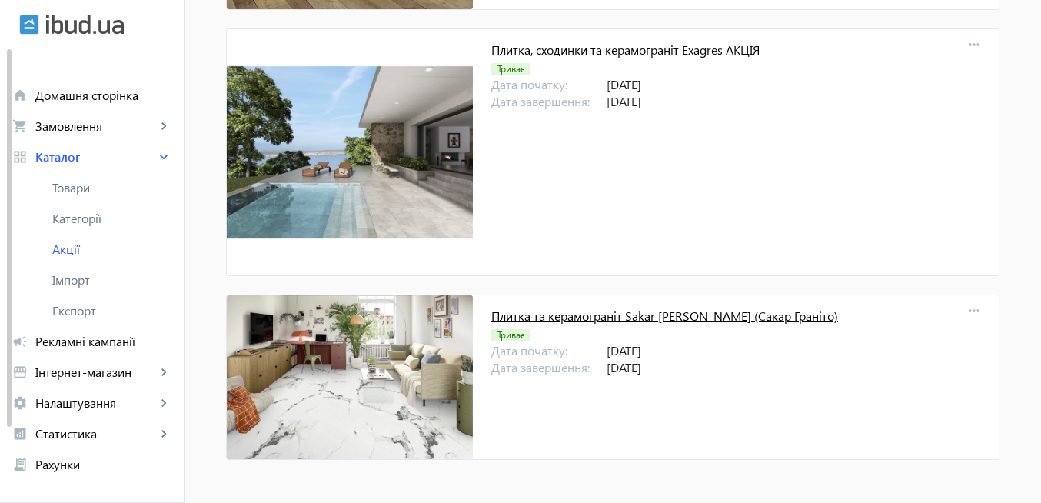
click at [588, 317] on link "Плитка та керамограніт Sakar [PERSON_NAME] (Сакар Граніто)" at bounding box center [664, 316] width 347 height 16
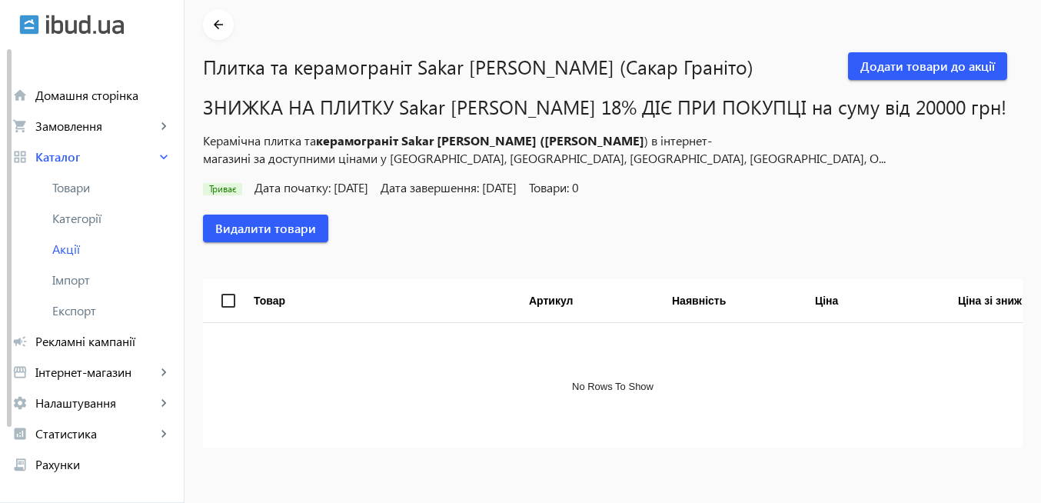
scroll to position [74, 0]
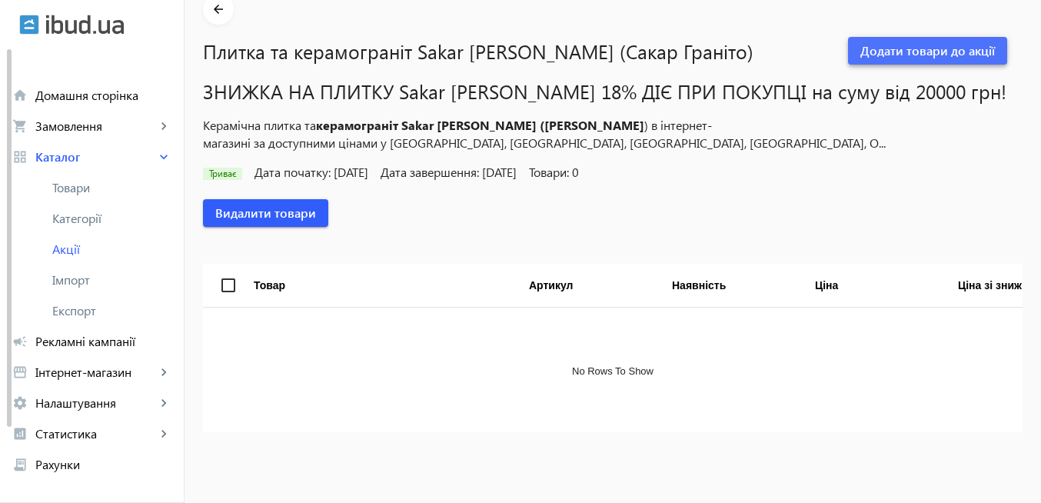
click at [934, 56] on span "Додати товари до акції" at bounding box center [928, 50] width 135 height 17
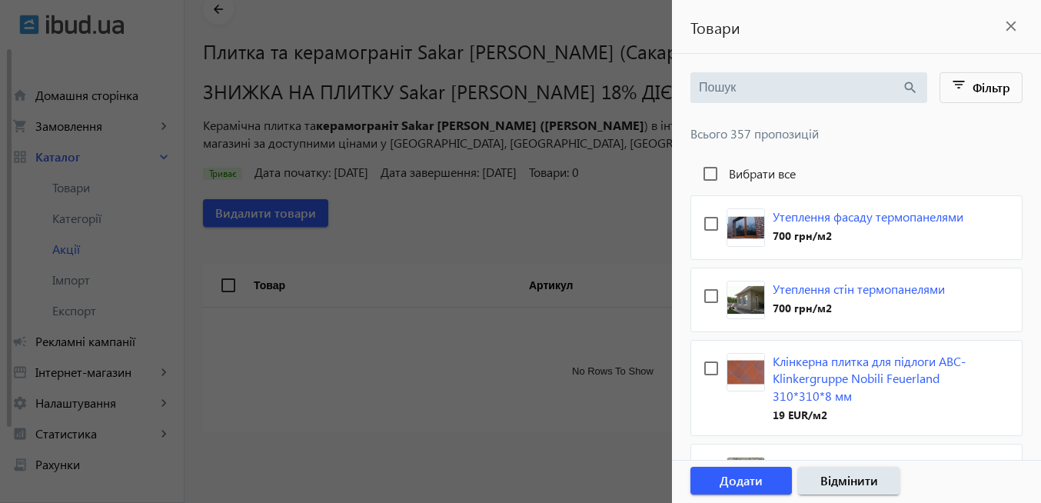
click at [804, 91] on input "search" at bounding box center [800, 87] width 203 height 17
paste input "Плитка та керамограніт Sakar [PERSON_NAME] (Сакар Граніто)"
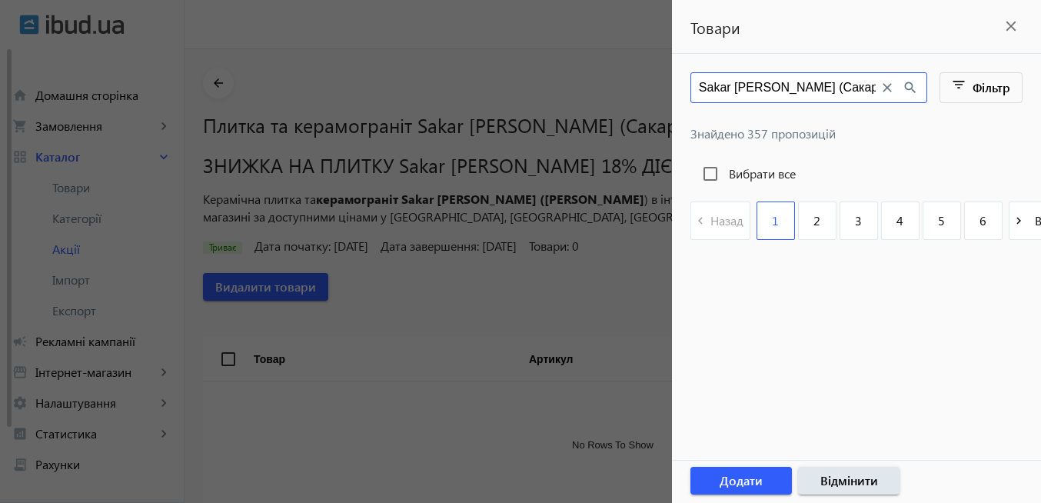
scroll to position [0, 130]
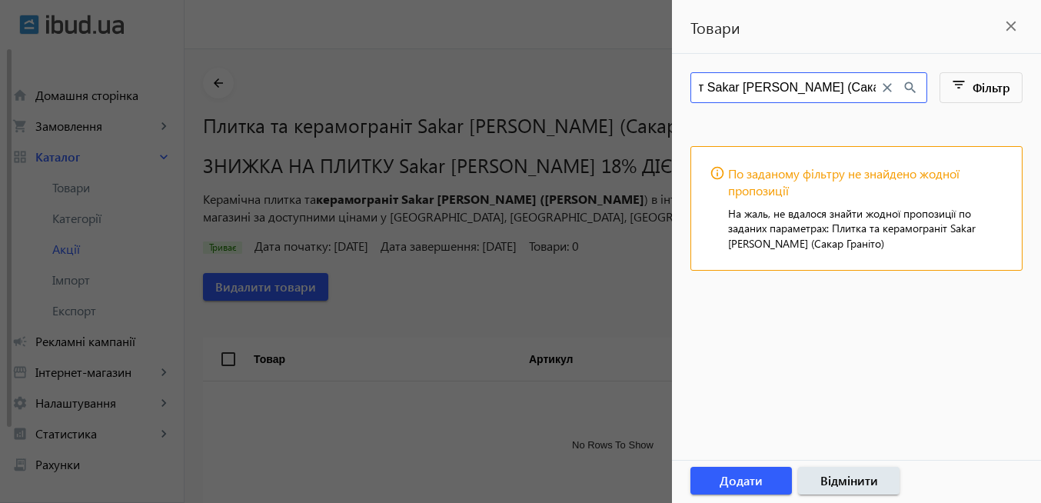
drag, startPoint x: 783, startPoint y: 90, endPoint x: 881, endPoint y: 92, distance: 97.7
click at [881, 92] on div "Плитка та керамограніт Sakar [PERSON_NAME] (Сакар Граніто) close search" at bounding box center [809, 87] width 237 height 31
drag, startPoint x: 800, startPoint y: 85, endPoint x: 674, endPoint y: 84, distance: 126.1
click at [674, 84] on main "Плитка та керамограніт Sakar [PERSON_NAME] close search filter_list Фільтр info…" at bounding box center [856, 182] width 369 height 221
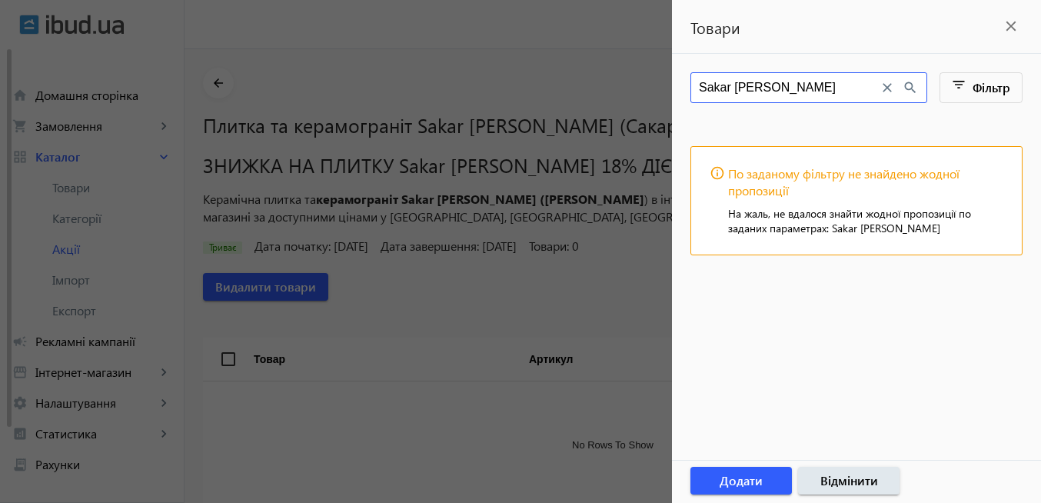
drag, startPoint x: 821, startPoint y: 92, endPoint x: 642, endPoint y: 87, distance: 178.5
click at [650, 85] on mat-sidenav-container "arrow_back Плитка та керамограніт Sakar [PERSON_NAME] (Сакар Граніто) Додати то…" at bounding box center [613, 313] width 857 height 528
type input "Sakar [PERSON_NAME]"
click at [1010, 32] on mat-icon "close" at bounding box center [1011, 26] width 23 height 23
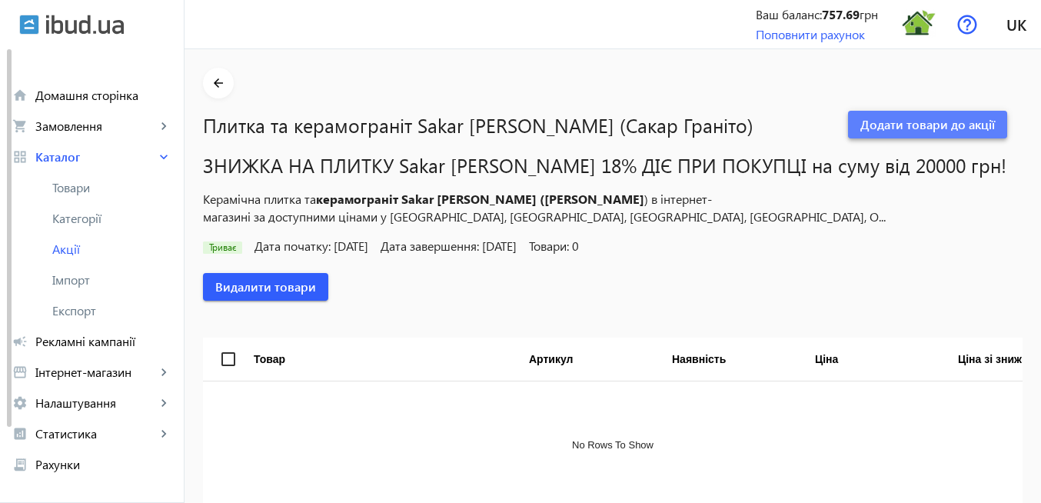
drag, startPoint x: 940, startPoint y: 131, endPoint x: 925, endPoint y: 134, distance: 14.9
click at [940, 131] on span "Додати товари до акції" at bounding box center [928, 124] width 135 height 17
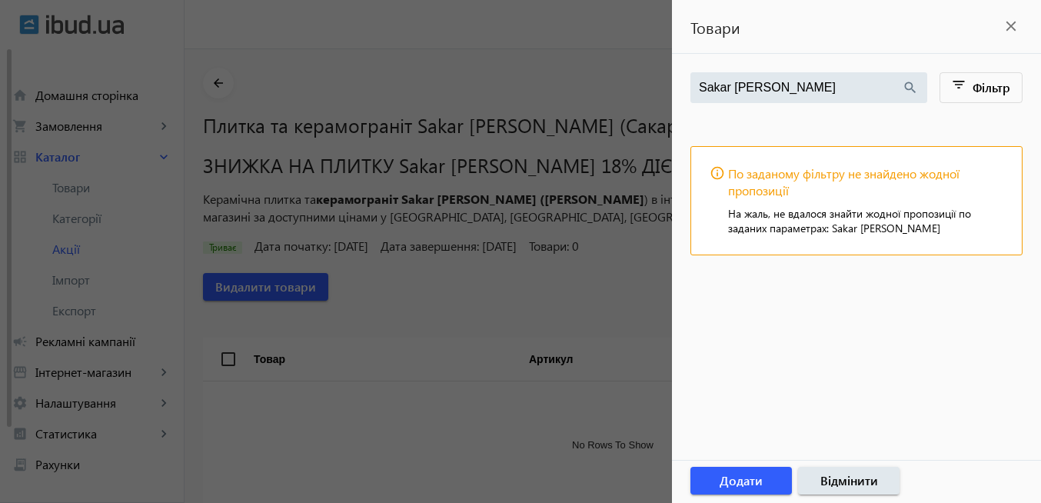
click at [793, 87] on input "Sakar [PERSON_NAME]" at bounding box center [800, 87] width 203 height 17
drag, startPoint x: 795, startPoint y: 85, endPoint x: 630, endPoint y: 85, distance: 165.3
click at [630, 85] on mat-sidenav-container "arrow_back Плитка та керамограніт Sakar [PERSON_NAME] (Сакар Граніто) Додати то…" at bounding box center [613, 313] width 857 height 528
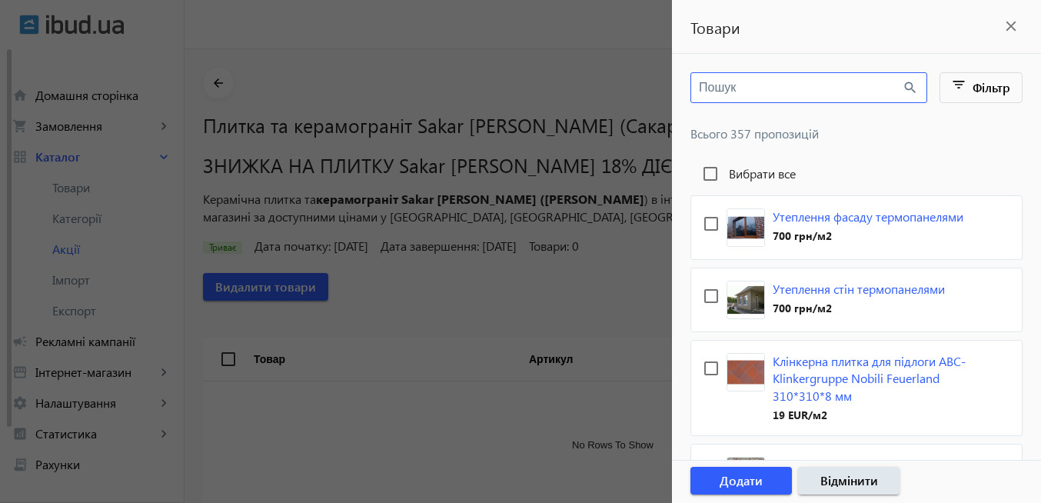
type input "Sakar [PERSON_NAME]"
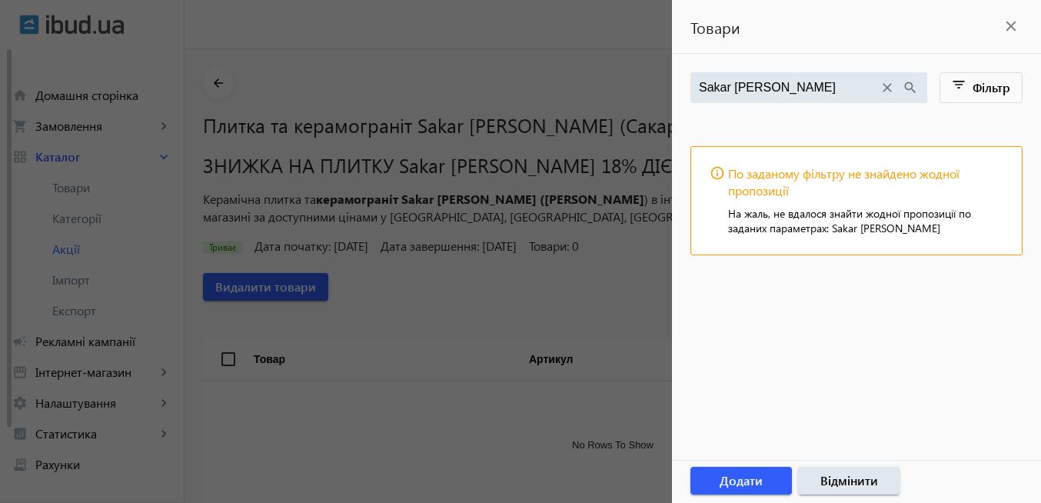
click at [1011, 32] on mat-icon "close" at bounding box center [1011, 26] width 23 height 23
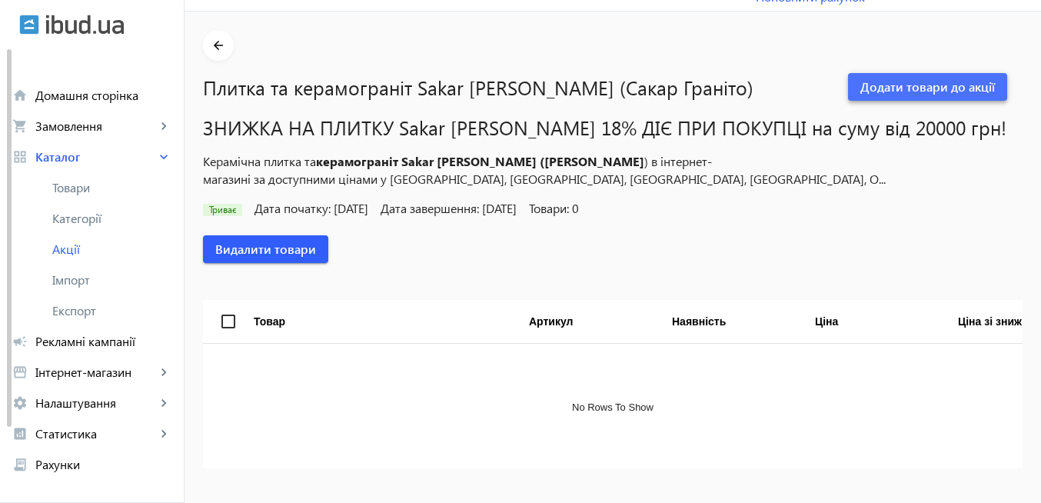
scroll to position [74, 0]
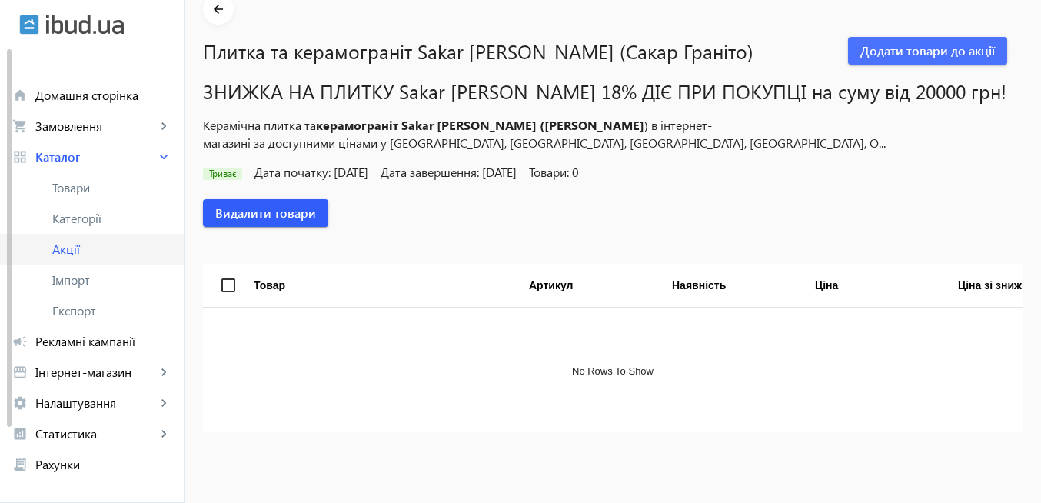
click at [92, 246] on span "Акції" at bounding box center [111, 248] width 119 height 15
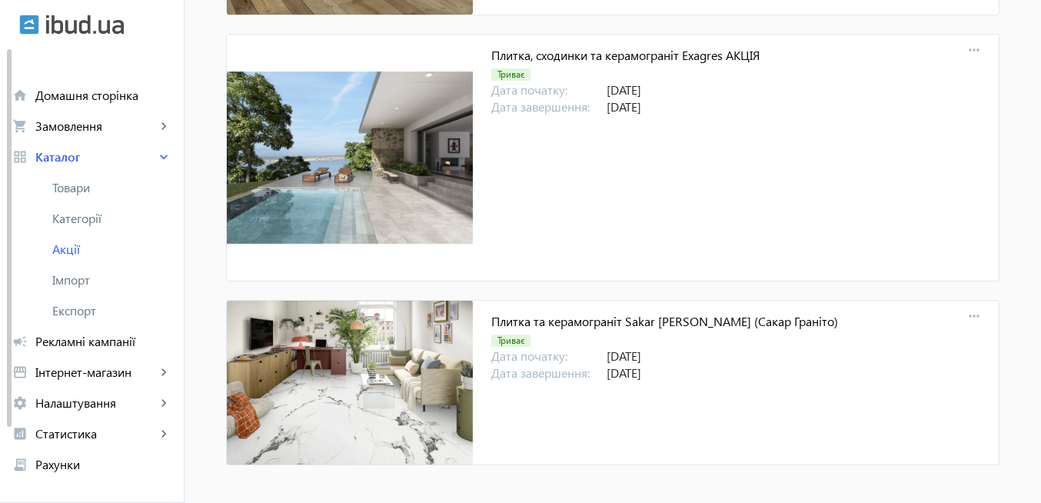
scroll to position [16304, 0]
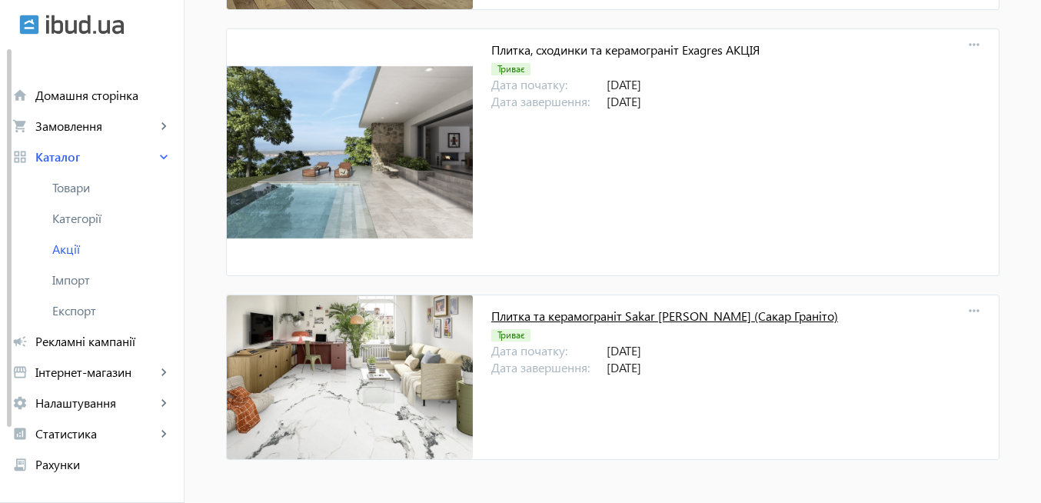
click at [662, 321] on link "Плитка та керамограніт Sakar [PERSON_NAME] (Сакар Граніто)" at bounding box center [664, 316] width 347 height 16
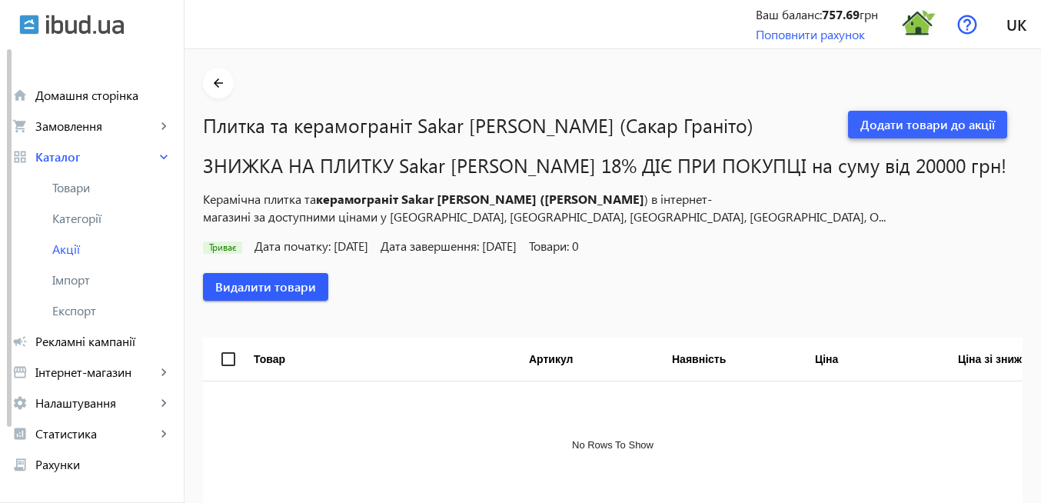
click at [893, 135] on span "button" at bounding box center [927, 124] width 159 height 37
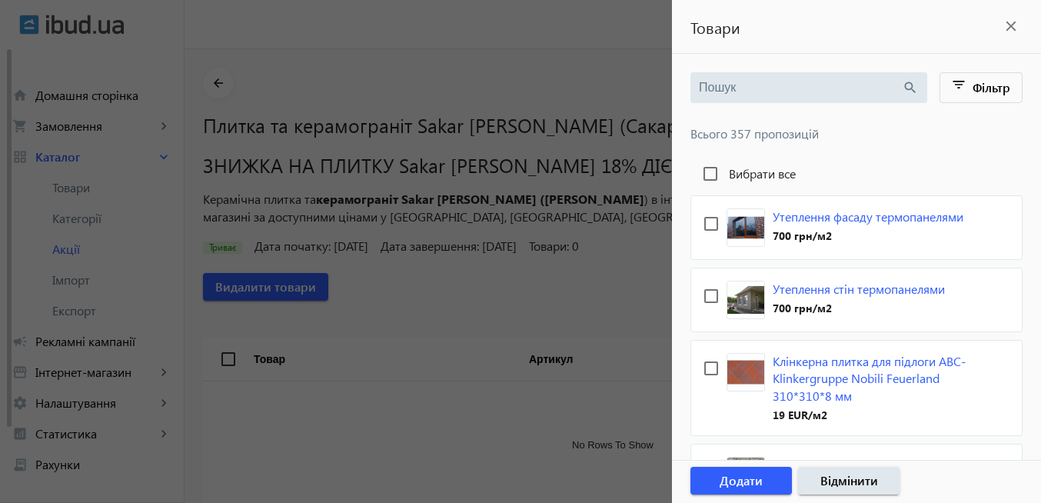
click at [763, 78] on div "search" at bounding box center [809, 87] width 237 height 31
click at [757, 95] on input "search" at bounding box center [800, 87] width 203 height 17
paste input "Sakar [PERSON_NAME]"
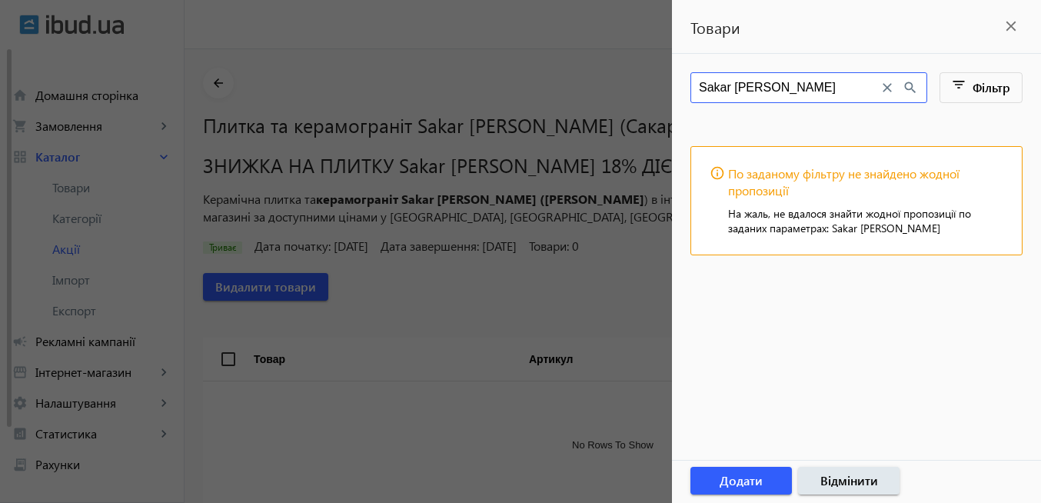
type input "Sakar [PERSON_NAME]"
click at [1010, 31] on mat-icon "close" at bounding box center [1011, 26] width 23 height 23
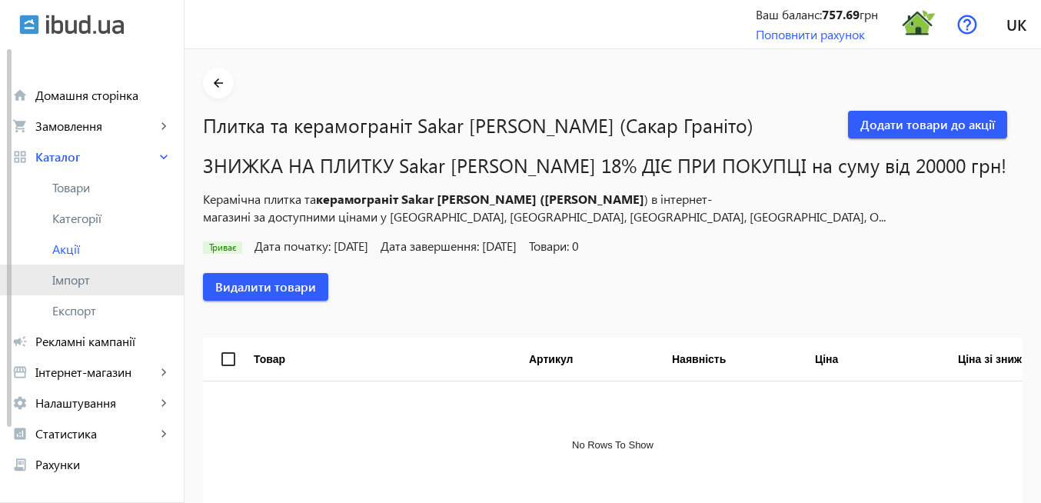
click at [101, 281] on span "Імпорт" at bounding box center [111, 279] width 119 height 15
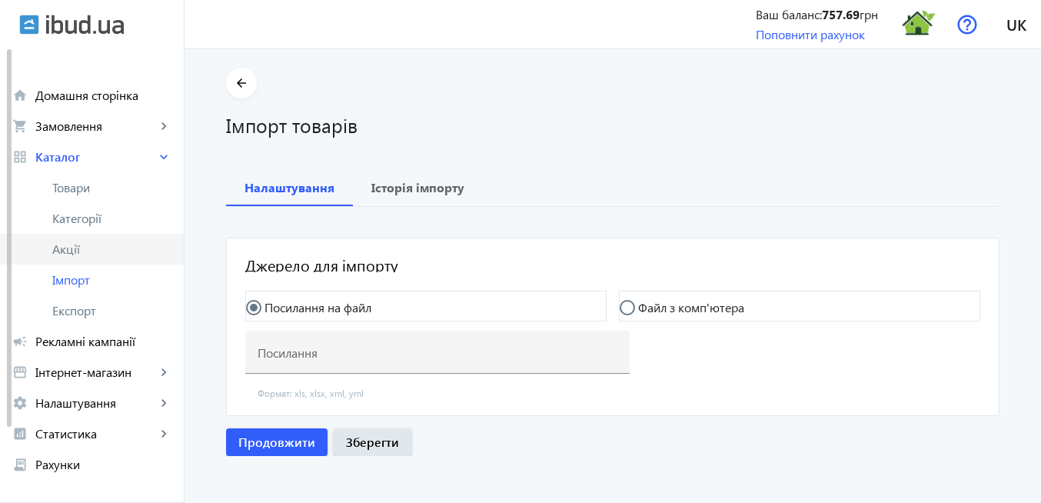
click at [87, 249] on span "Акції" at bounding box center [111, 248] width 119 height 15
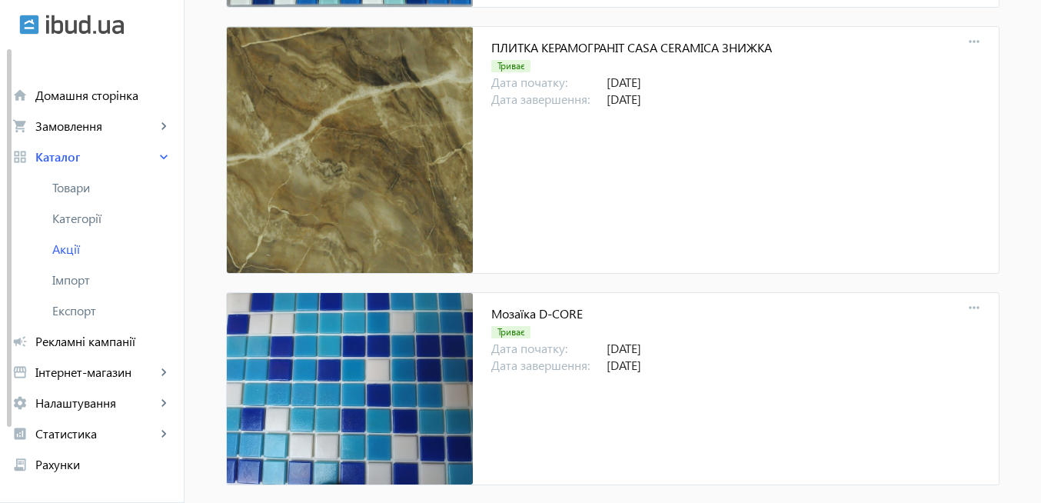
scroll to position [16304, 0]
